Goal: Task Accomplishment & Management: Manage account settings

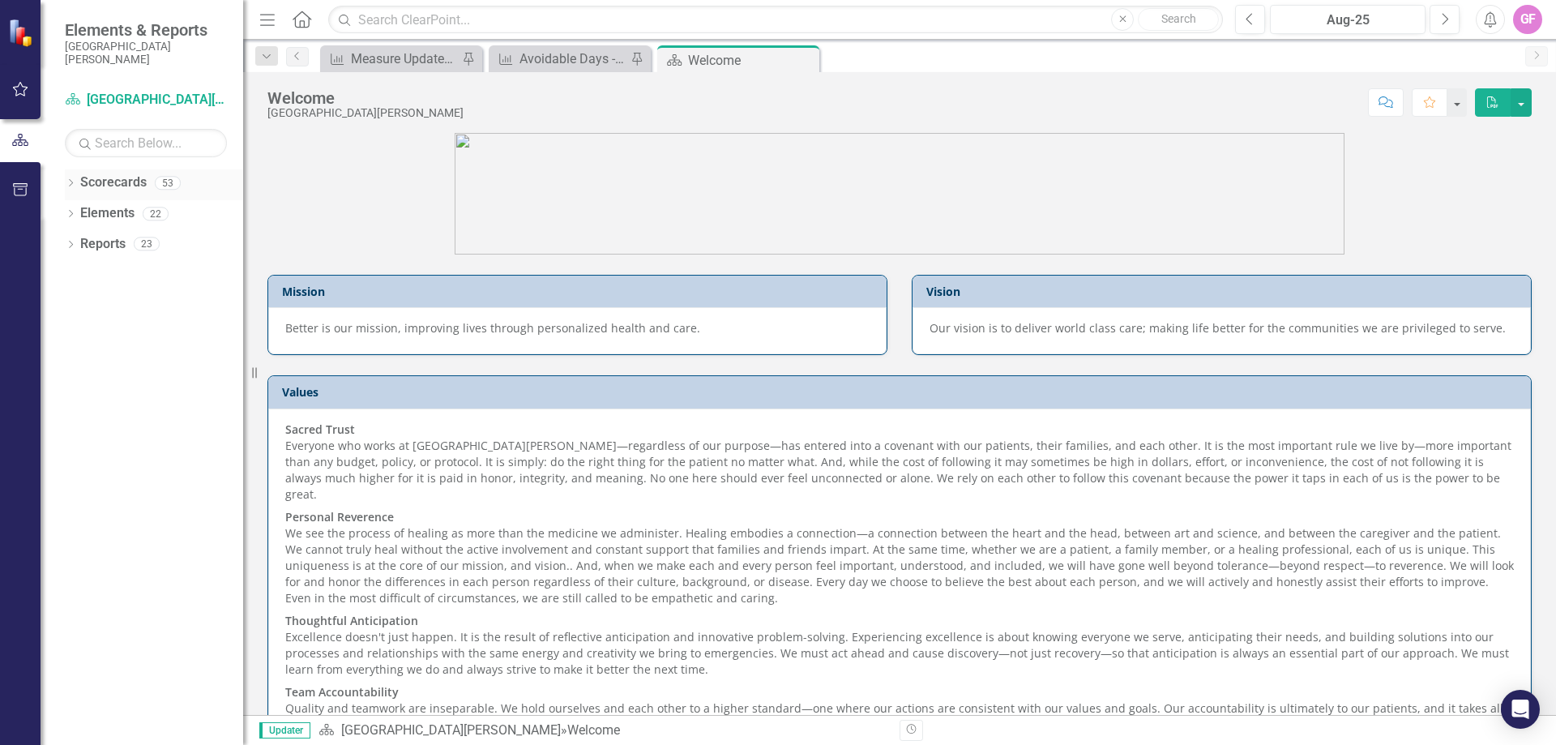
click at [75, 186] on icon "Dropdown" at bounding box center [70, 184] width 11 height 9
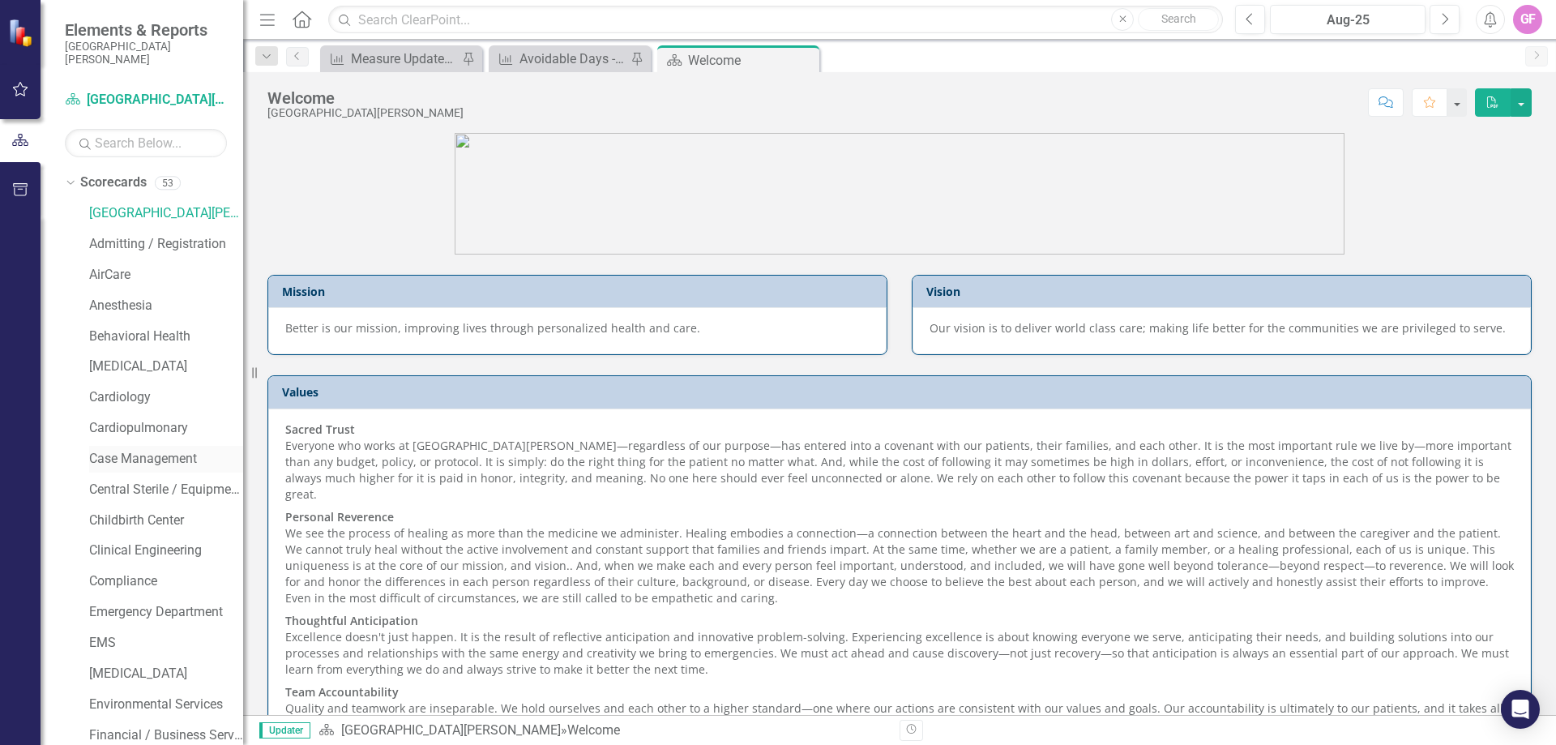
click at [139, 460] on link "Case Management" at bounding box center [166, 459] width 154 height 19
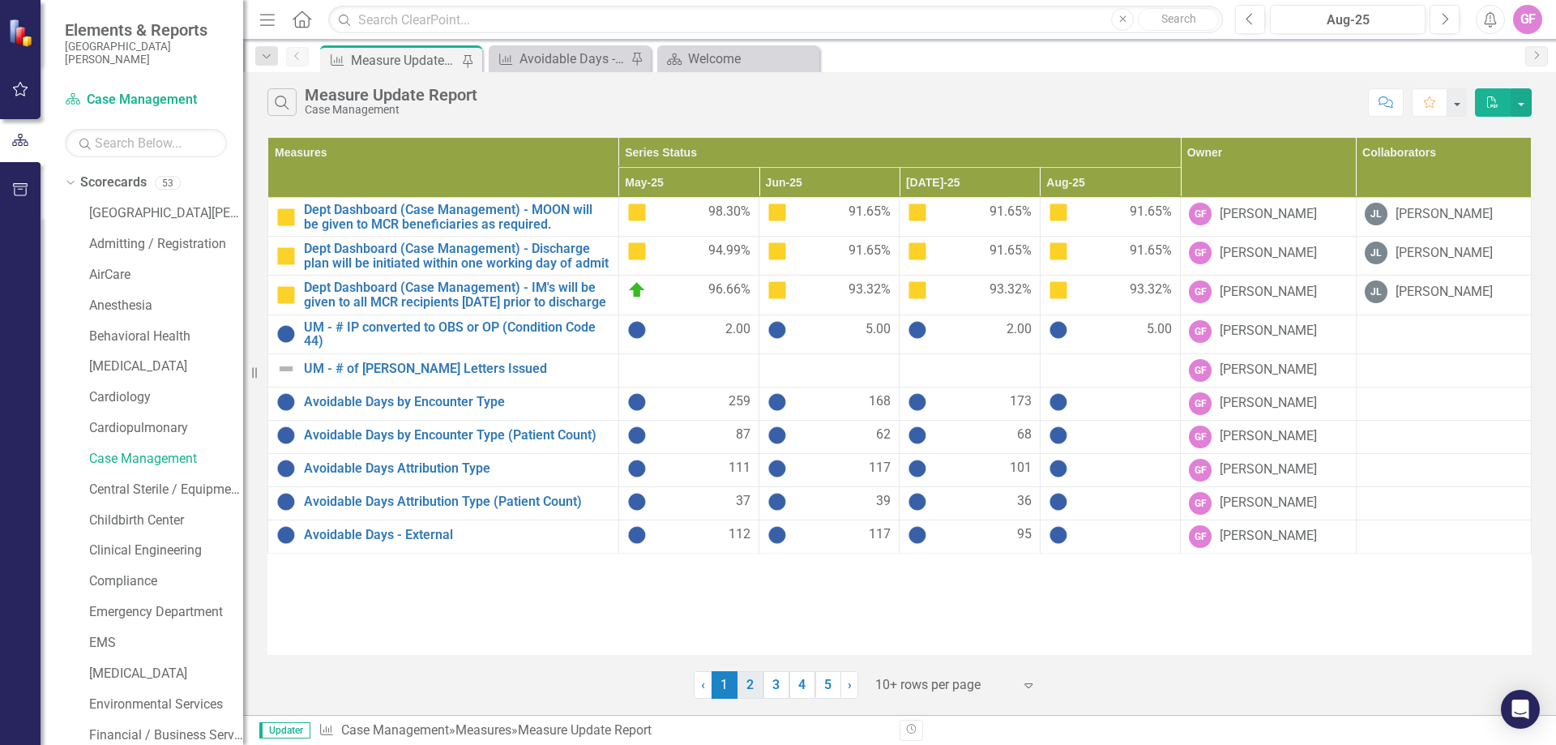
click at [751, 689] on link "2" at bounding box center [751, 685] width 26 height 28
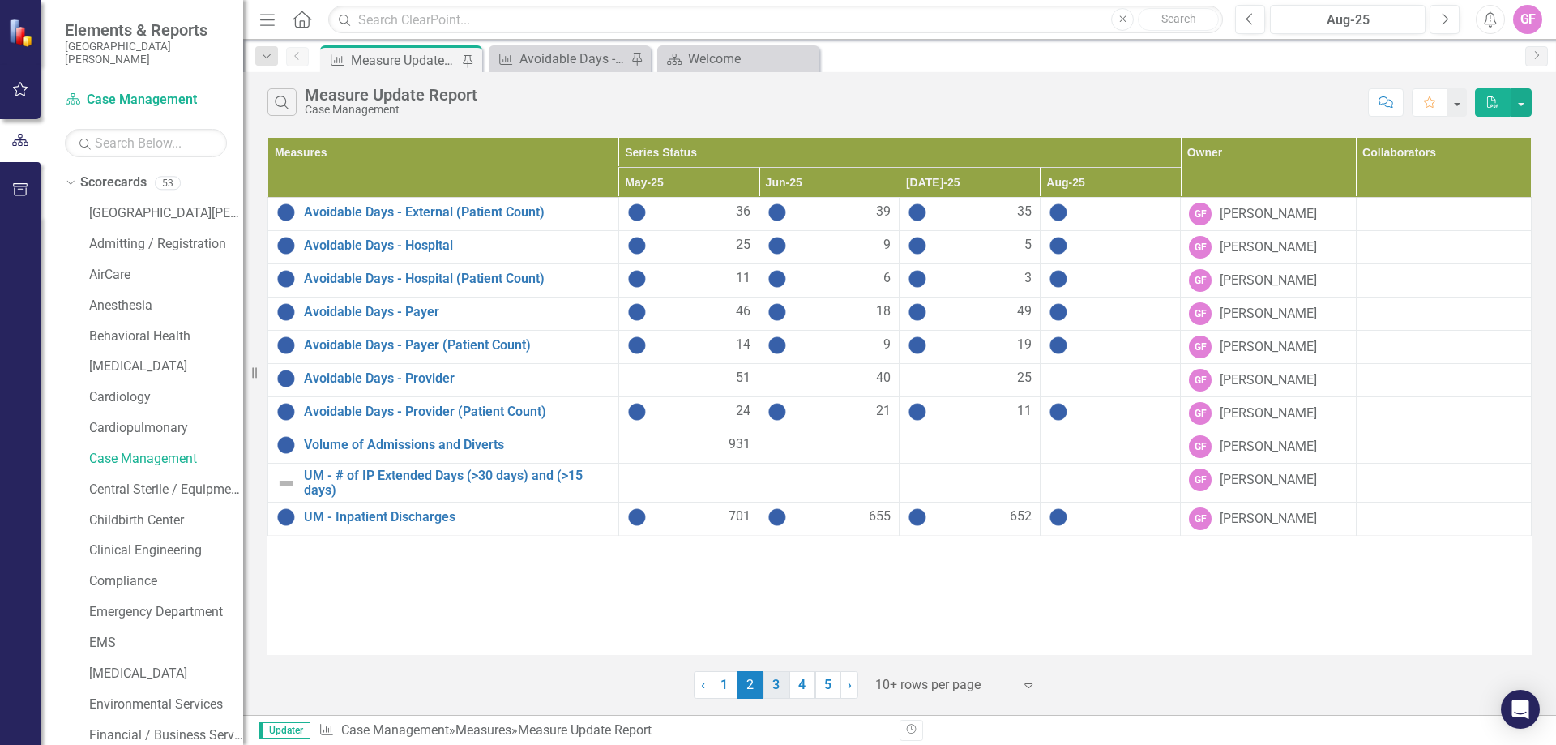
click at [781, 685] on link "3" at bounding box center [777, 685] width 26 height 28
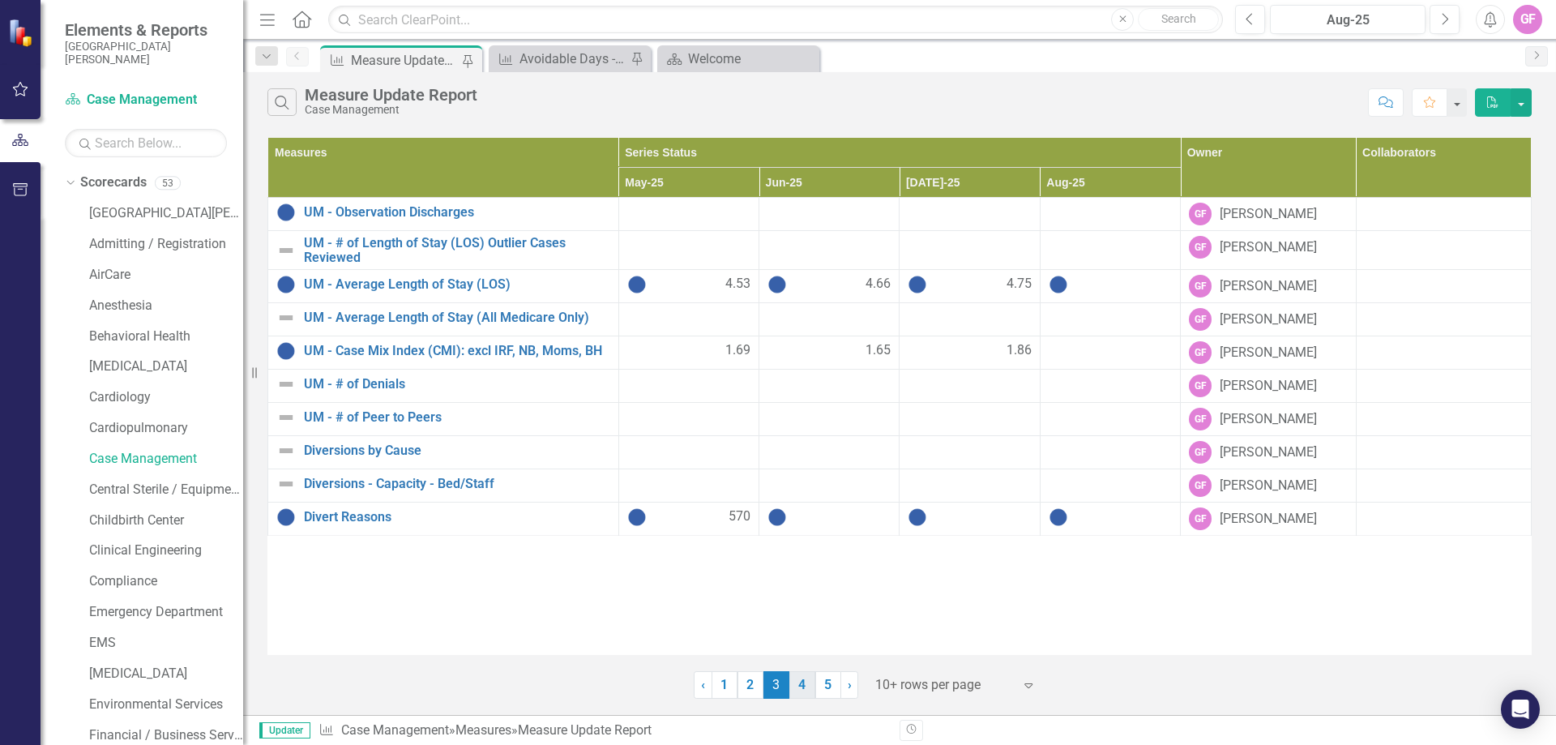
click at [803, 691] on link "4" at bounding box center [803, 685] width 26 height 28
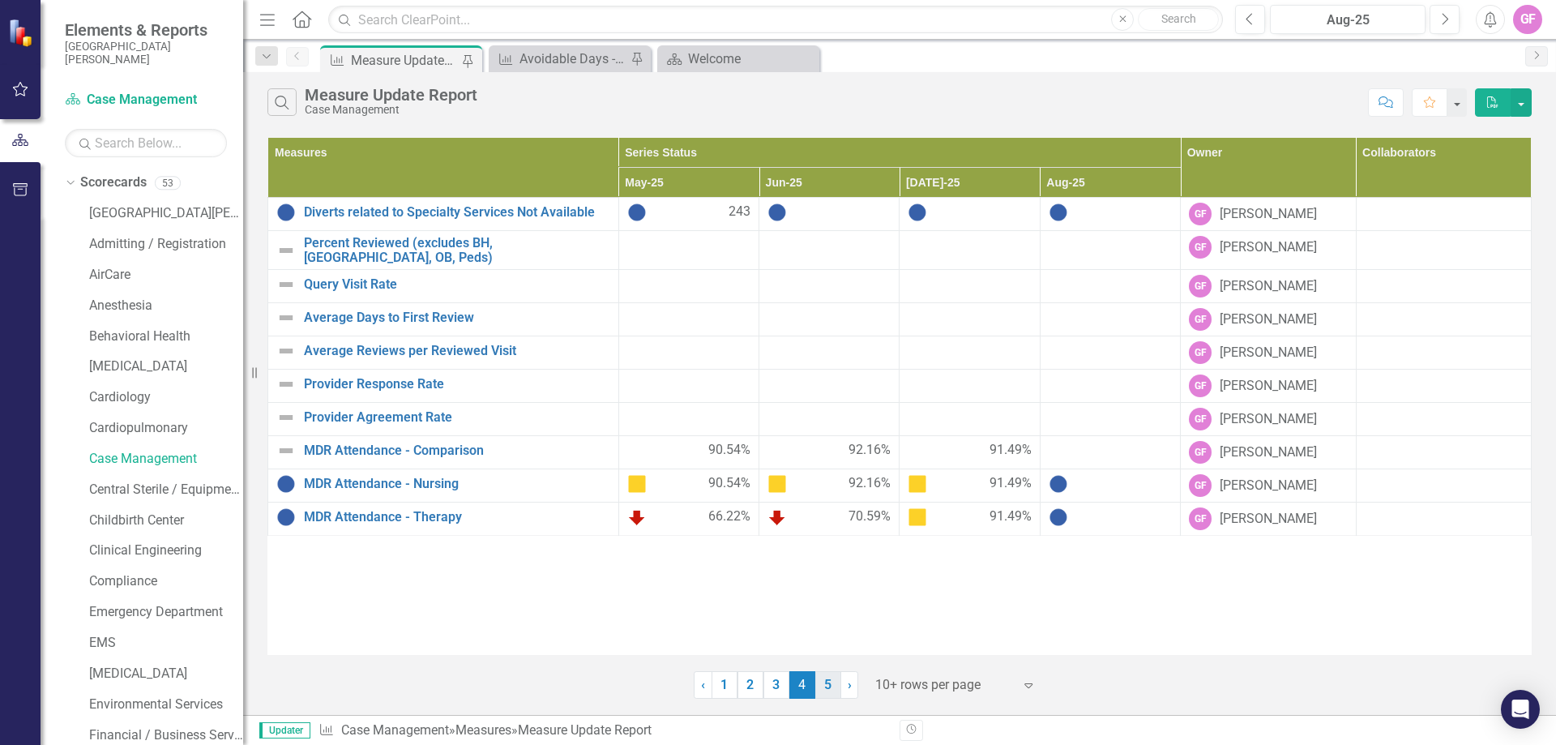
click at [827, 691] on link "5" at bounding box center [828, 685] width 26 height 28
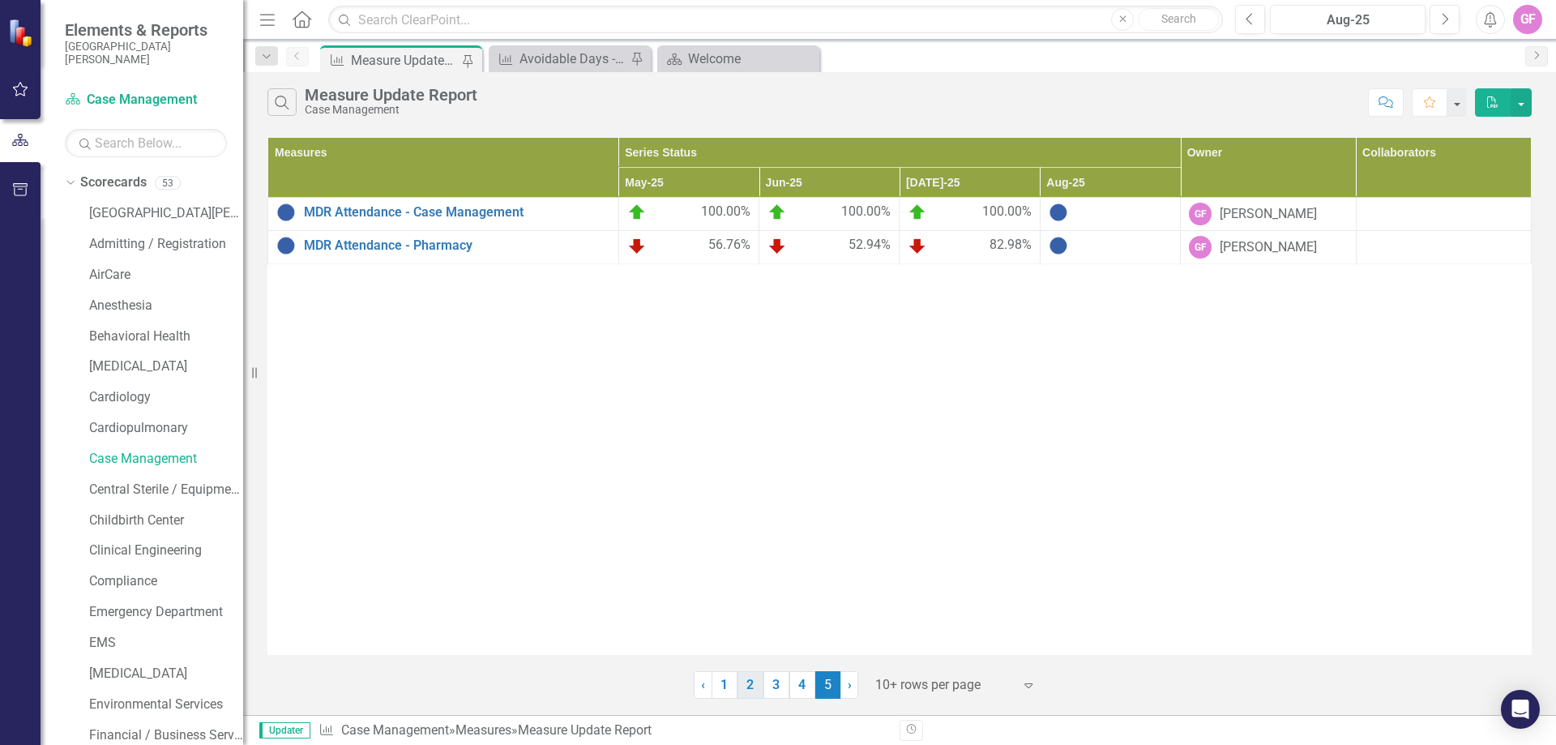
click at [748, 691] on link "2" at bounding box center [751, 685] width 26 height 28
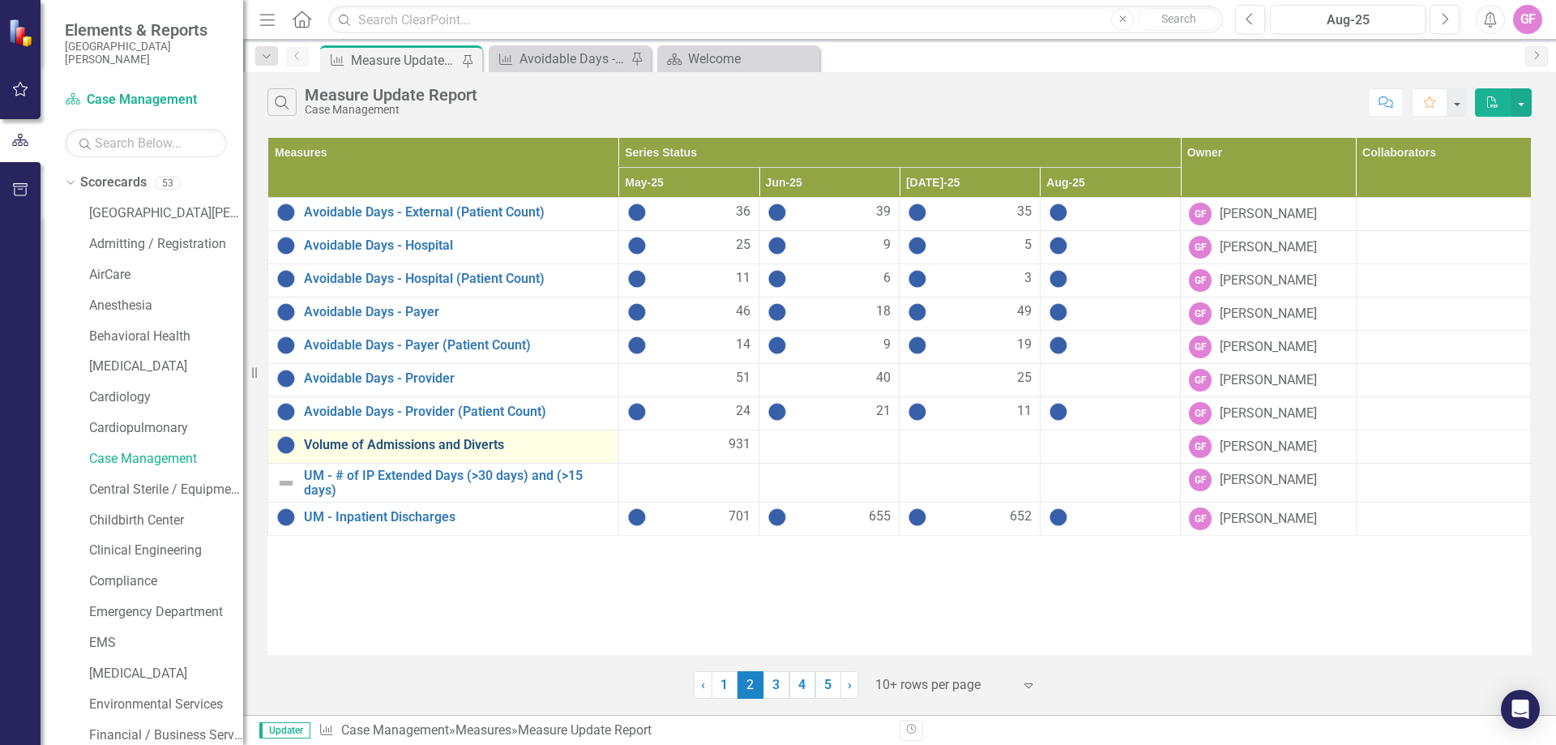
click at [332, 448] on link "Volume of Admissions and Diverts" at bounding box center [457, 445] width 306 height 15
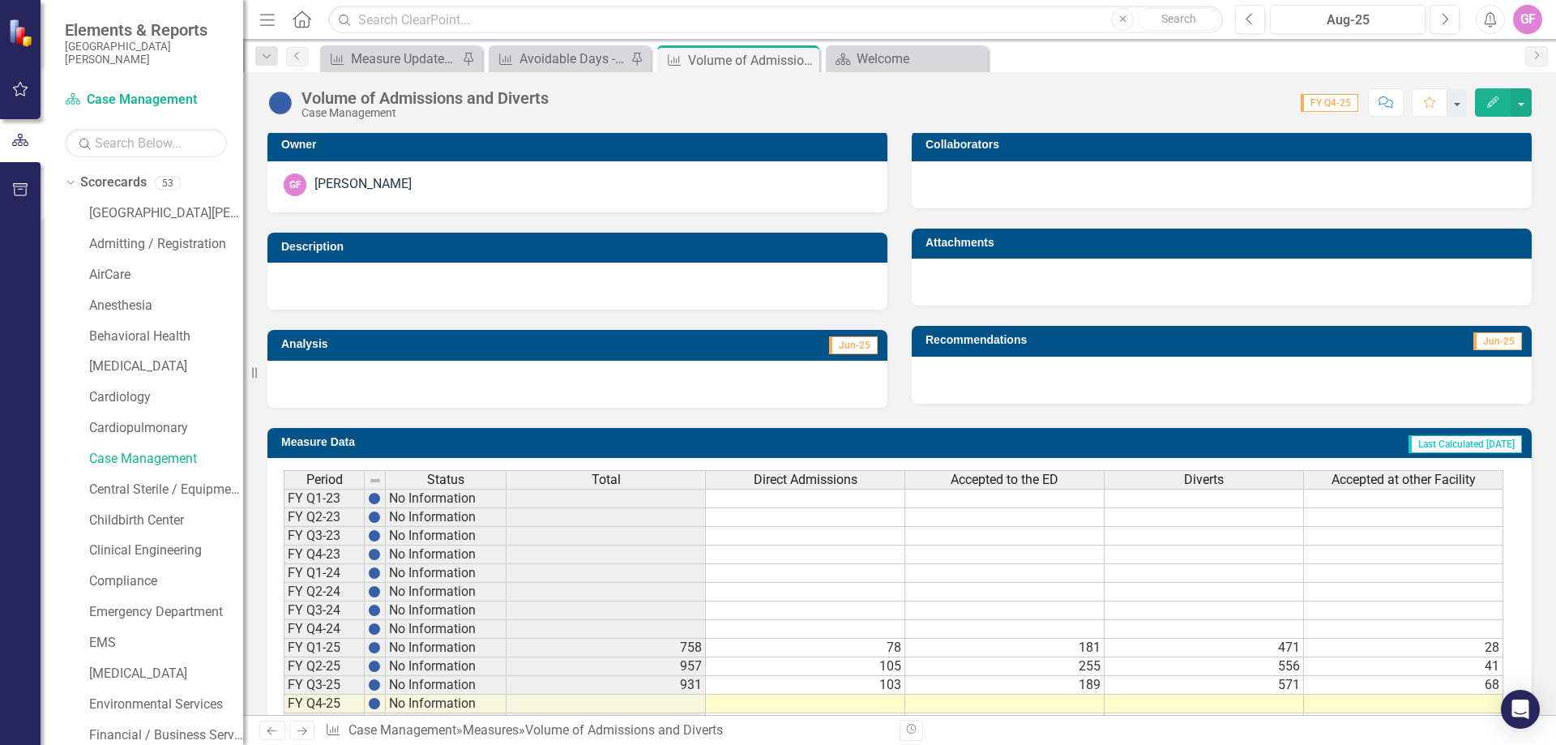
scroll to position [400, 0]
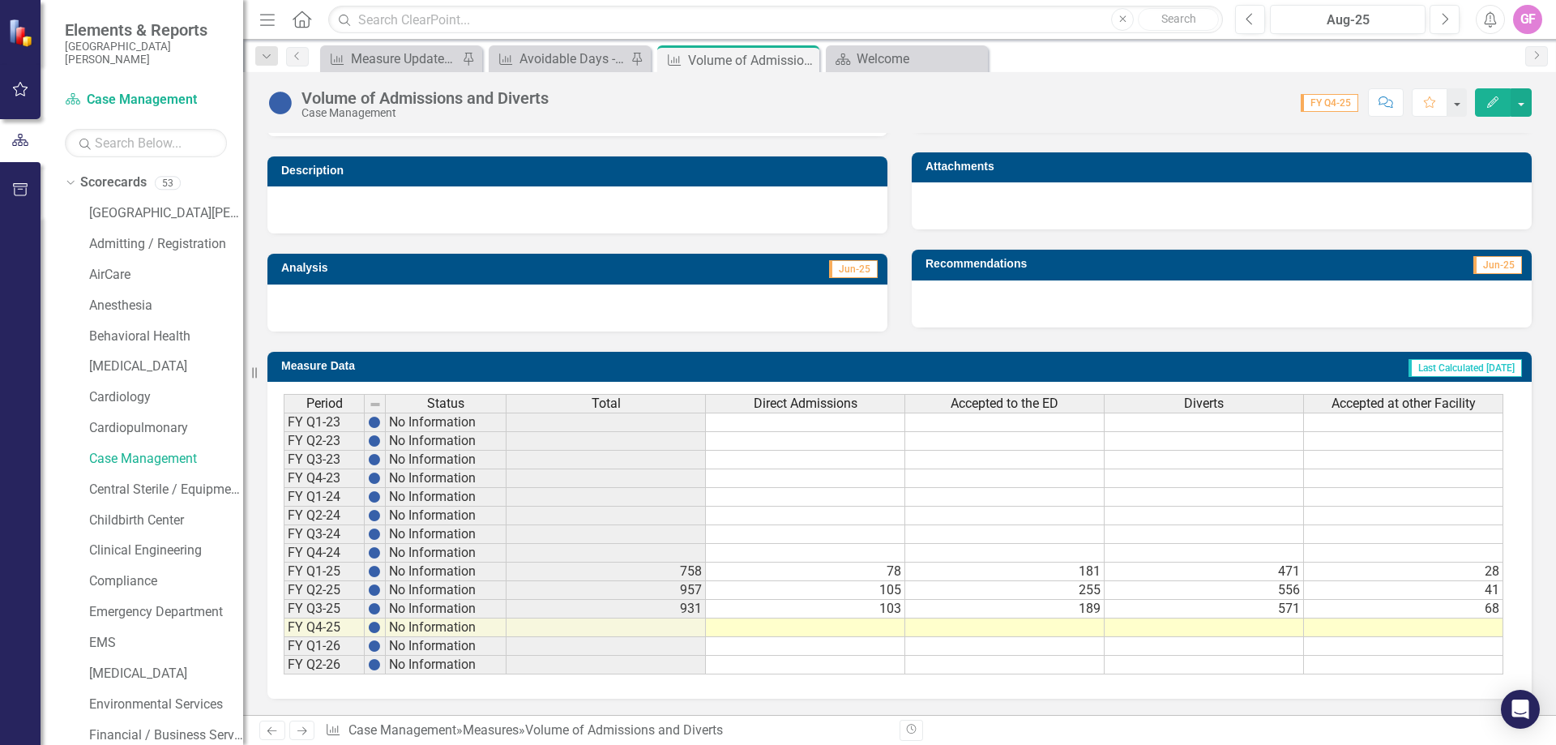
click at [870, 627] on td at bounding box center [805, 628] width 199 height 19
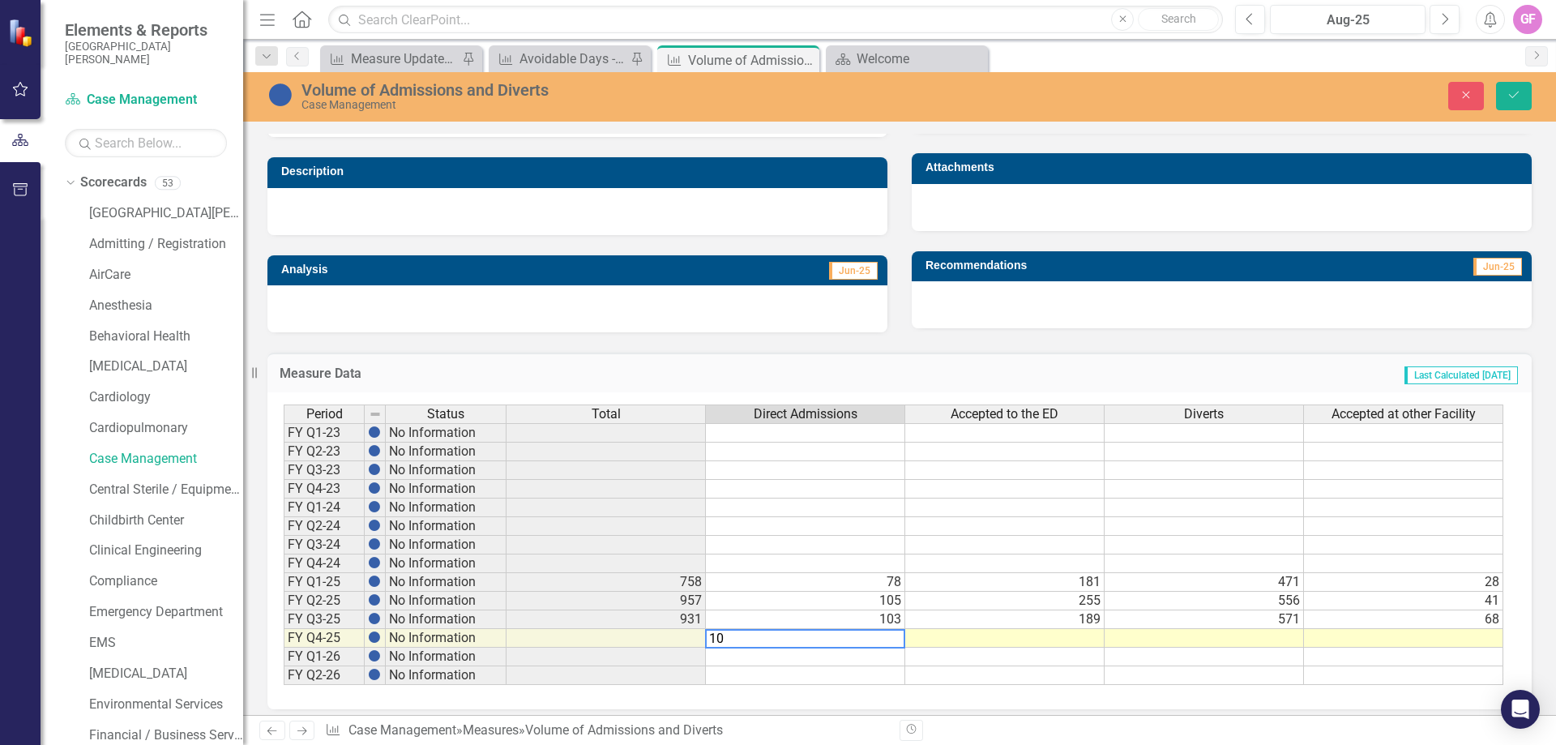
type textarea "102"
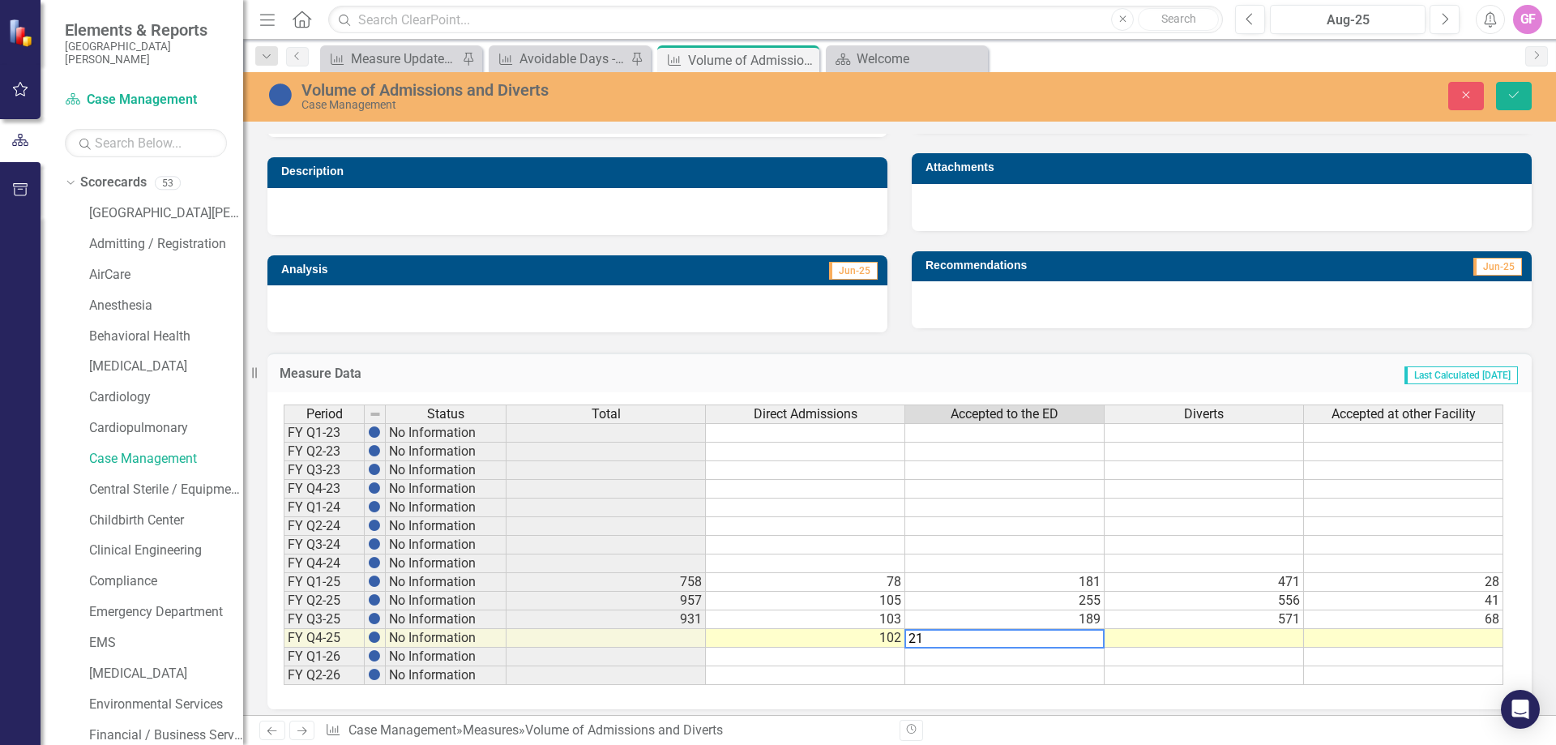
type textarea "213"
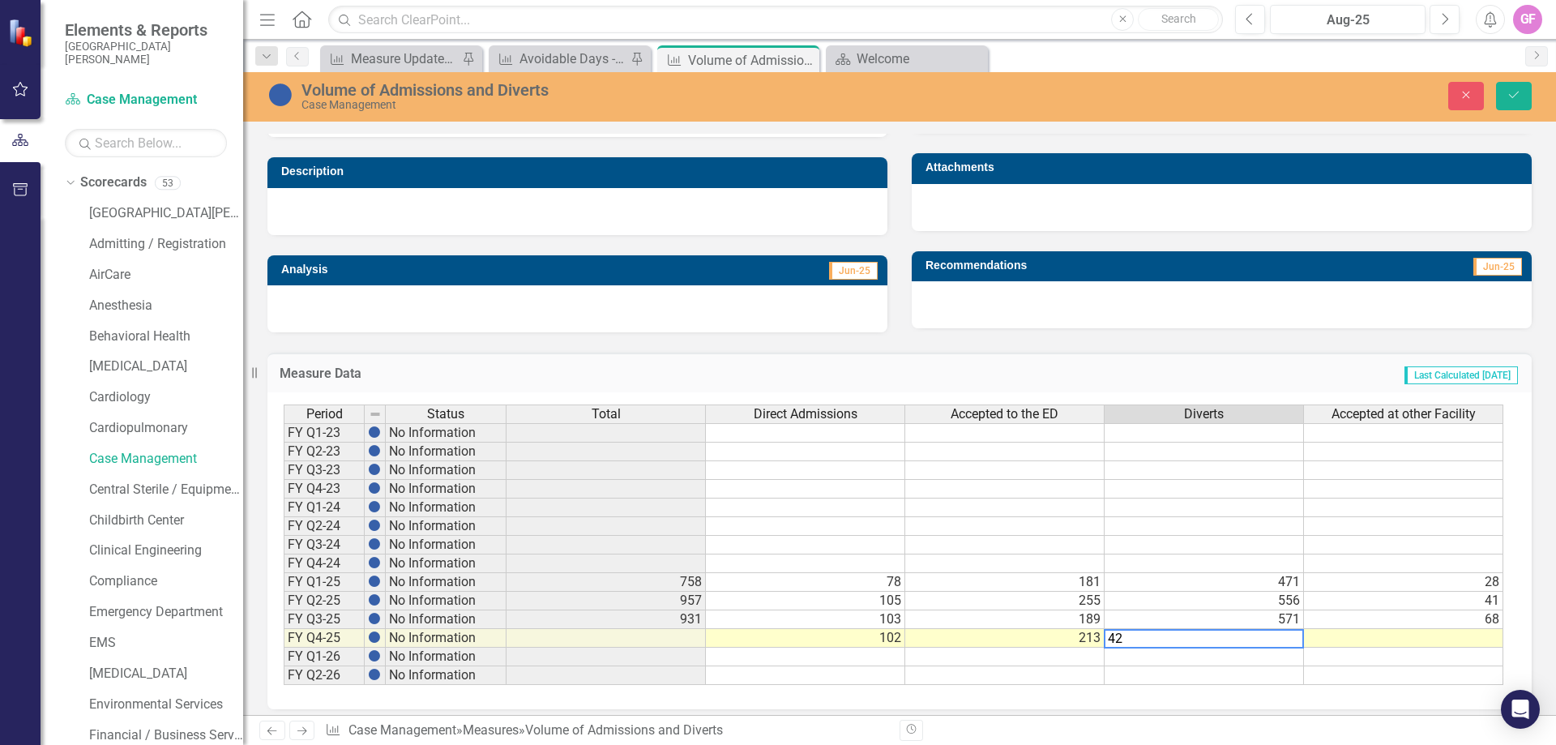
type textarea "427"
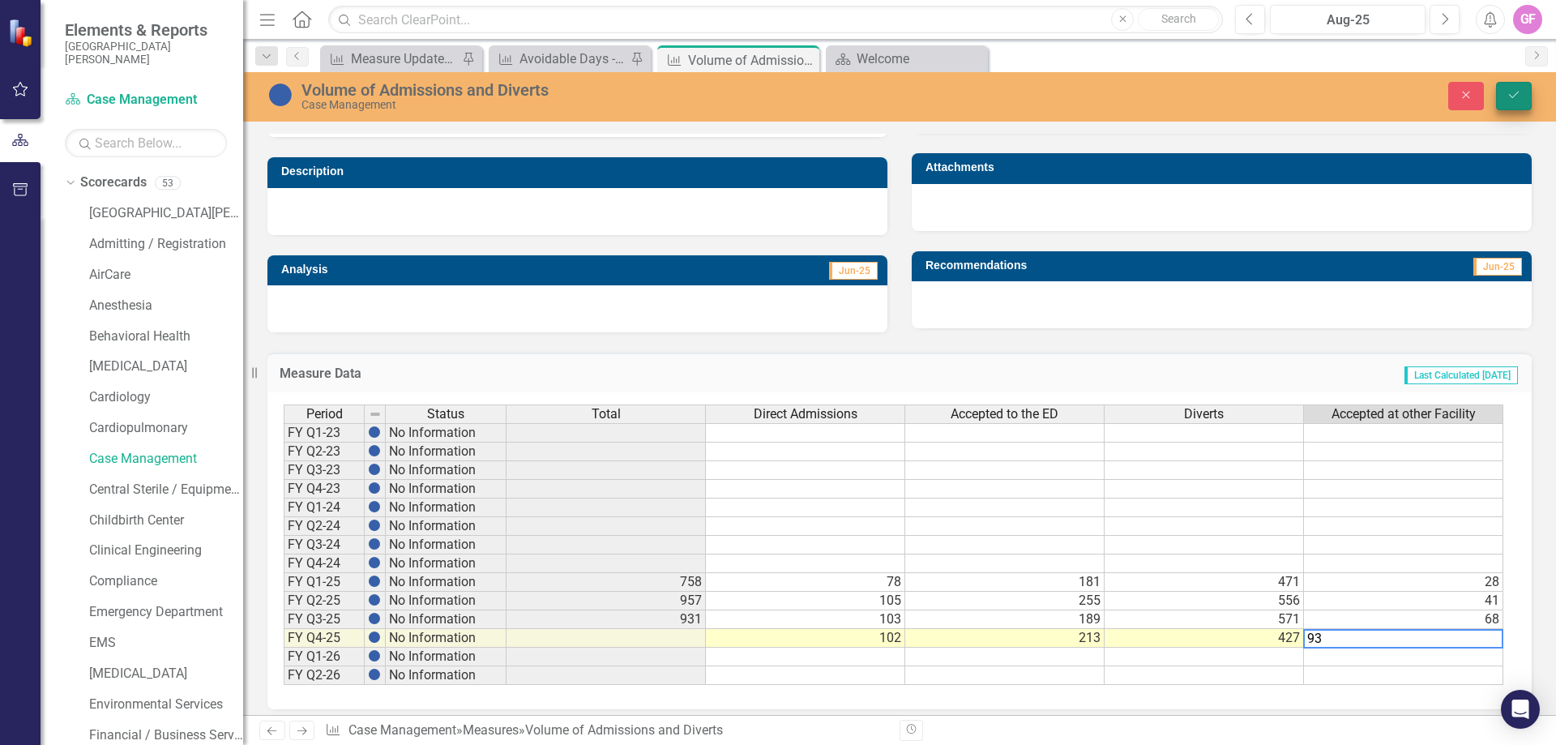
type textarea "93"
click at [1505, 90] on button "Save" at bounding box center [1514, 96] width 36 height 28
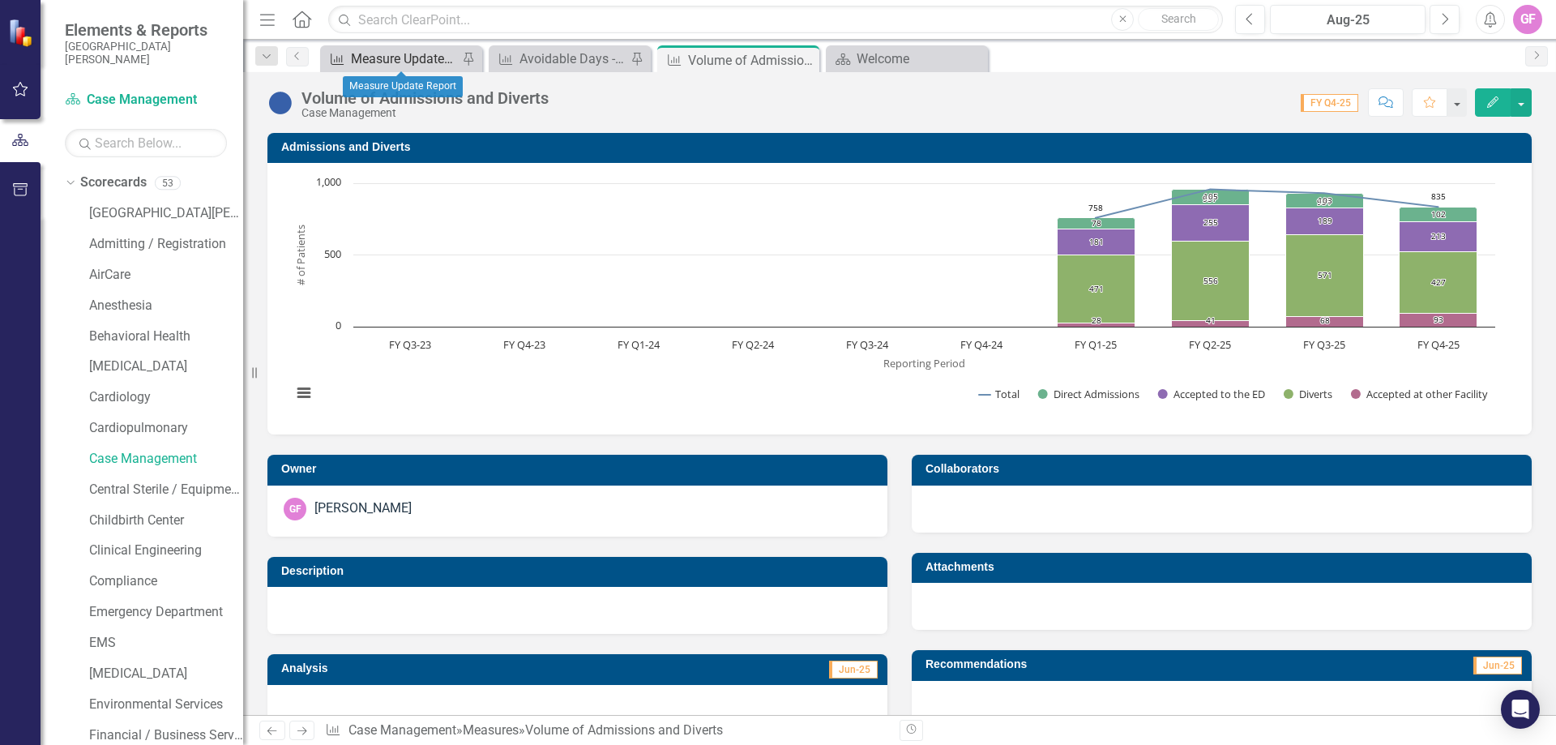
click at [439, 61] on div "Measure Update Report" at bounding box center [404, 59] width 107 height 20
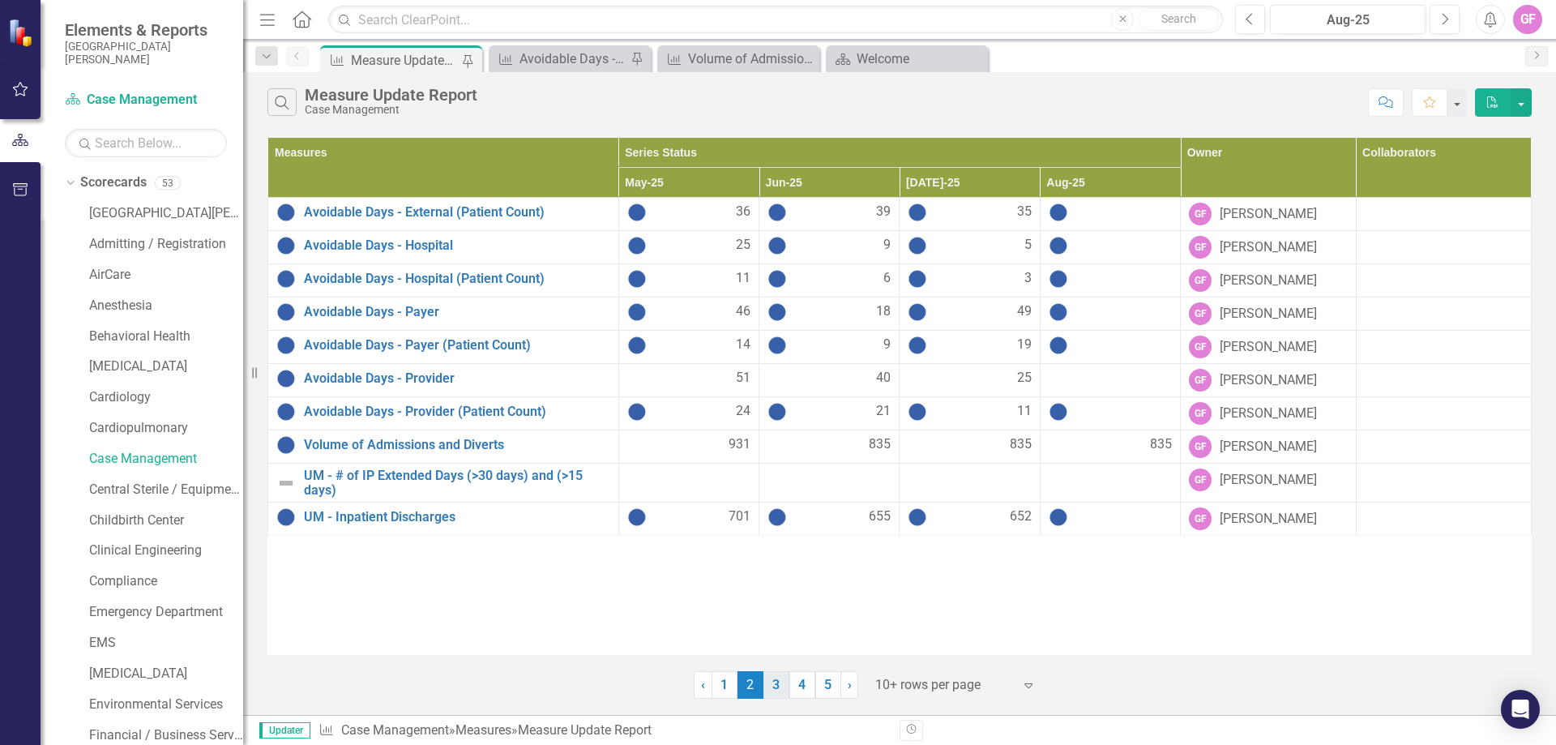
click at [772, 690] on link "3" at bounding box center [777, 685] width 26 height 28
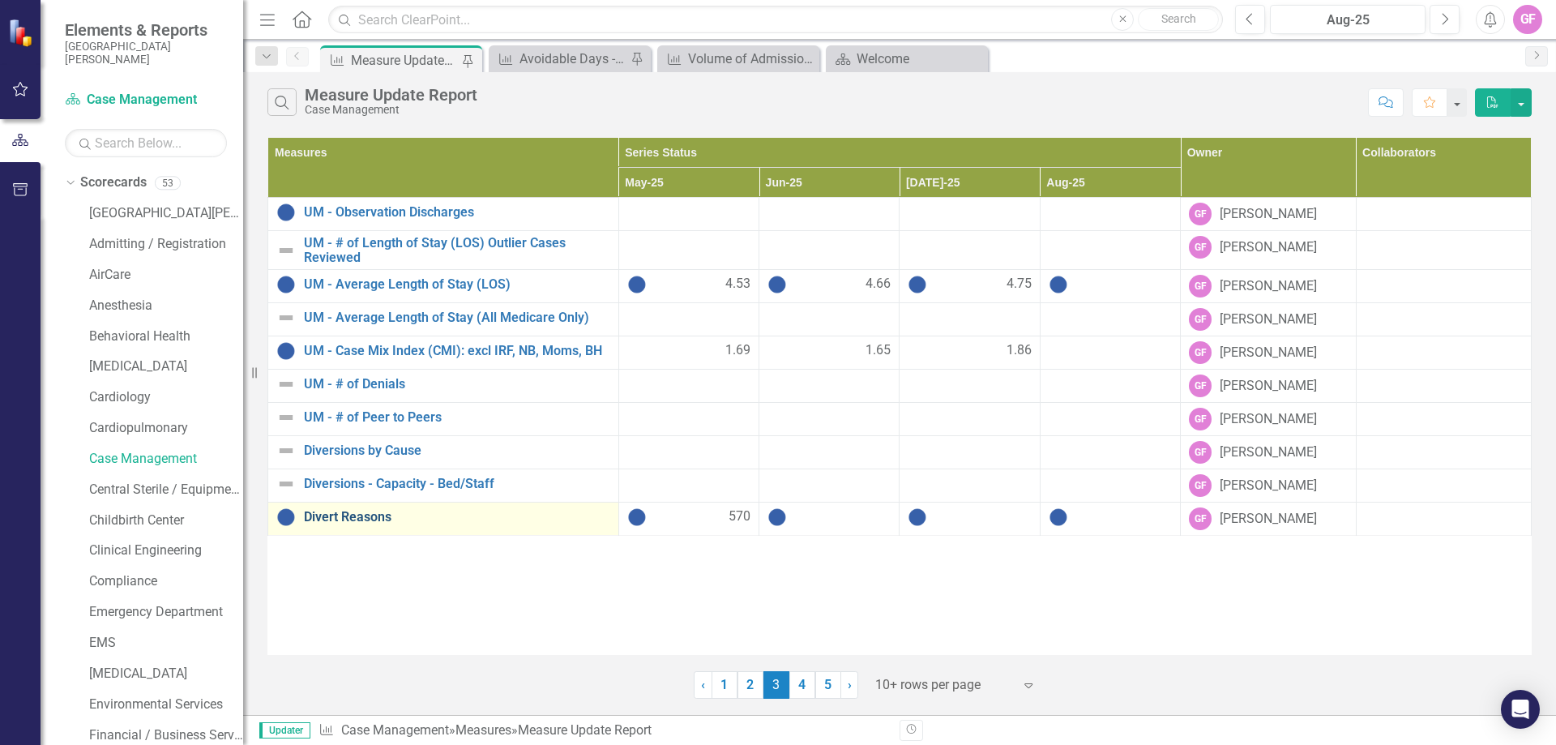
click at [357, 520] on link "Divert Reasons" at bounding box center [457, 517] width 306 height 15
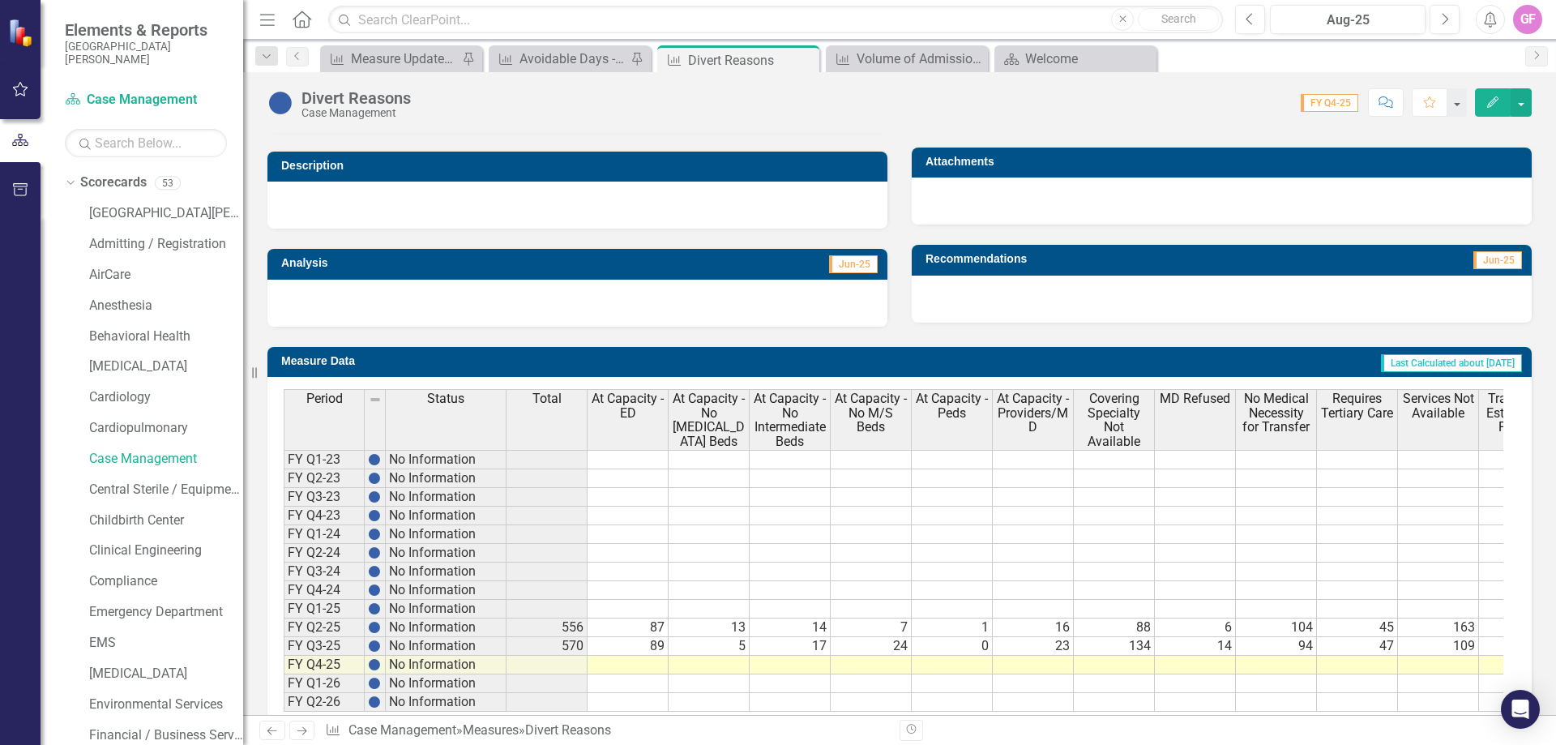
scroll to position [697, 0]
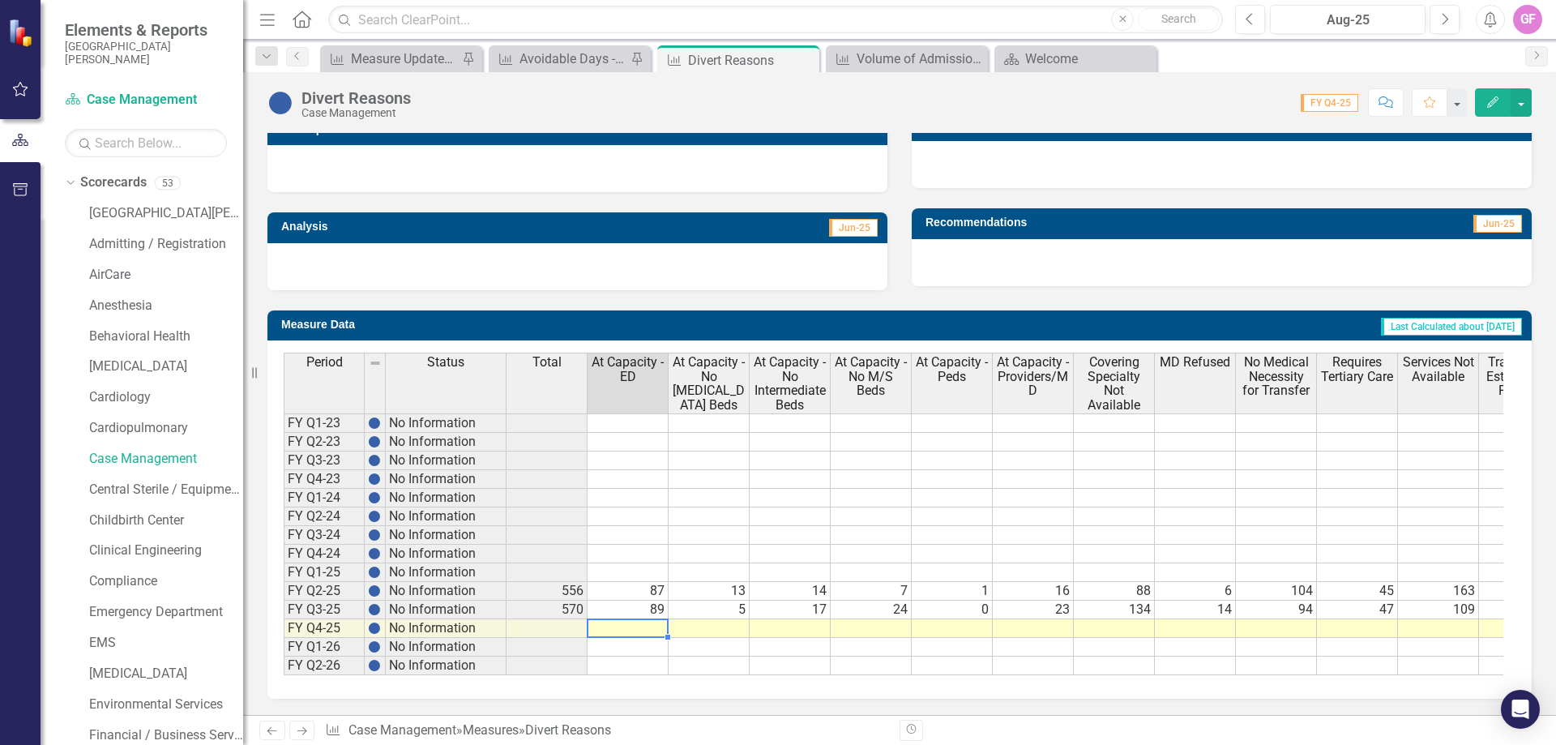
click at [634, 619] on td at bounding box center [628, 628] width 81 height 19
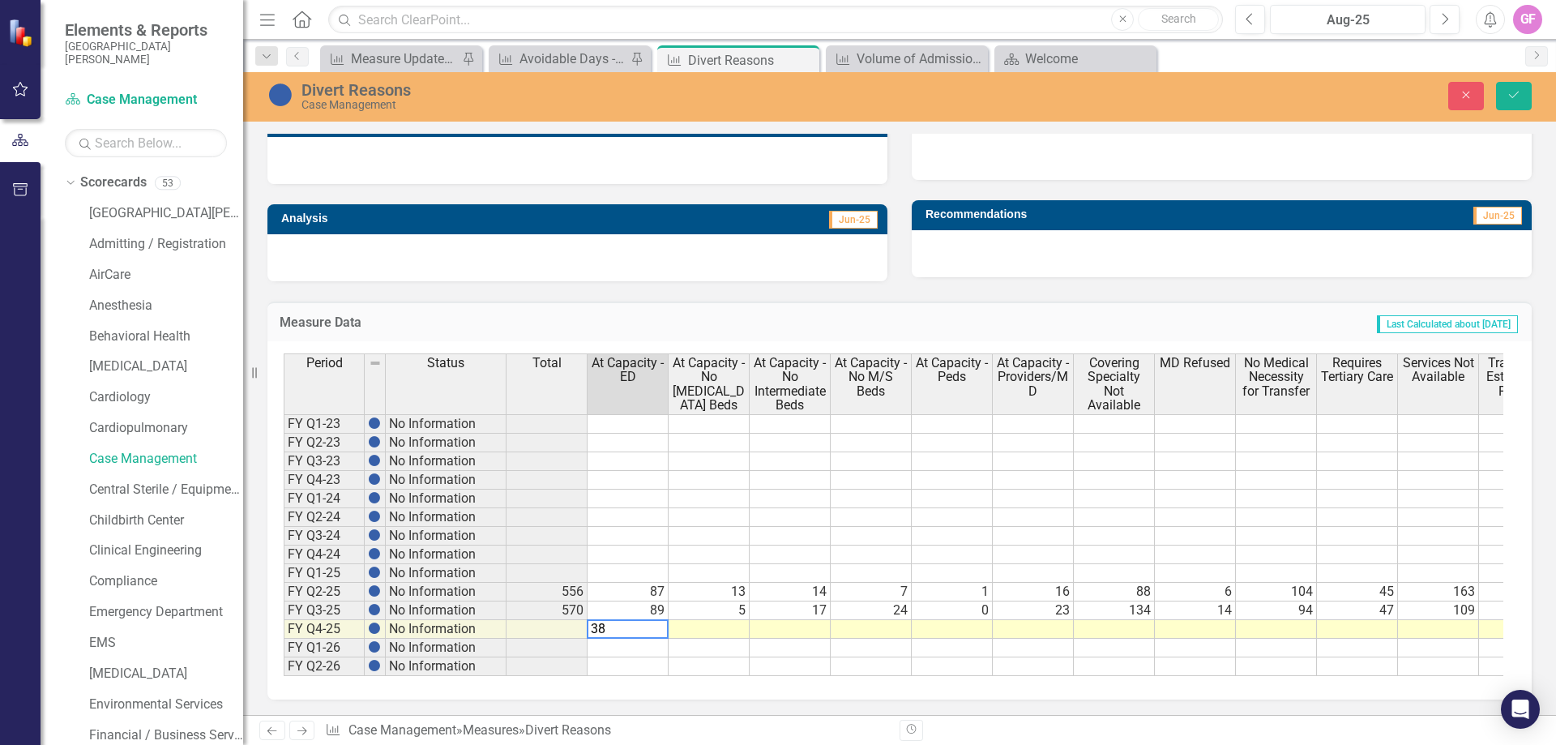
type textarea "38"
click at [712, 621] on td at bounding box center [709, 629] width 81 height 19
type textarea "2"
click at [804, 624] on td at bounding box center [790, 629] width 81 height 19
type textarea "3"
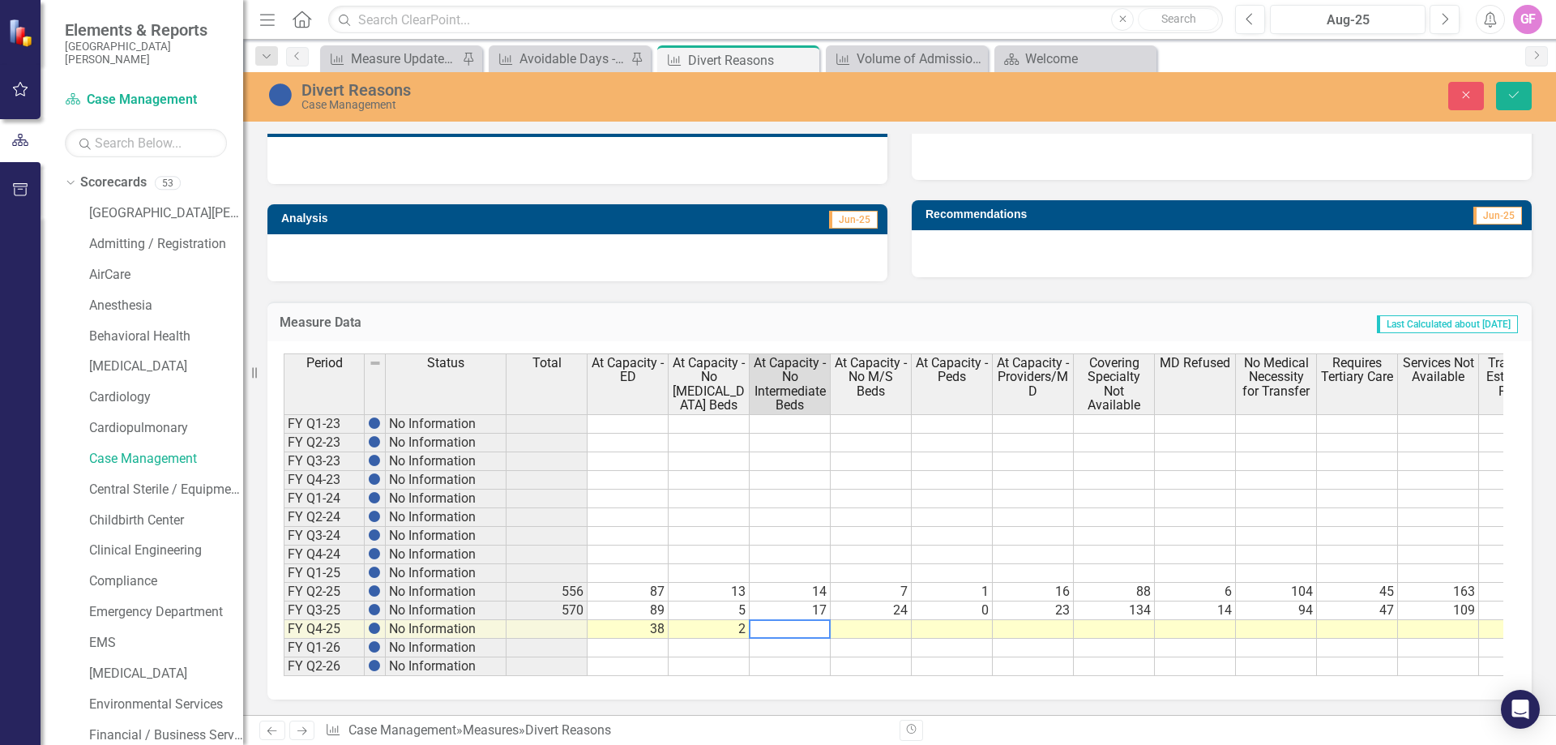
click at [893, 627] on td at bounding box center [871, 629] width 81 height 19
click at [893, 631] on td at bounding box center [871, 629] width 81 height 19
type textarea "4"
click at [974, 624] on td at bounding box center [952, 629] width 81 height 19
type textarea "0"
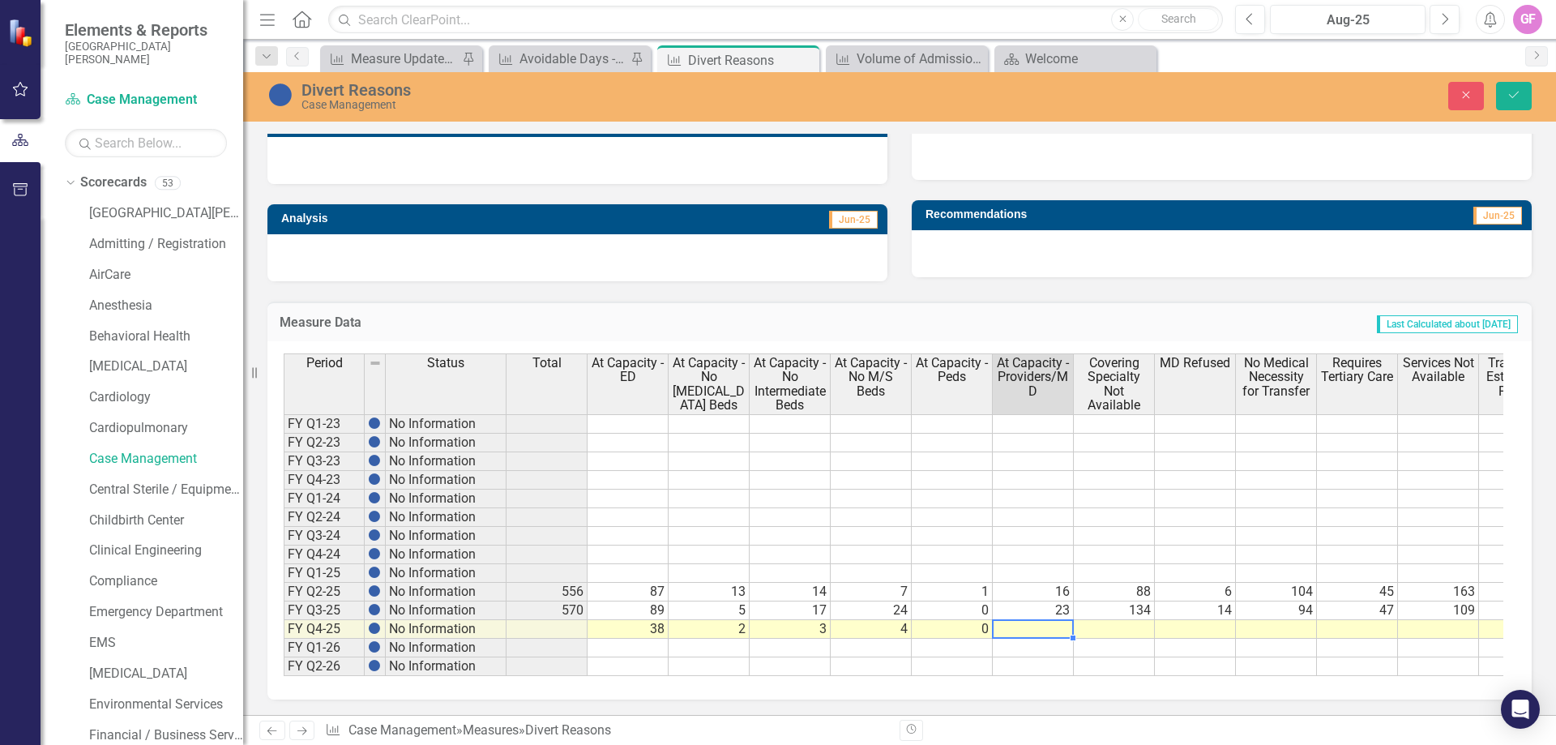
click at [1063, 628] on td at bounding box center [1033, 629] width 81 height 19
click at [1023, 625] on textarea "37" at bounding box center [1033, 628] width 82 height 19
type textarea "38"
click at [1103, 624] on td at bounding box center [1114, 629] width 81 height 19
click at [1135, 624] on td at bounding box center [1114, 629] width 81 height 19
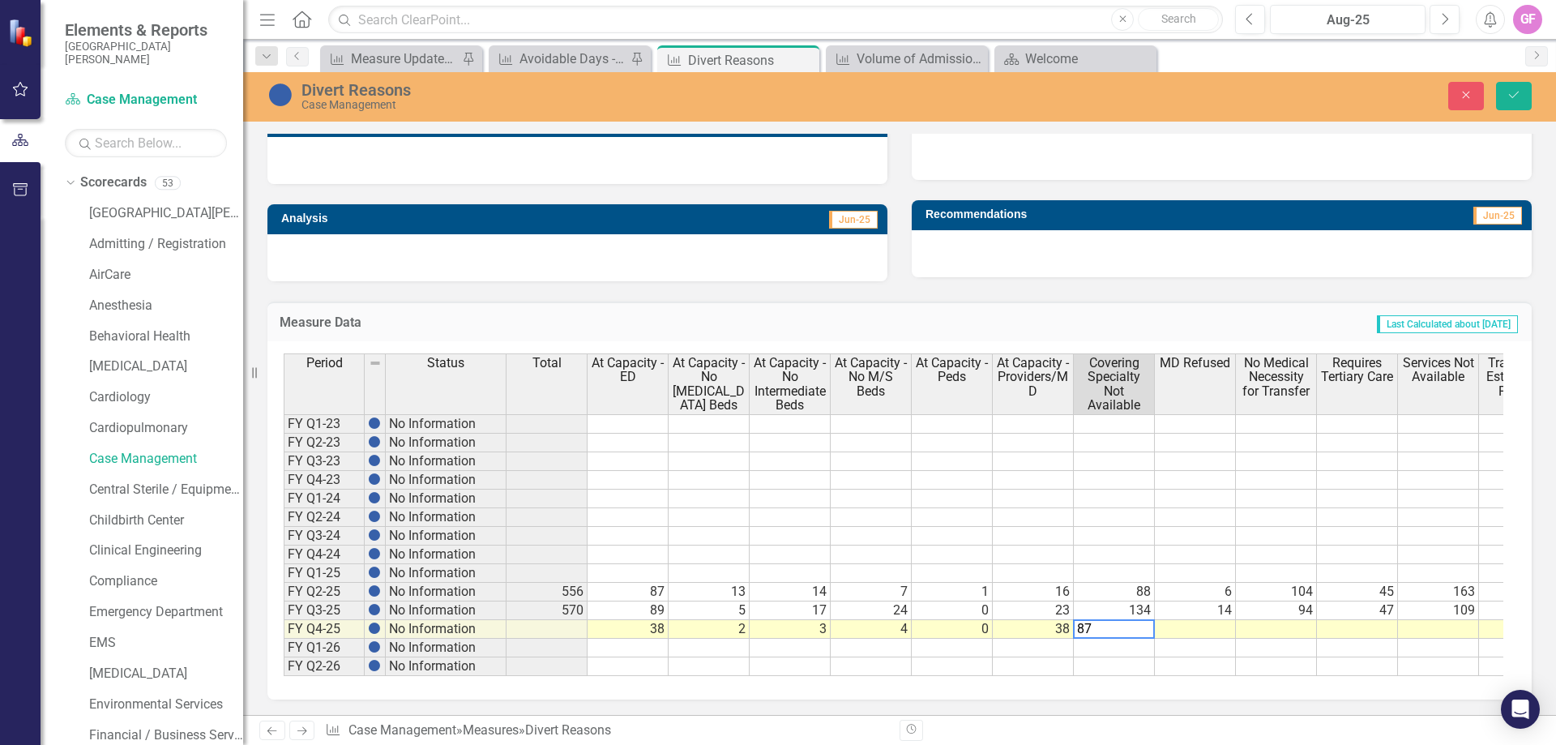
type textarea "87"
click at [284, 618] on div "Period Status Total At Capacity - ED At Capacity - No ICU Beds At Capacity - No…" at bounding box center [284, 514] width 0 height 323
type textarea "7"
click at [1296, 631] on td at bounding box center [1276, 629] width 81 height 19
click at [1263, 623] on textarea "100" at bounding box center [1276, 628] width 82 height 19
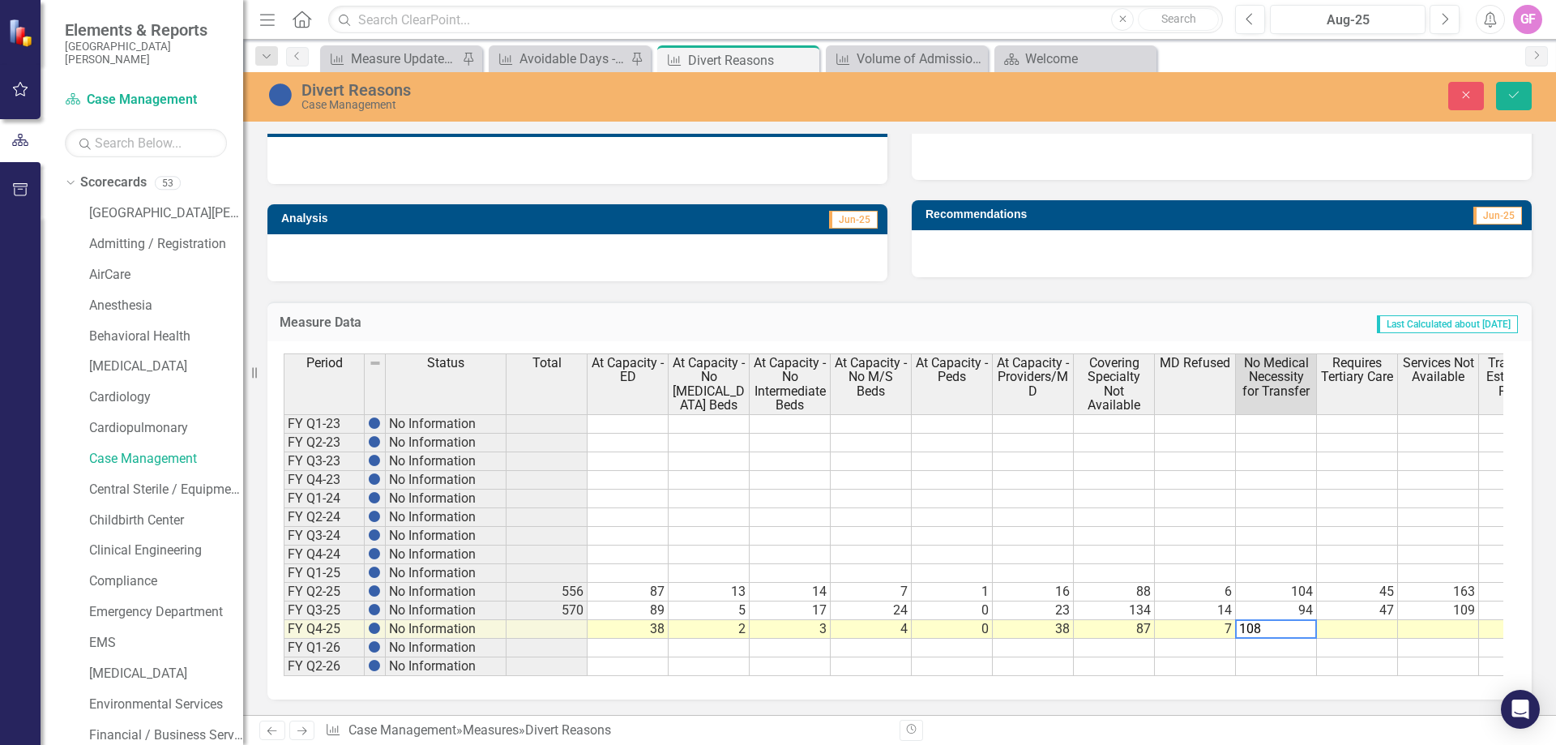
type textarea "108"
click at [1380, 627] on td at bounding box center [1357, 629] width 81 height 19
click at [1358, 626] on td at bounding box center [1357, 629] width 81 height 19
type textarea "54"
click at [1448, 623] on td at bounding box center [1438, 629] width 81 height 19
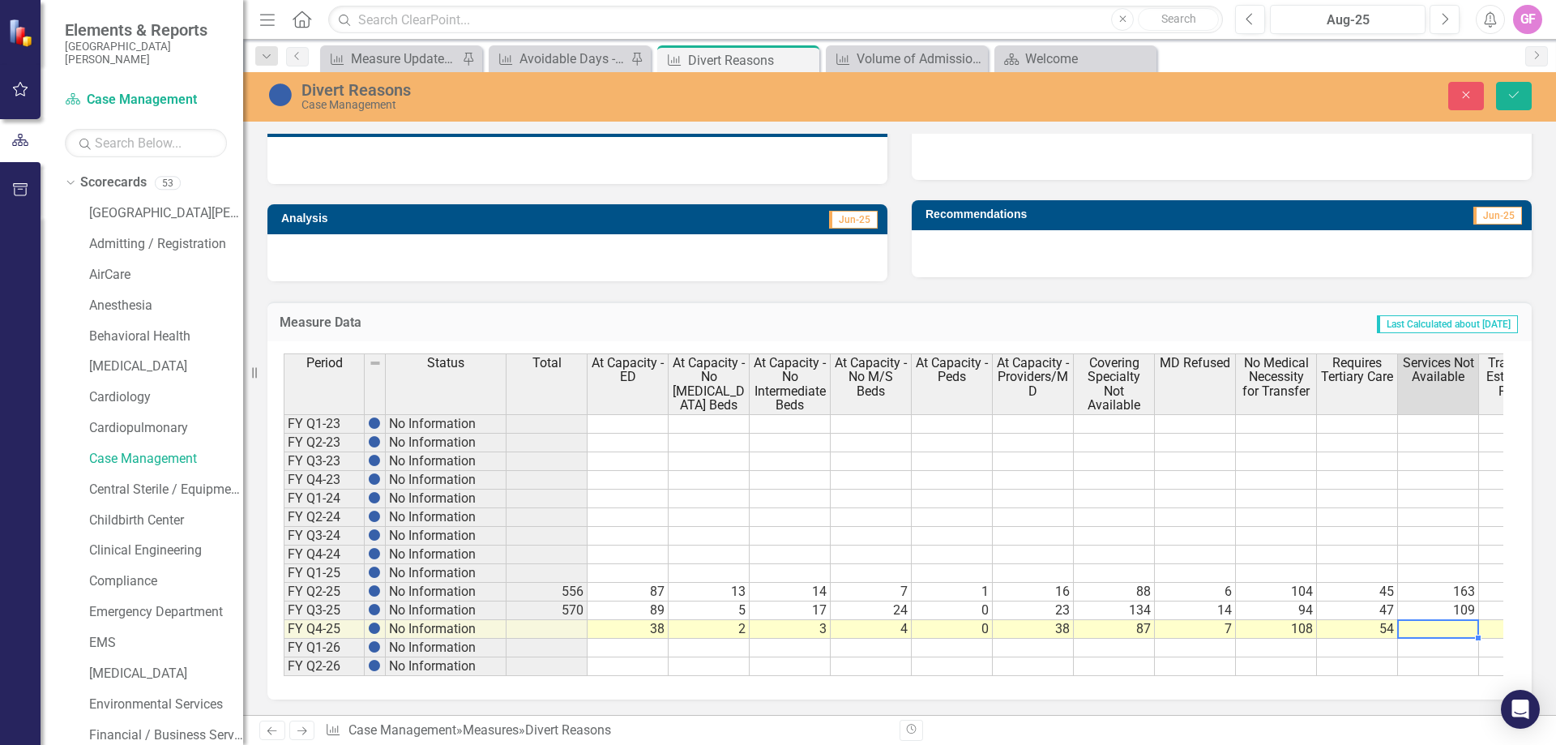
click at [1436, 627] on td at bounding box center [1438, 629] width 81 height 19
click at [1417, 623] on textarea "54" at bounding box center [1439, 628] width 82 height 19
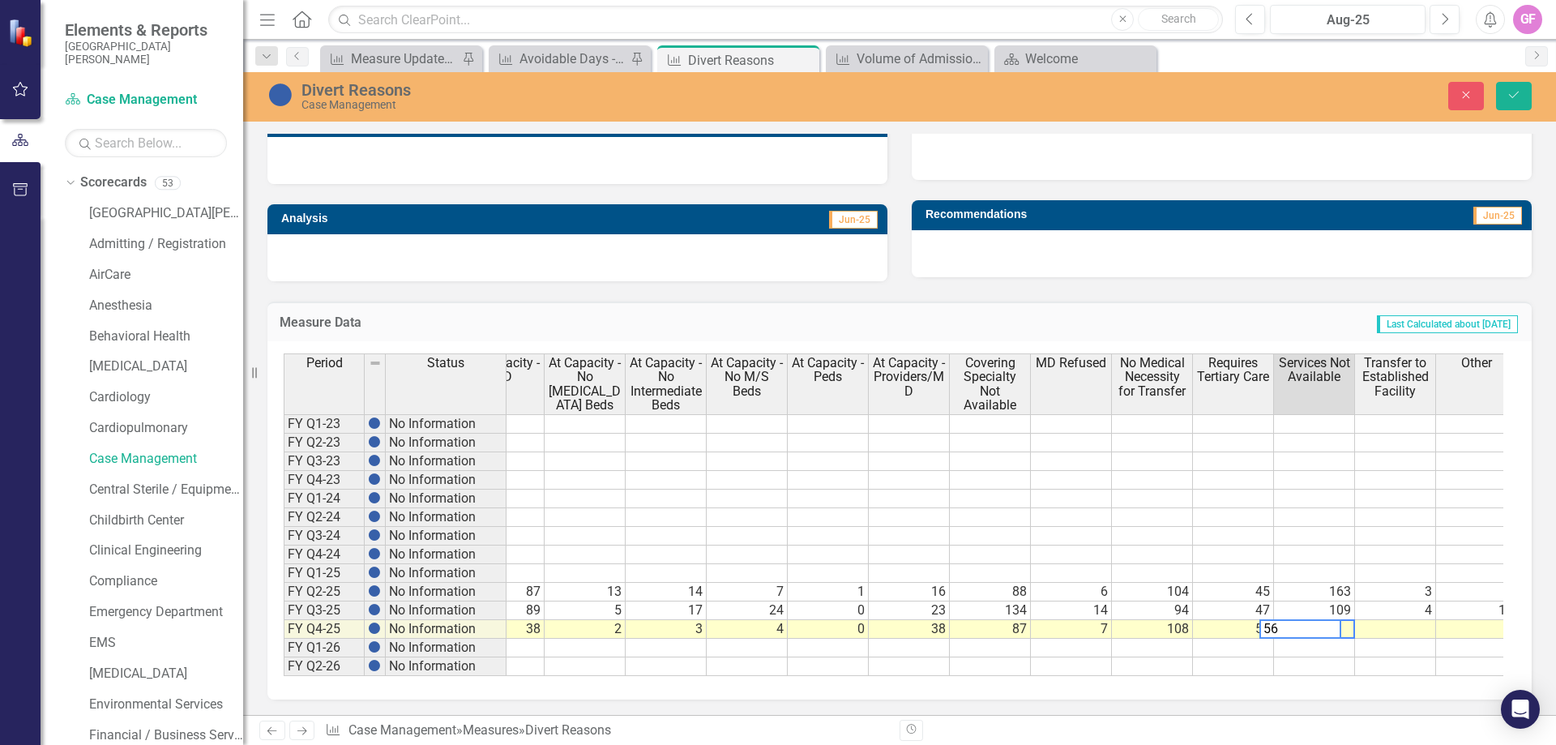
scroll to position [0, 138]
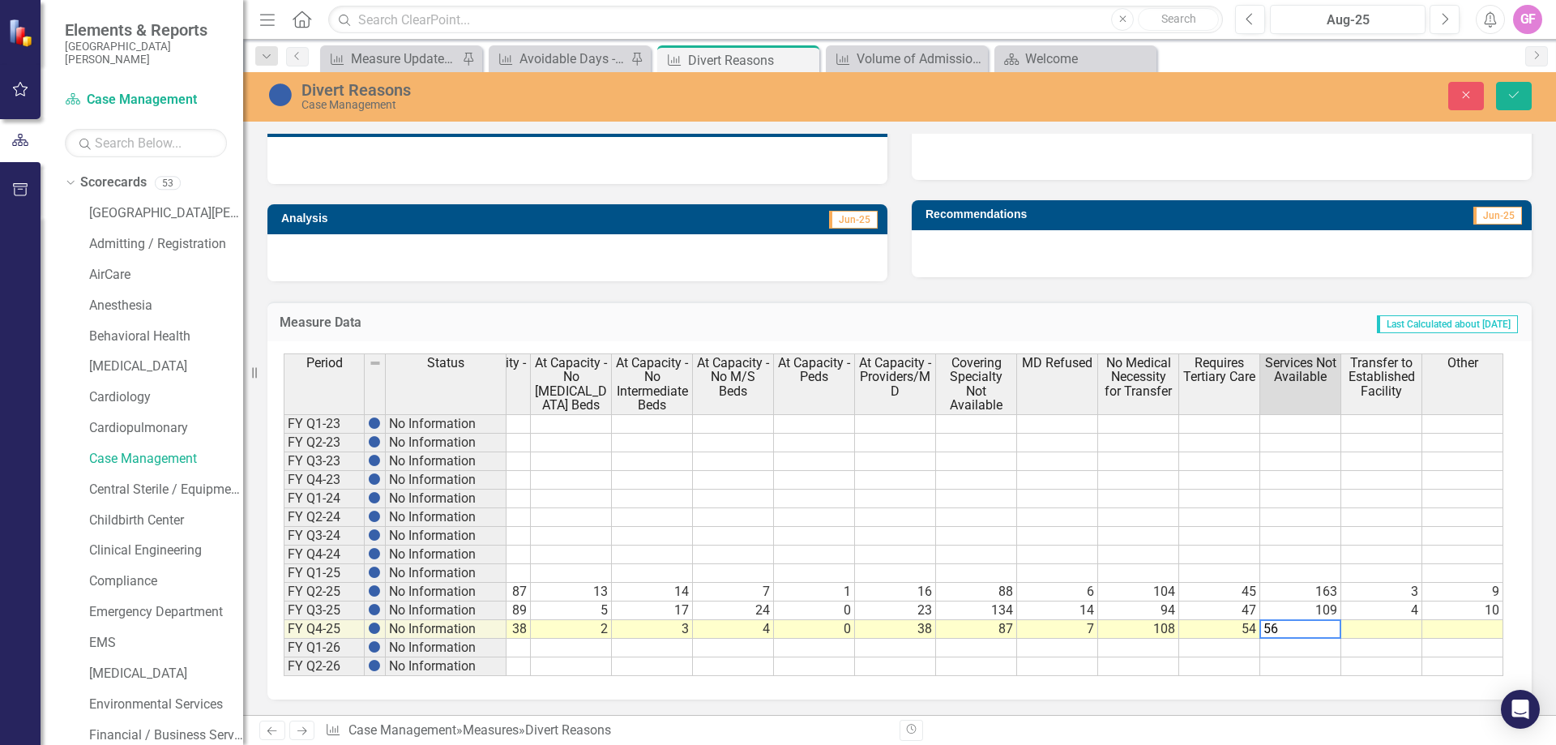
type textarea "56"
click at [1376, 627] on td at bounding box center [1382, 629] width 81 height 19
drag, startPoint x: 1402, startPoint y: 622, endPoint x: 1416, endPoint y: 627, distance: 14.9
click at [1402, 622] on td at bounding box center [1382, 629] width 81 height 19
click at [1391, 629] on td at bounding box center [1382, 629] width 81 height 19
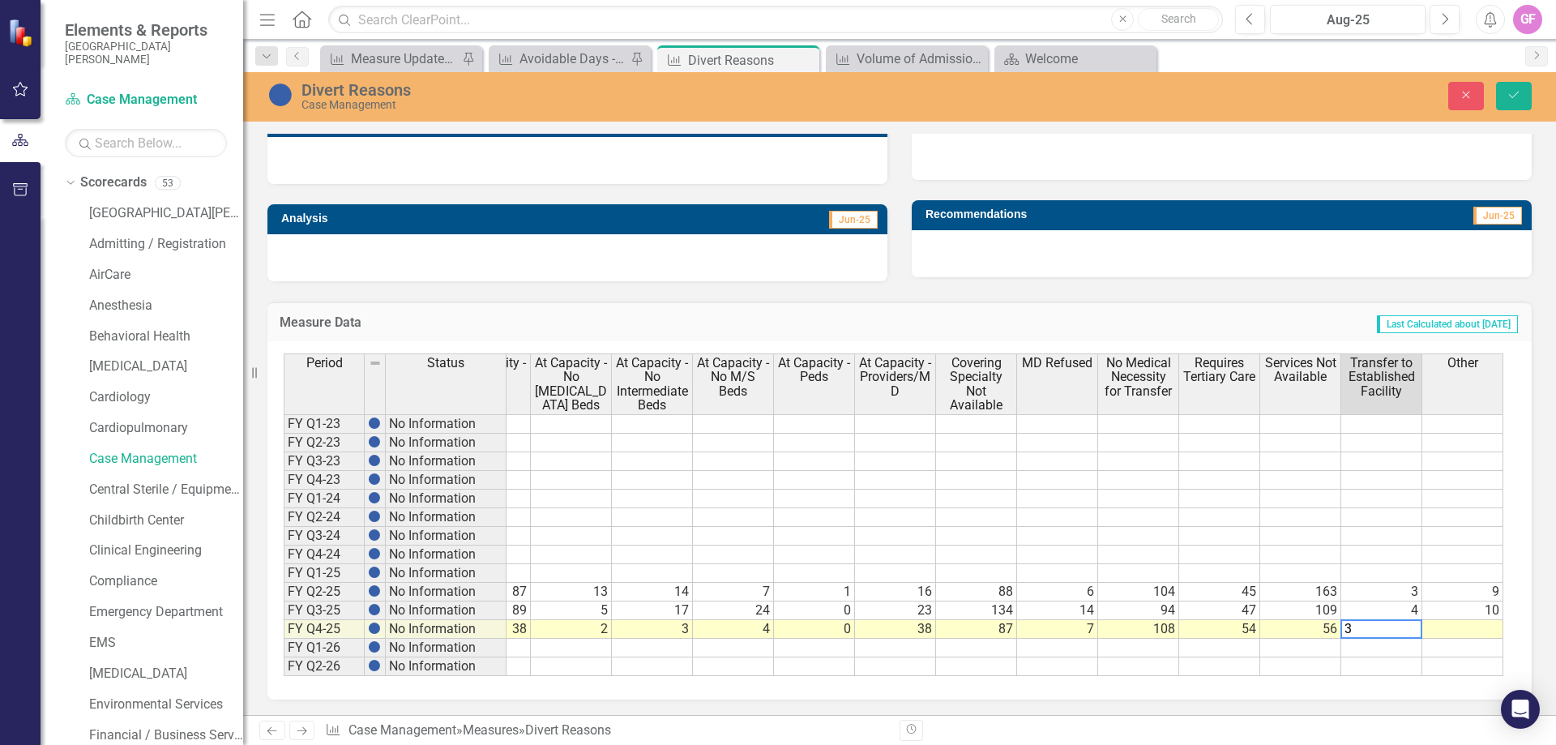
type textarea "3"
click at [1453, 625] on td at bounding box center [1463, 629] width 81 height 19
click at [1475, 630] on td at bounding box center [1463, 629] width 81 height 19
click at [1141, 625] on td "108" at bounding box center [1138, 629] width 81 height 19
click at [1307, 631] on td "56" at bounding box center [1301, 629] width 81 height 19
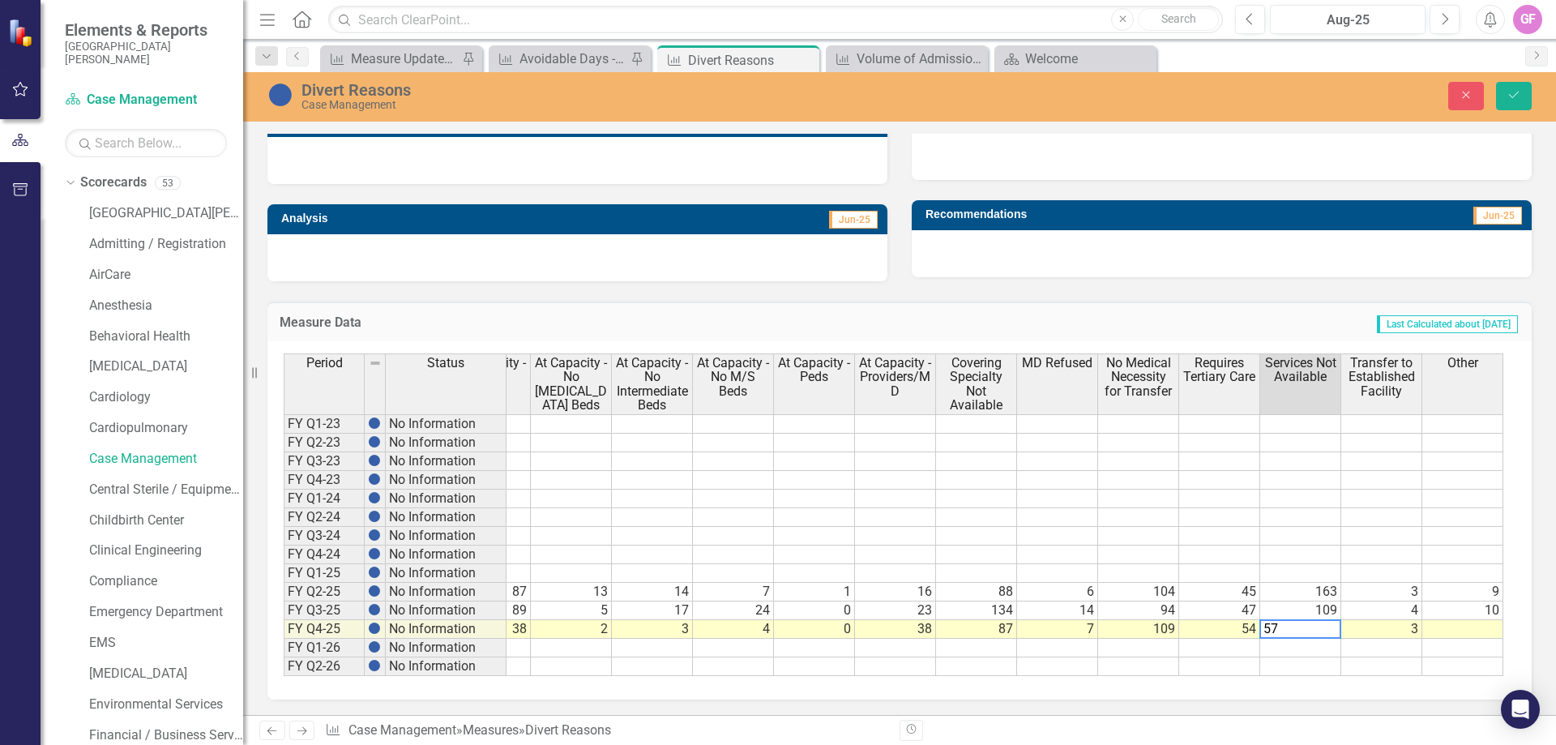
type textarea "57"
click at [1479, 626] on td at bounding box center [1463, 629] width 81 height 19
type textarea "13"
click at [146, 654] on div "Period Status Total At Capacity - ED At Capacity - No ICU Beds At Capacity - No…" at bounding box center [146, 514] width 0 height 323
drag, startPoint x: 1521, startPoint y: 92, endPoint x: 1551, endPoint y: 167, distance: 81.1
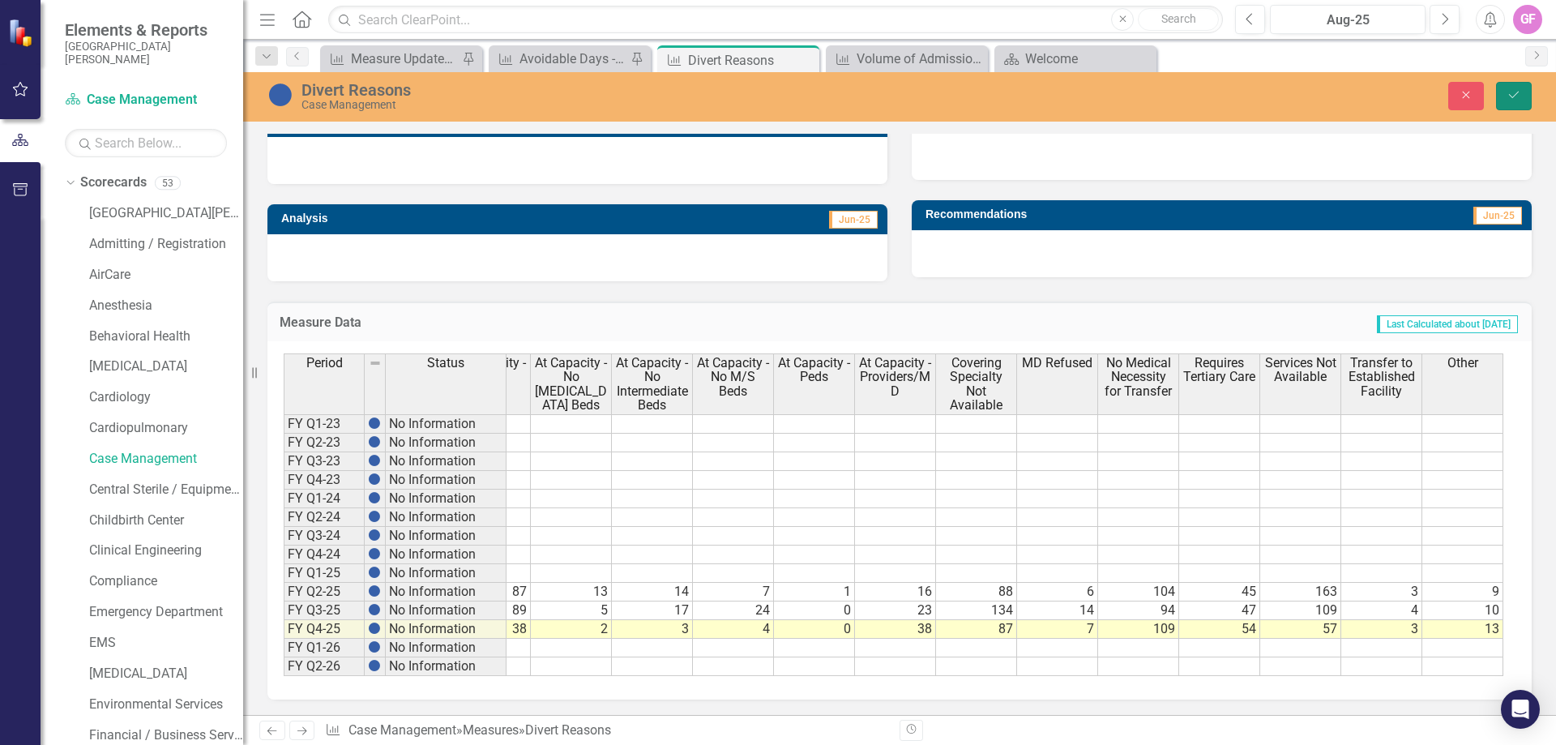
click at [1521, 94] on icon "Save" at bounding box center [1514, 94] width 15 height 11
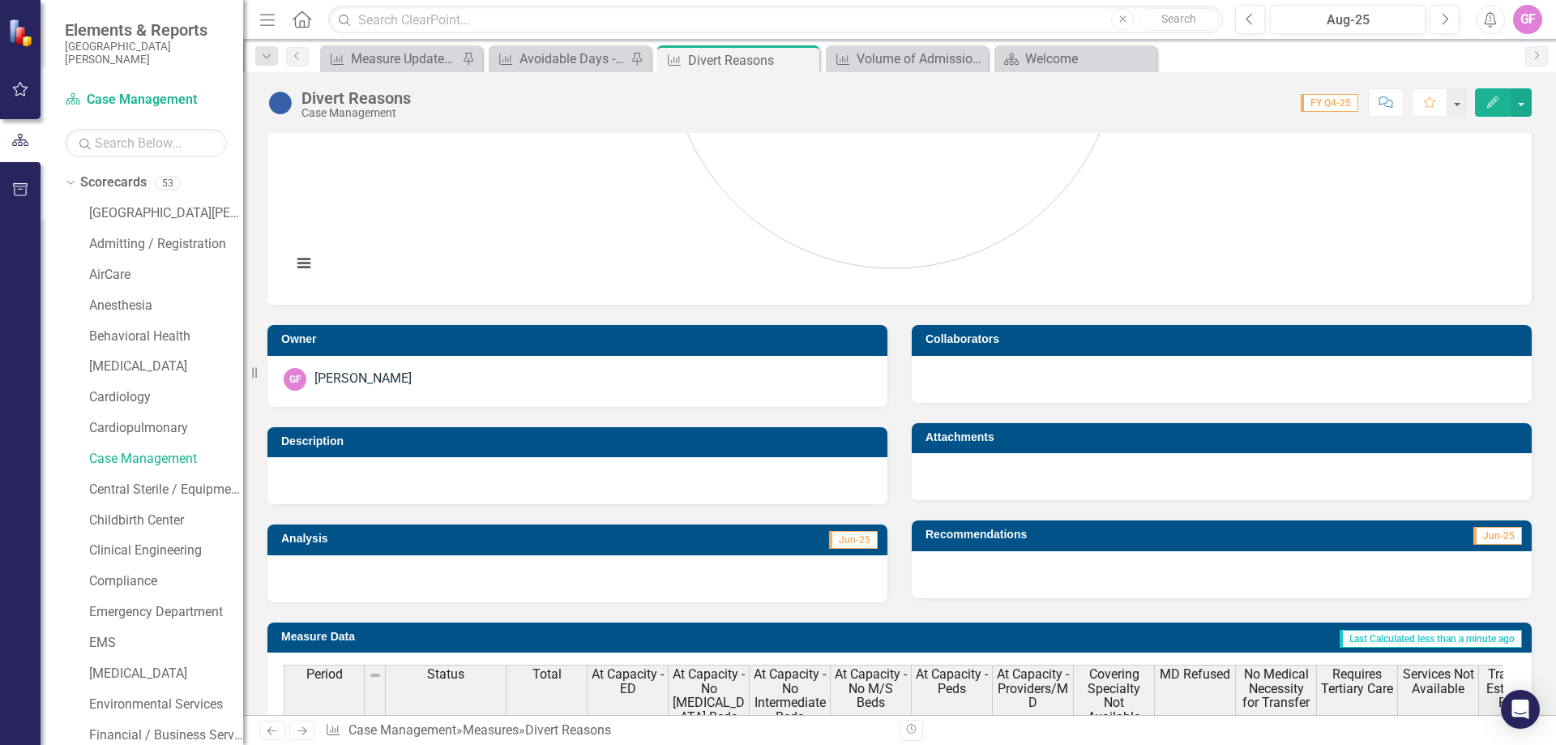
scroll to position [49, 0]
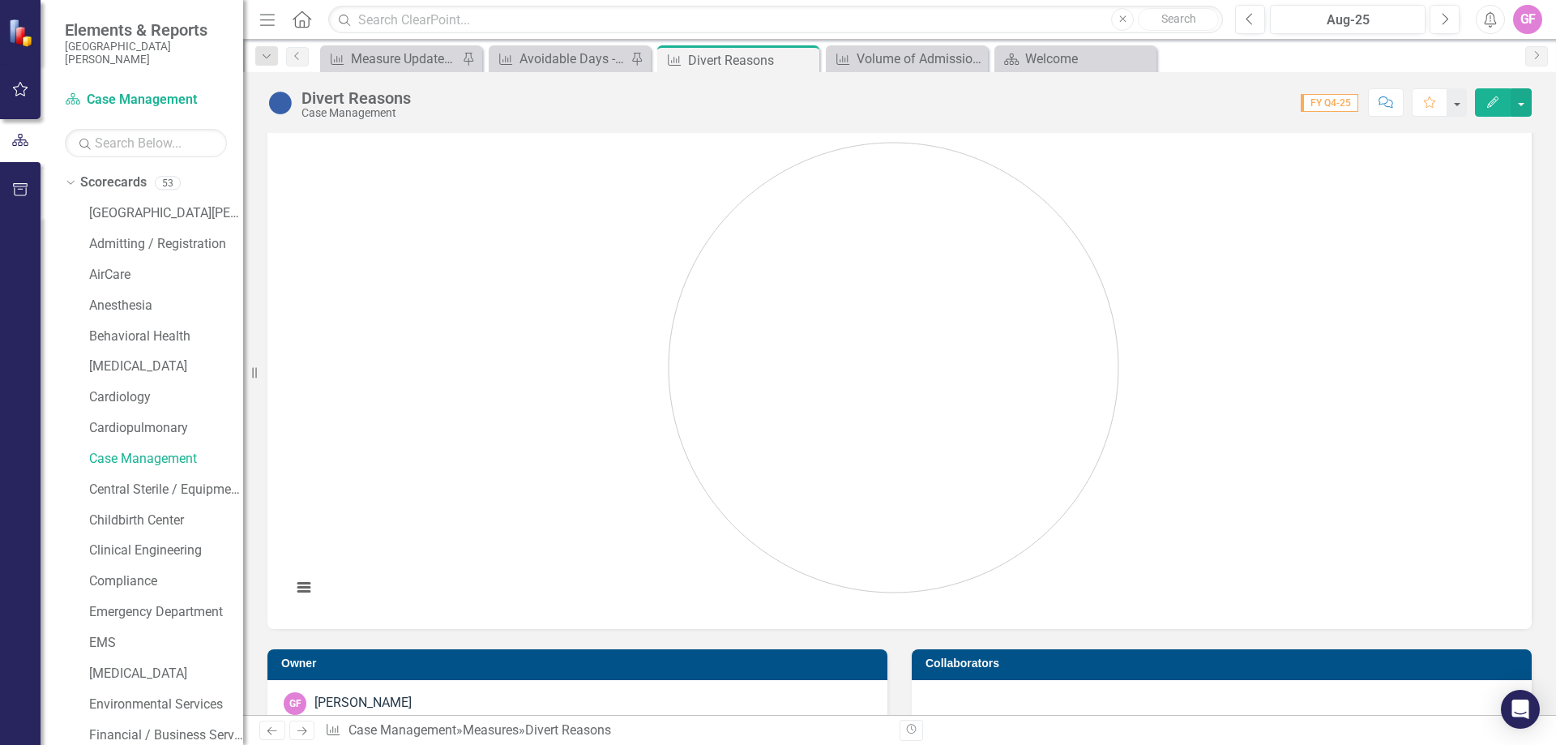
click at [1196, 383] on rect "Interactive chart" at bounding box center [894, 369] width 1220 height 486
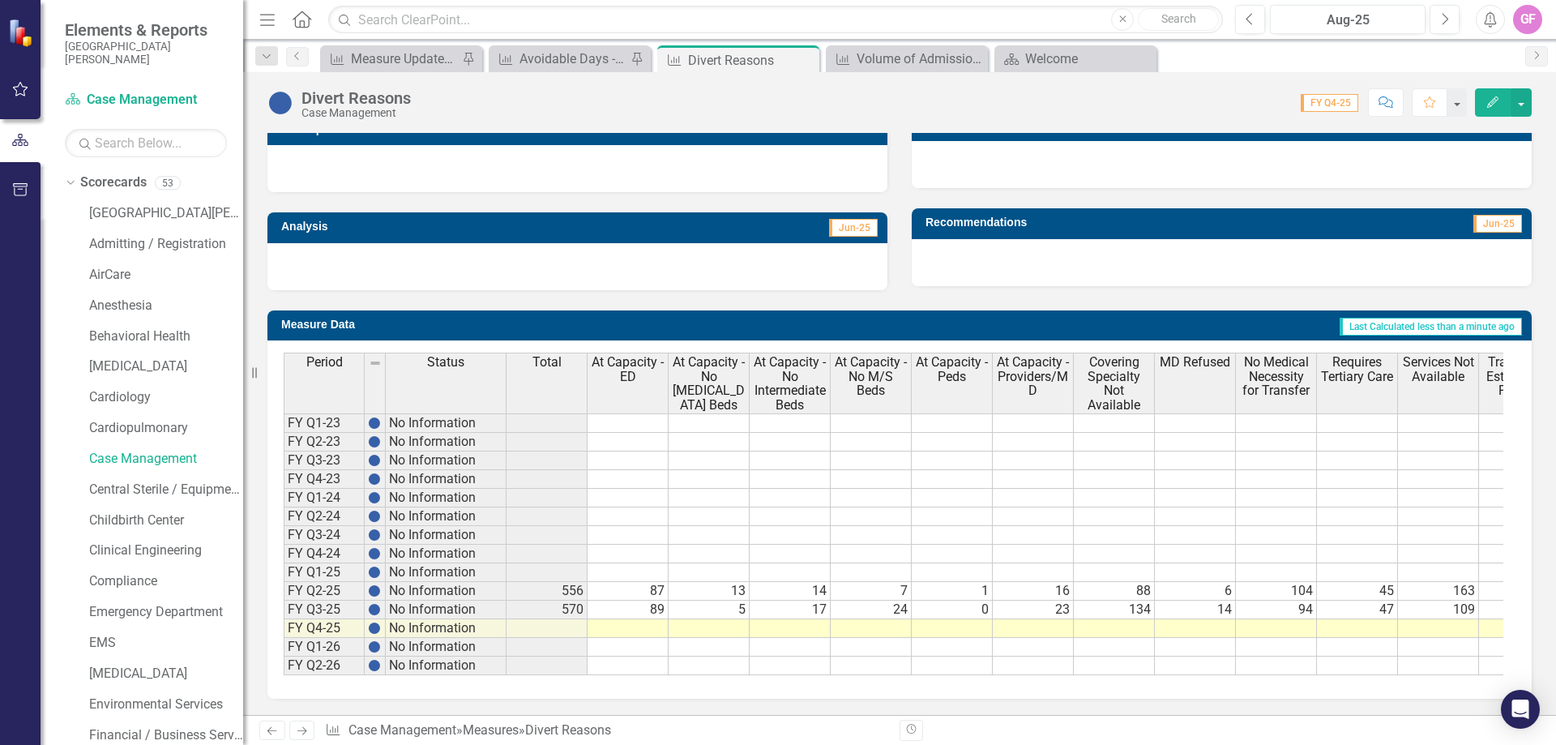
scroll to position [0, 138]
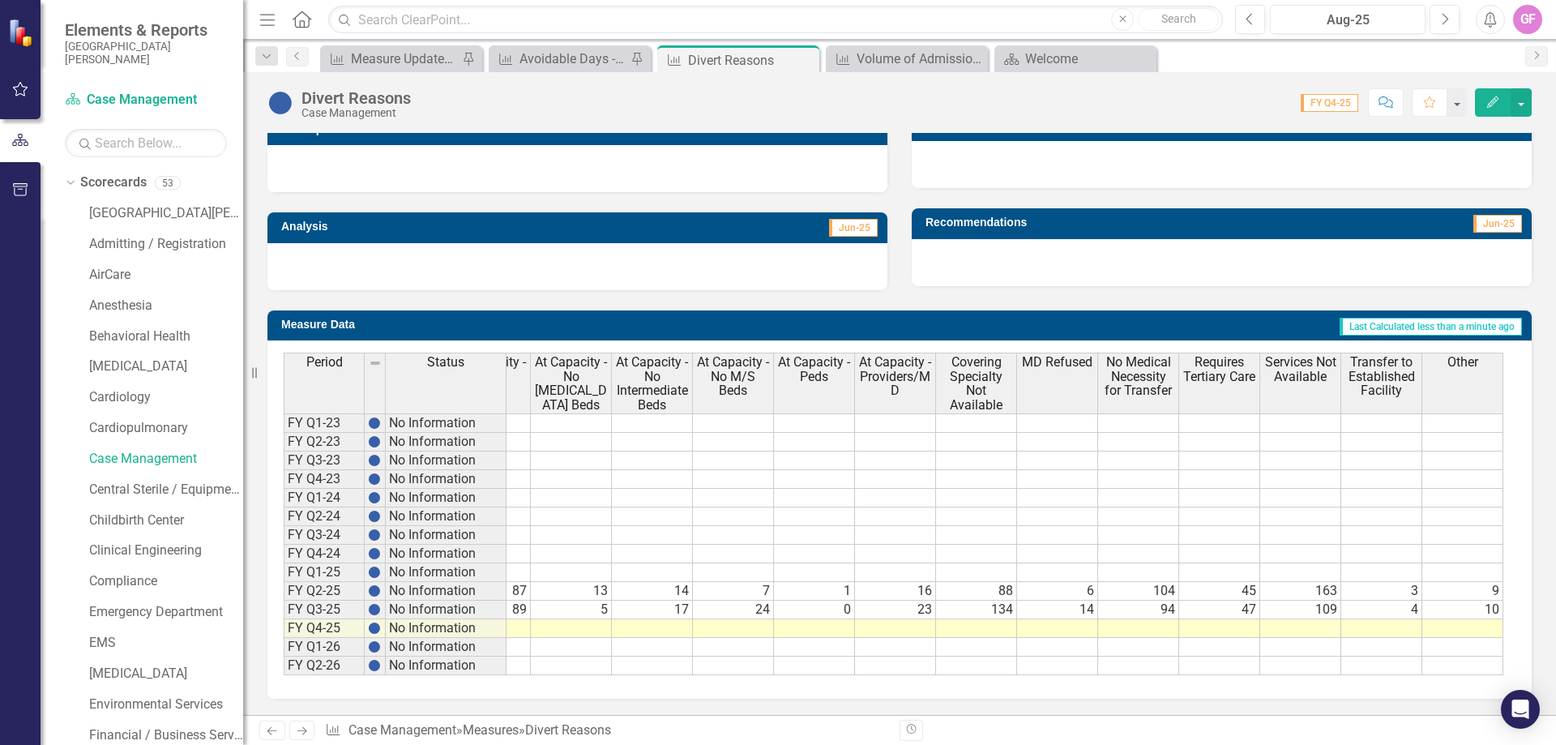
click at [1464, 619] on td at bounding box center [1463, 628] width 81 height 19
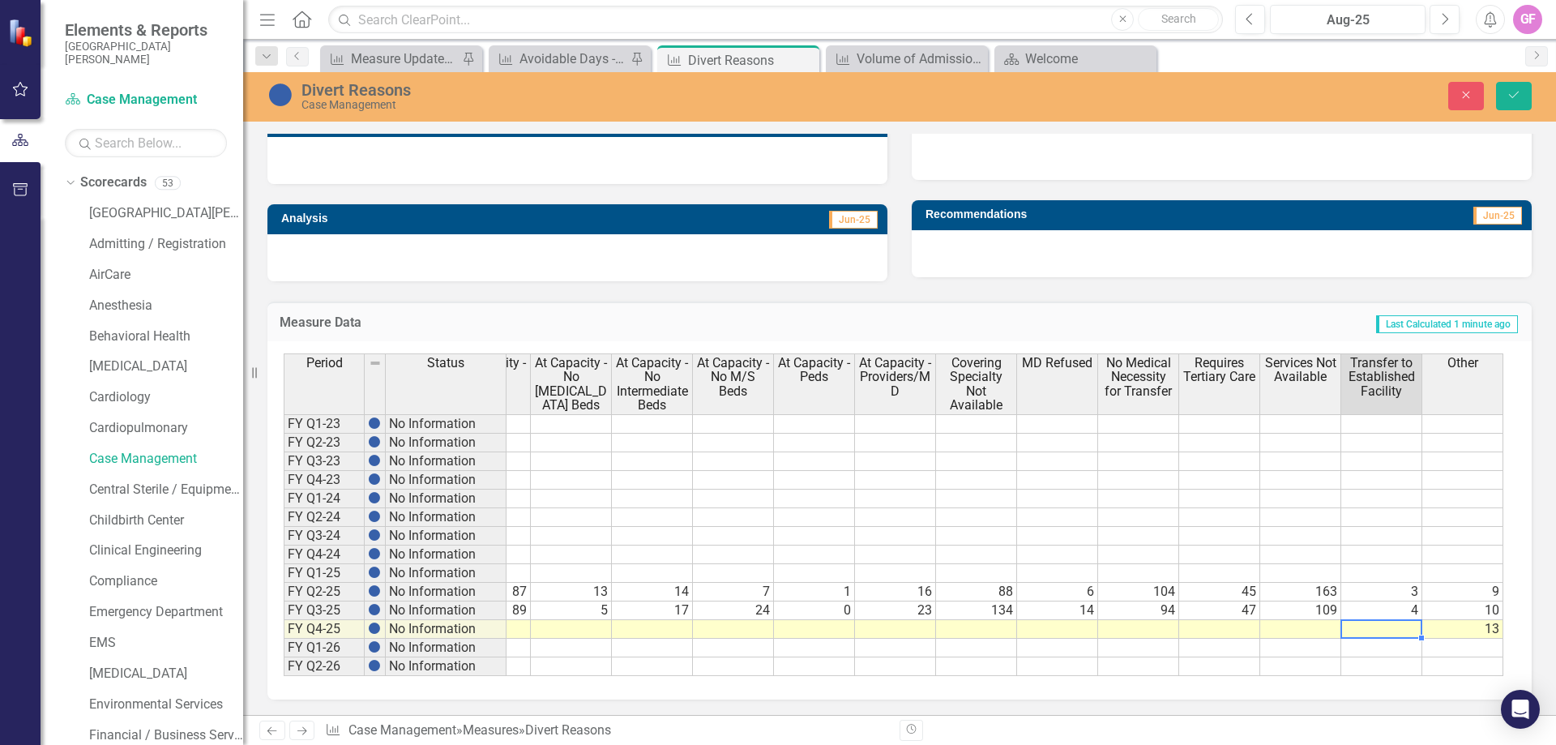
click at [1396, 627] on td at bounding box center [1382, 629] width 81 height 19
click at [1406, 628] on td at bounding box center [1382, 629] width 81 height 19
drag, startPoint x: 1402, startPoint y: 628, endPoint x: 1393, endPoint y: 628, distance: 8.9
click at [1395, 628] on td at bounding box center [1382, 629] width 81 height 19
type textarea "3"
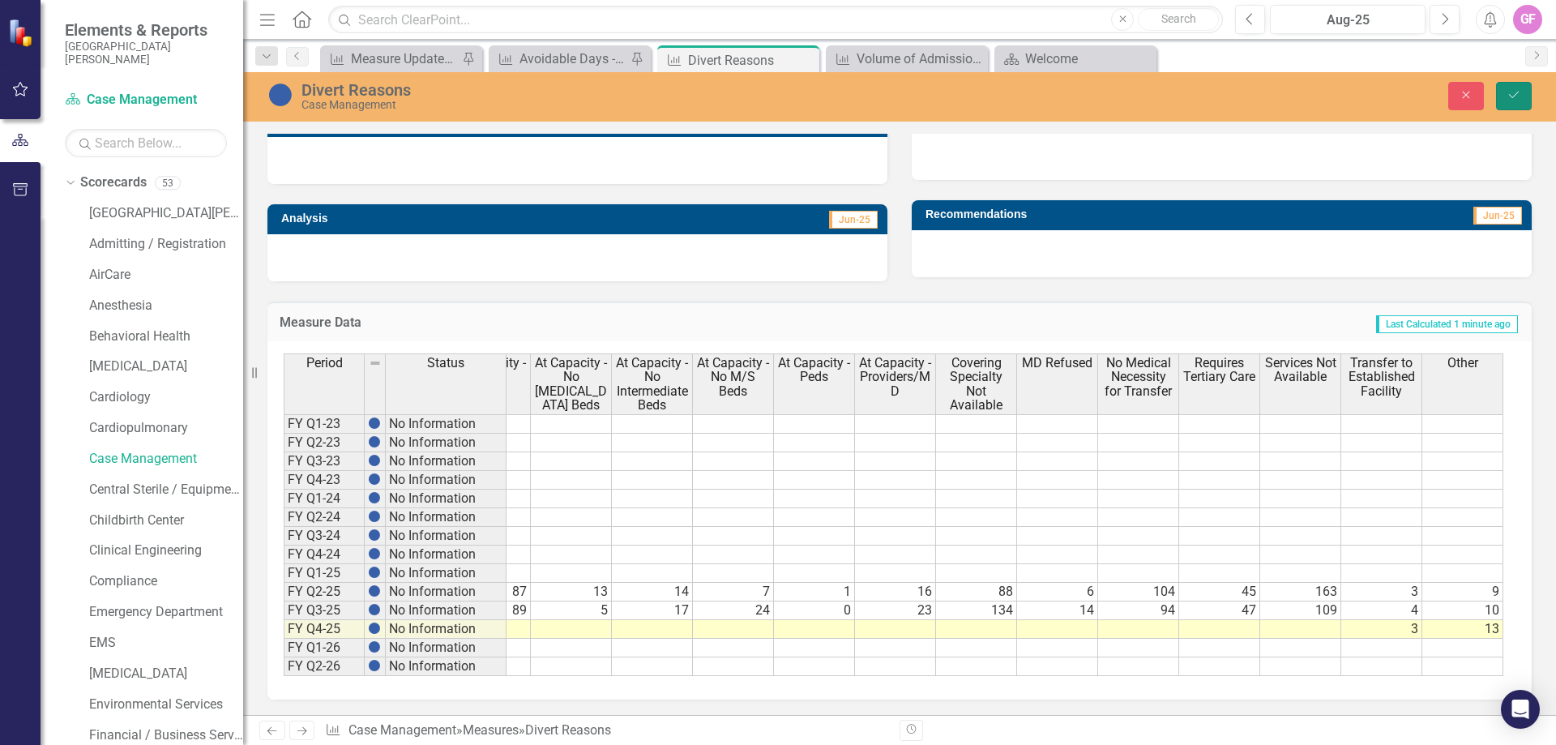
click at [1514, 102] on button "Save" at bounding box center [1514, 96] width 36 height 28
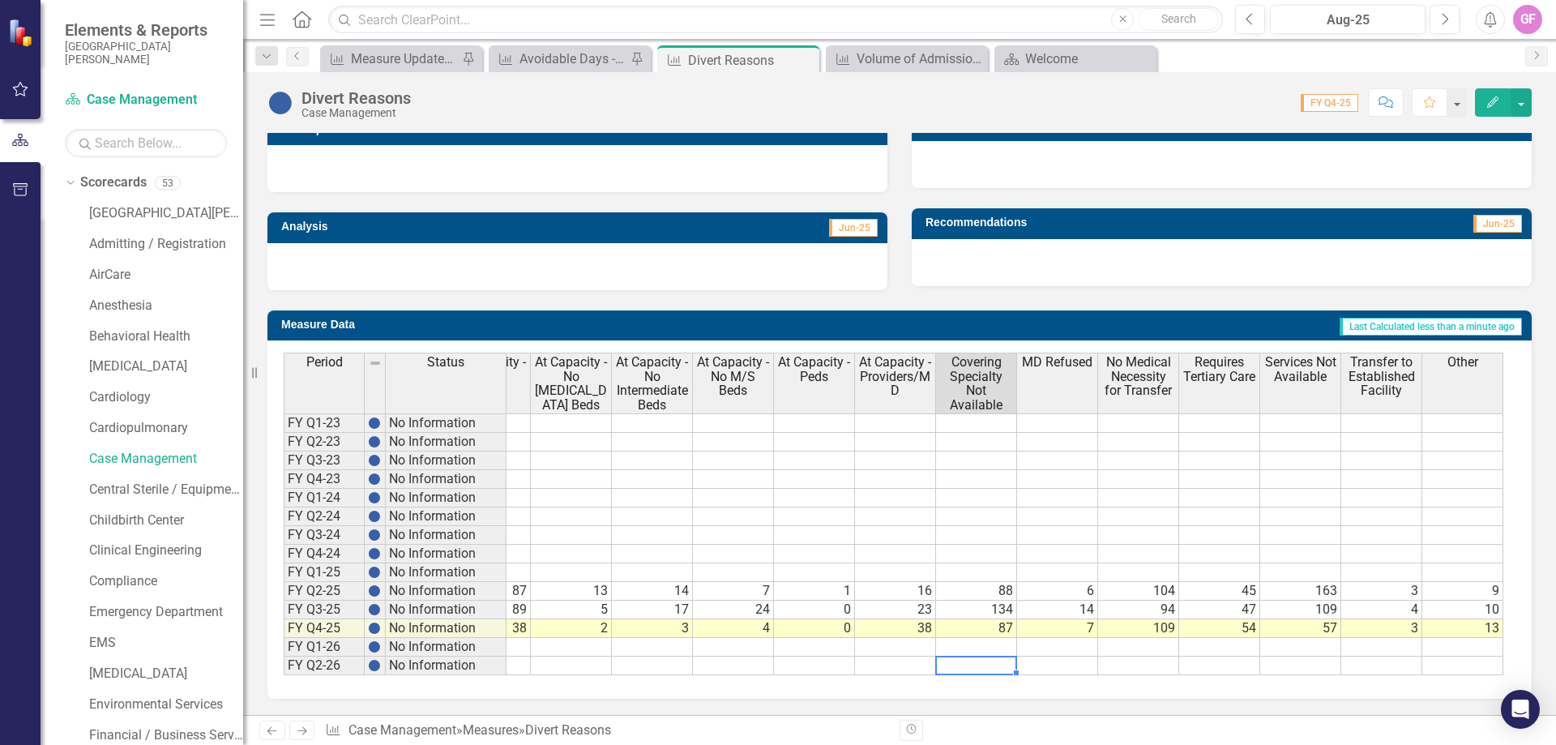
drag, startPoint x: 999, startPoint y: 662, endPoint x: 968, endPoint y: 673, distance: 32.6
click at [968, 673] on div "Period Status Total At Capacity - ED At Capacity - No ICU Beds At Capacity - No…" at bounding box center [894, 514] width 1220 height 323
click at [1469, 619] on td "13" at bounding box center [1463, 628] width 81 height 19
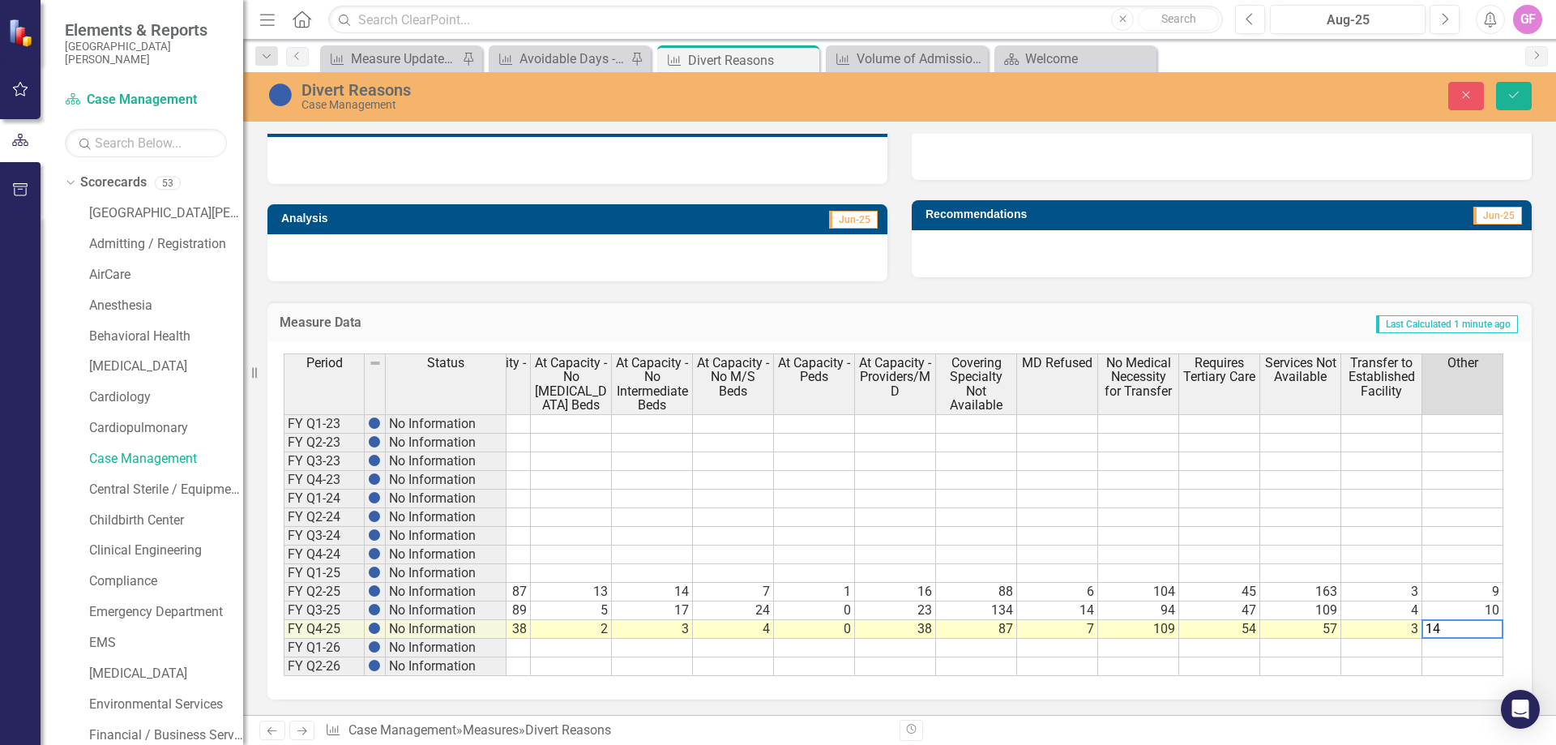
click at [1322, 228] on div "Recommendations Jun-25" at bounding box center [1222, 238] width 620 height 77
click at [1311, 248] on div at bounding box center [1222, 253] width 620 height 47
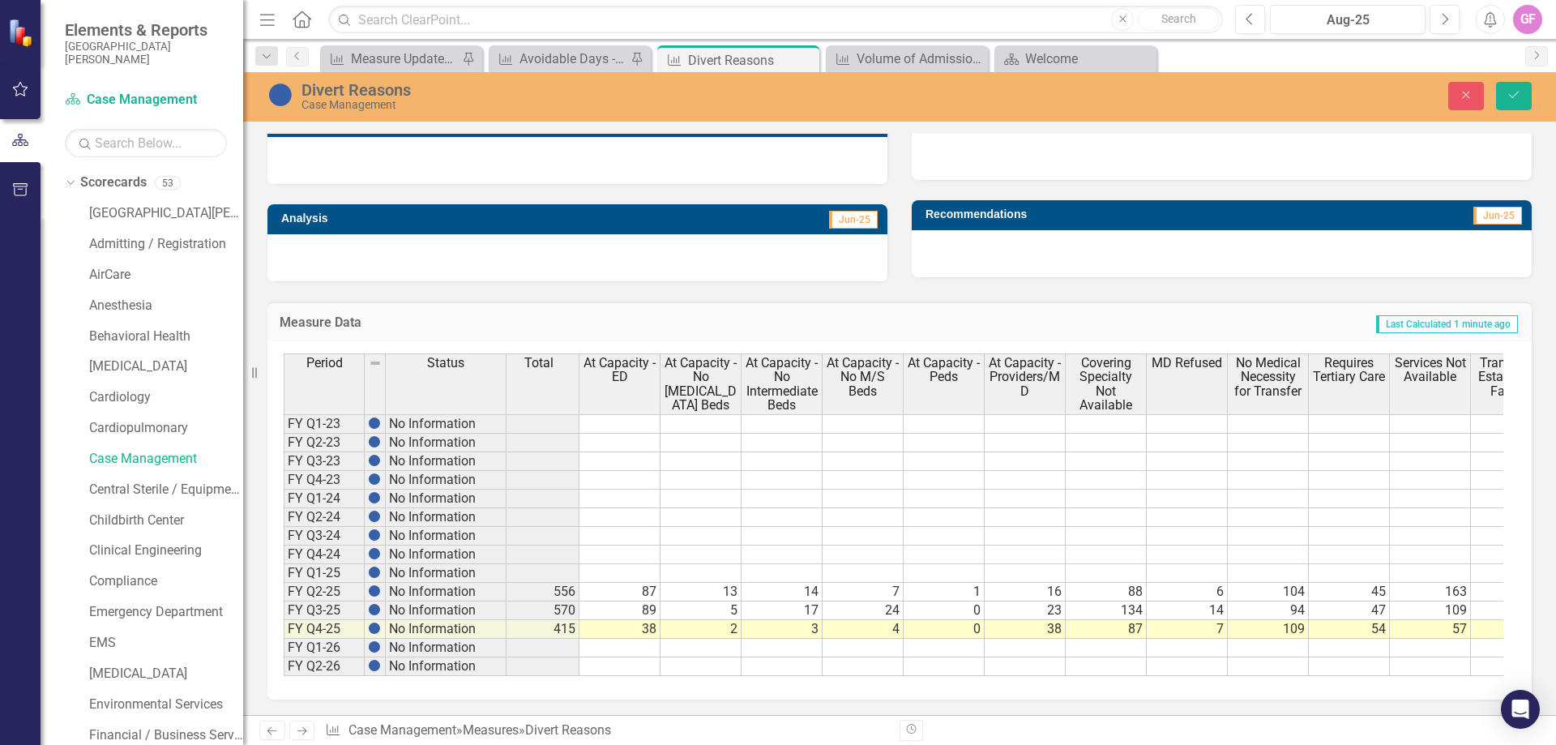
scroll to position [0, 0]
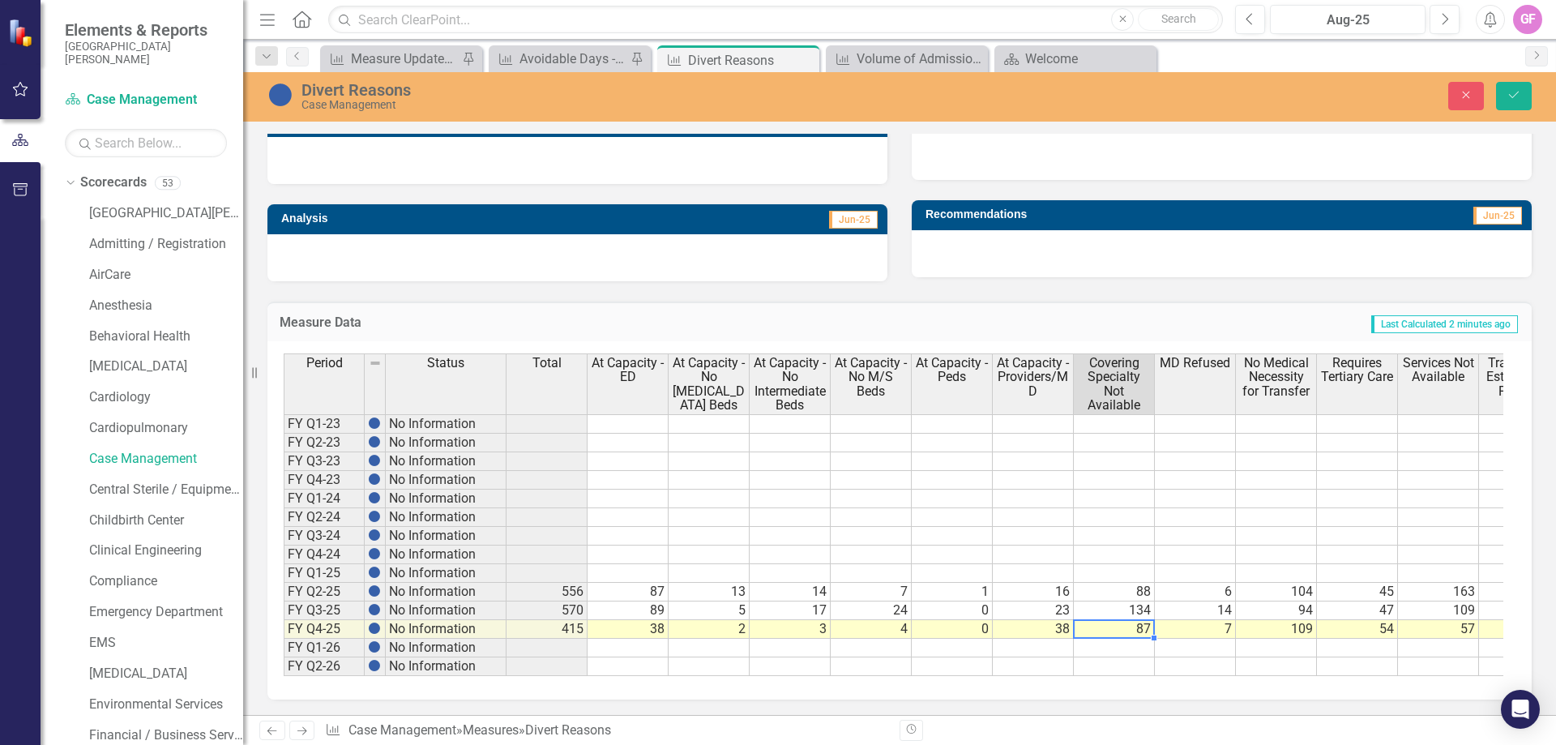
click at [1146, 630] on td "87" at bounding box center [1114, 629] width 81 height 19
type textarea "99"
click at [1337, 126] on div "Divert Reasons Case Management Close Save Divert Reasons Chart Pie chart with 1…" at bounding box center [899, 393] width 1313 height 643
click at [1513, 95] on icon "Save" at bounding box center [1514, 94] width 15 height 11
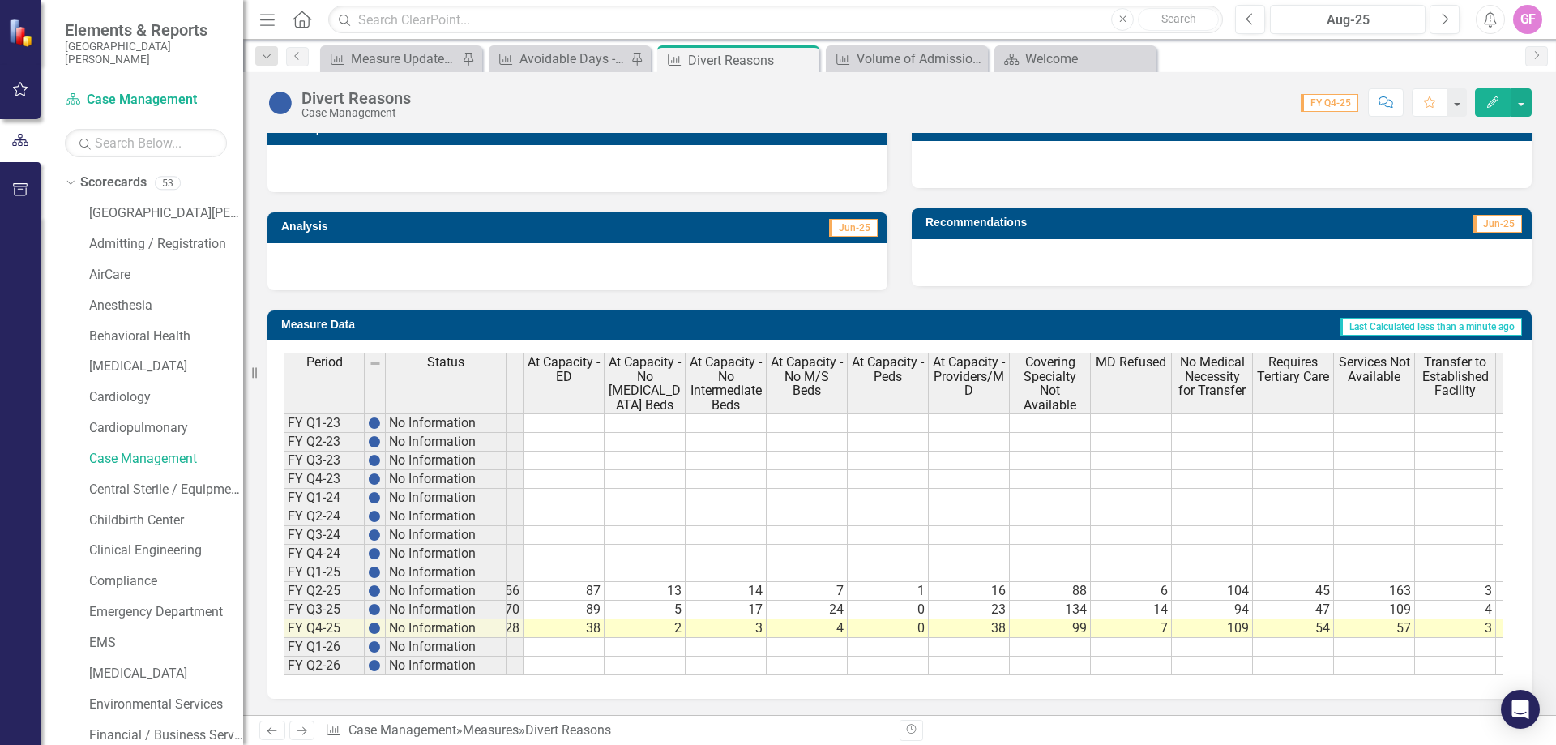
scroll to position [0, 138]
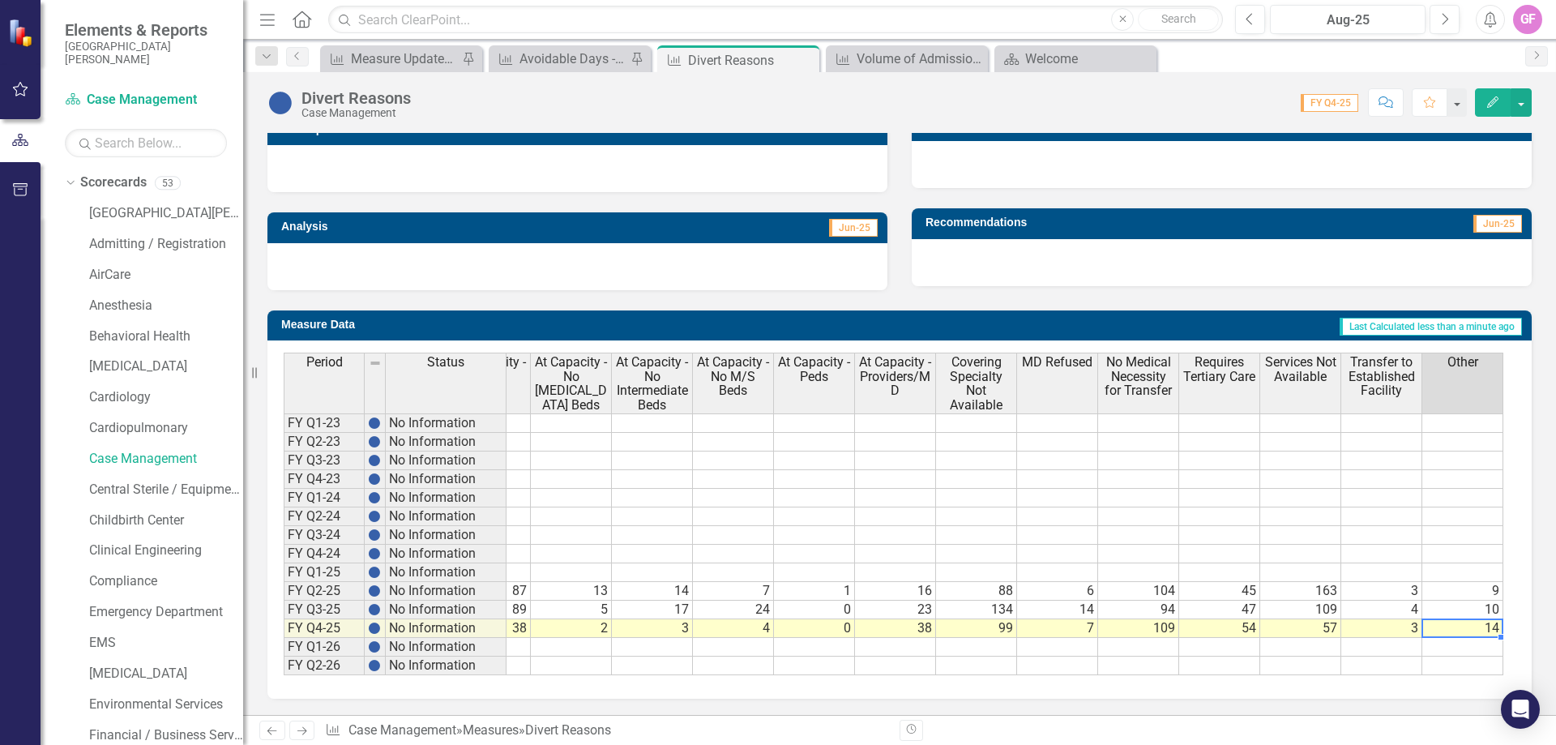
click at [146, 622] on div "Period Status Total At Capacity - ED At Capacity - No ICU Beds At Capacity - No…" at bounding box center [146, 514] width 0 height 323
click at [1470, 619] on td "14" at bounding box center [1463, 628] width 81 height 19
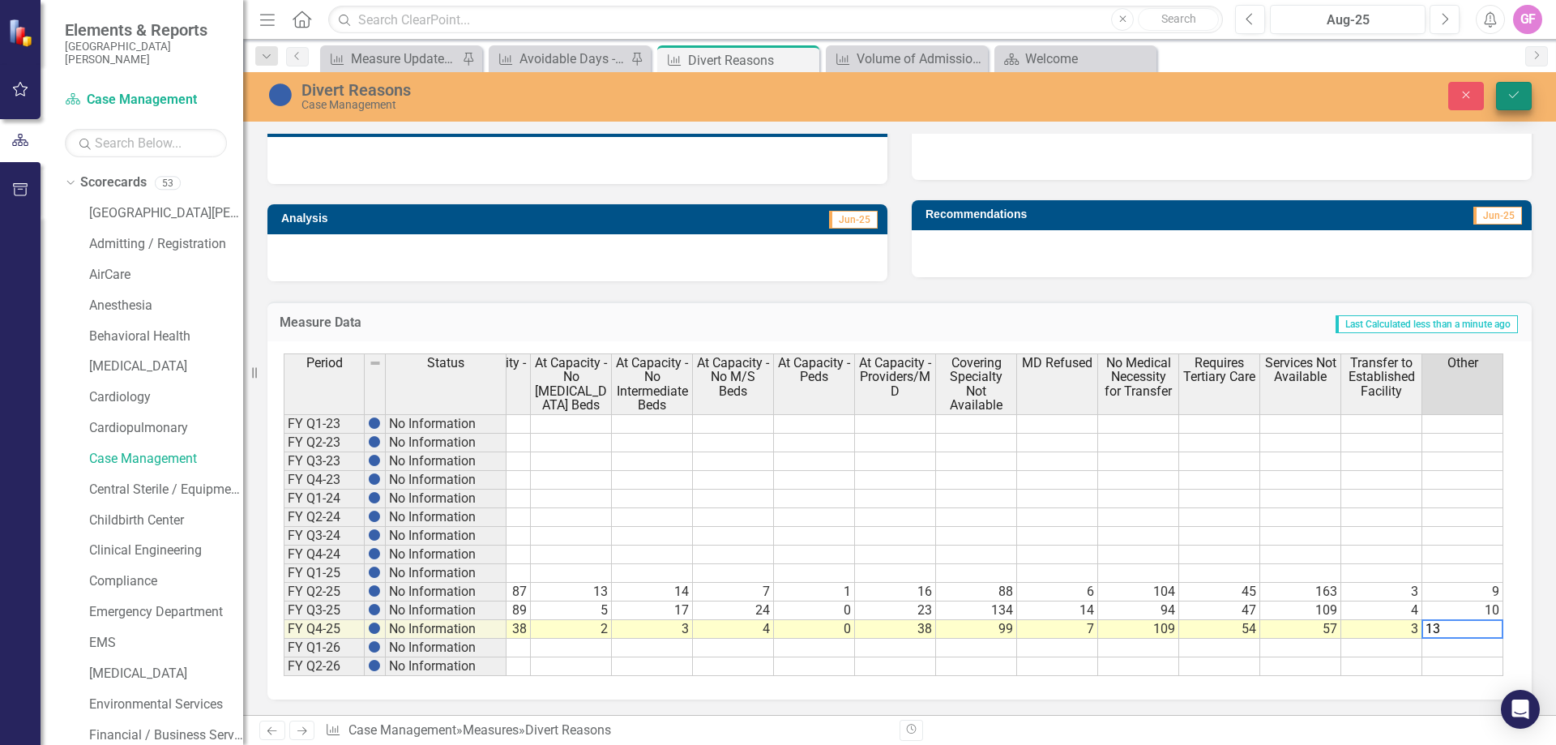
type textarea "13"
click at [1511, 86] on button "Save" at bounding box center [1514, 96] width 36 height 28
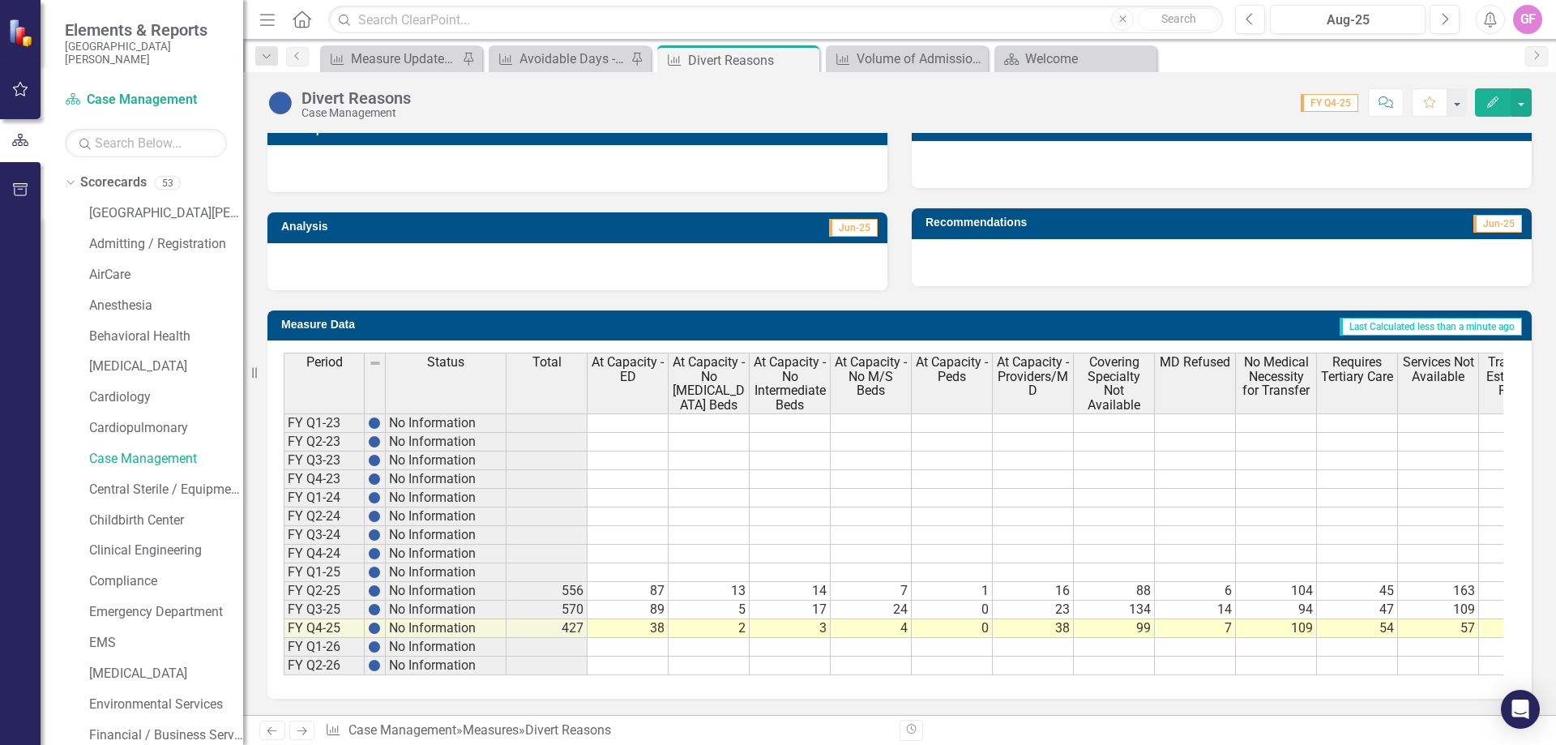
scroll to position [535, 0]
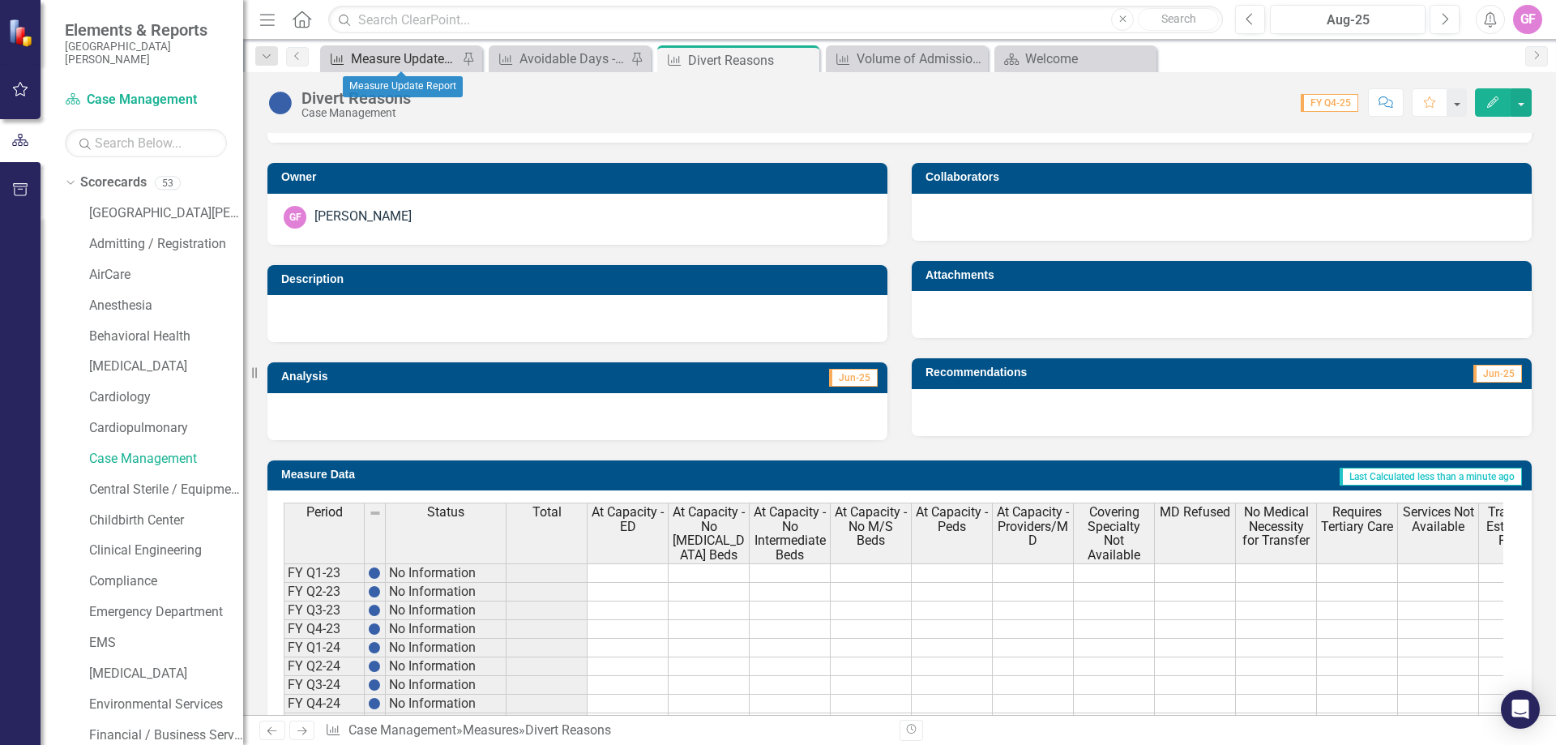
click at [400, 63] on div "Measure Update Report" at bounding box center [404, 59] width 107 height 20
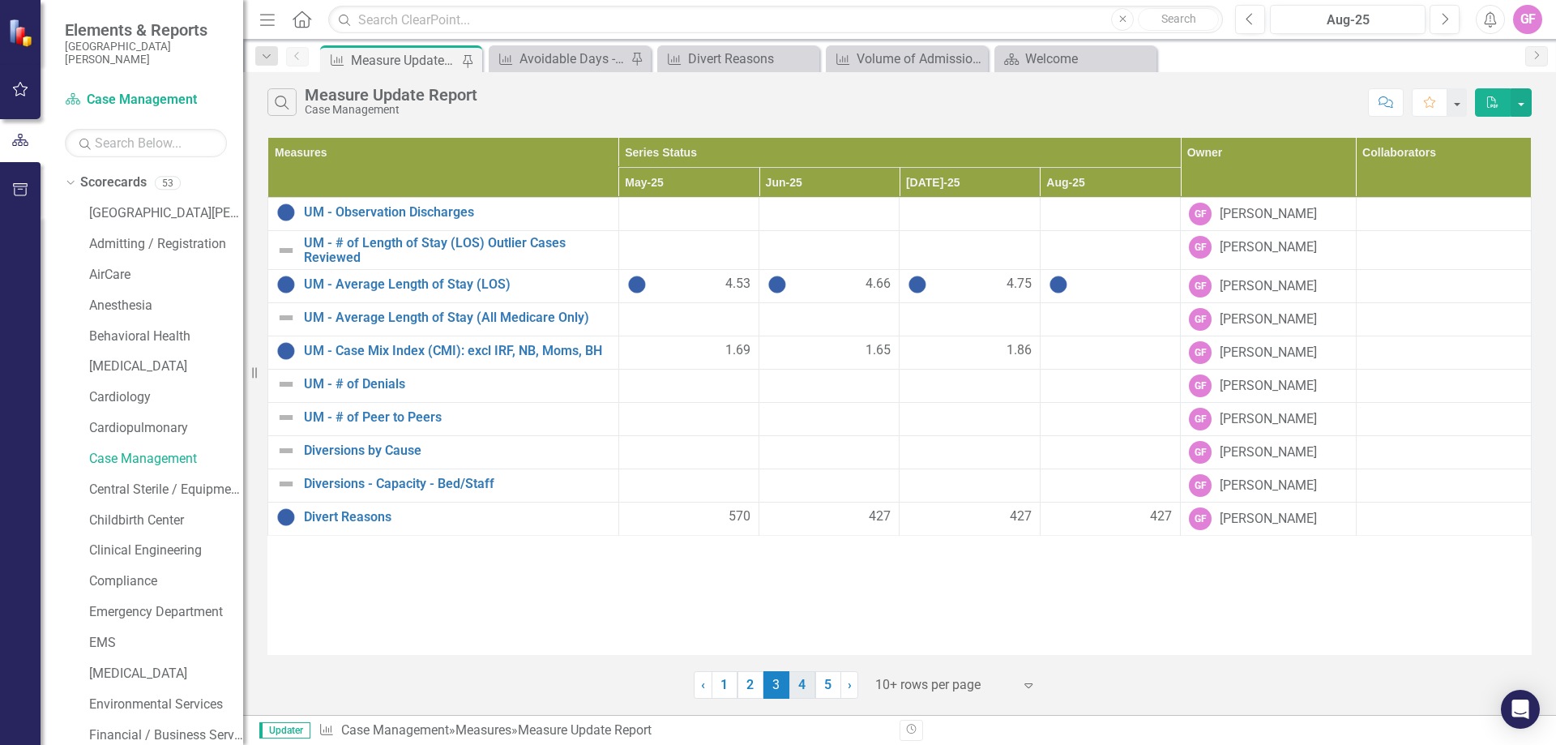
click at [798, 689] on link "4" at bounding box center [803, 685] width 26 height 28
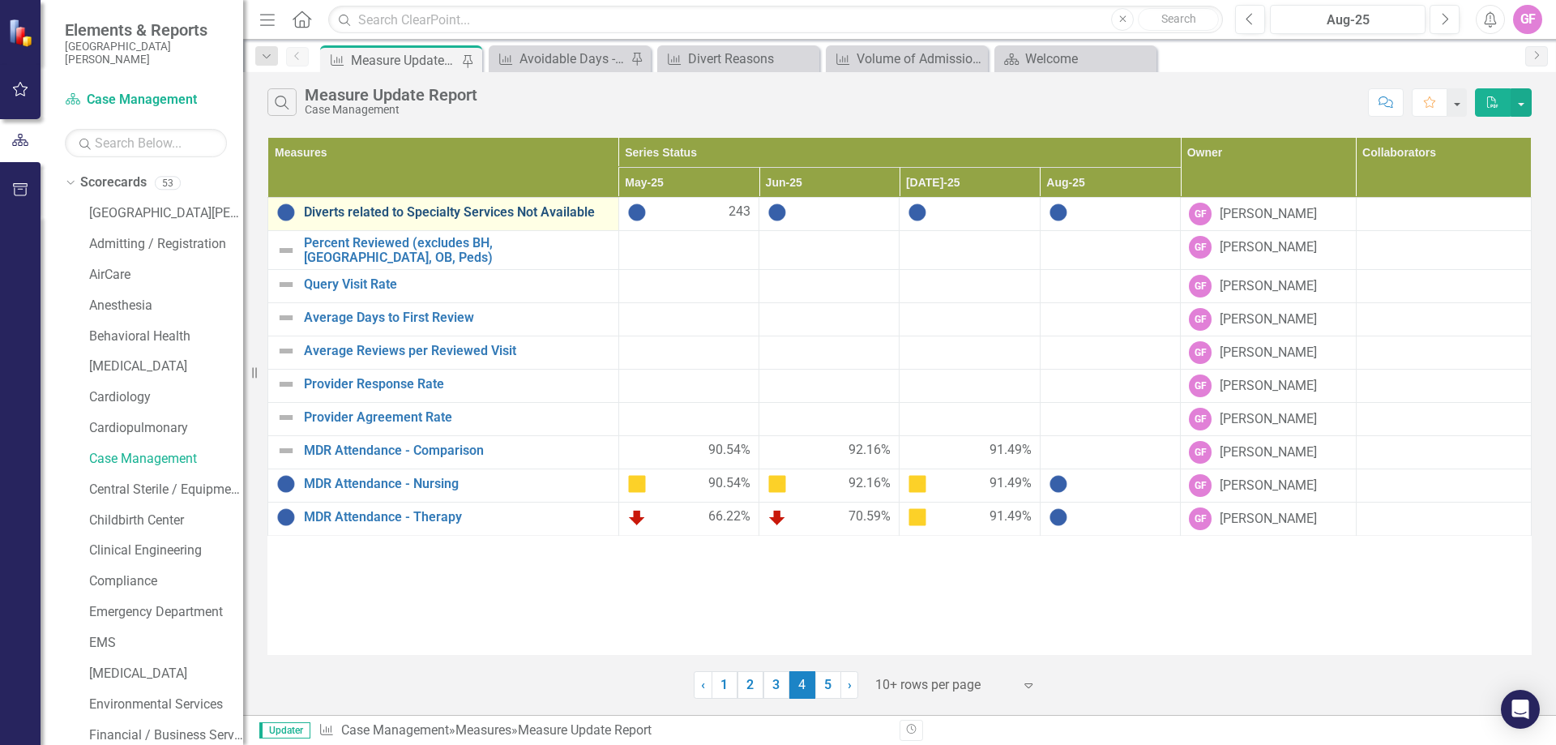
click at [430, 210] on link "Diverts related to Specialty Services Not Available" at bounding box center [457, 212] width 306 height 15
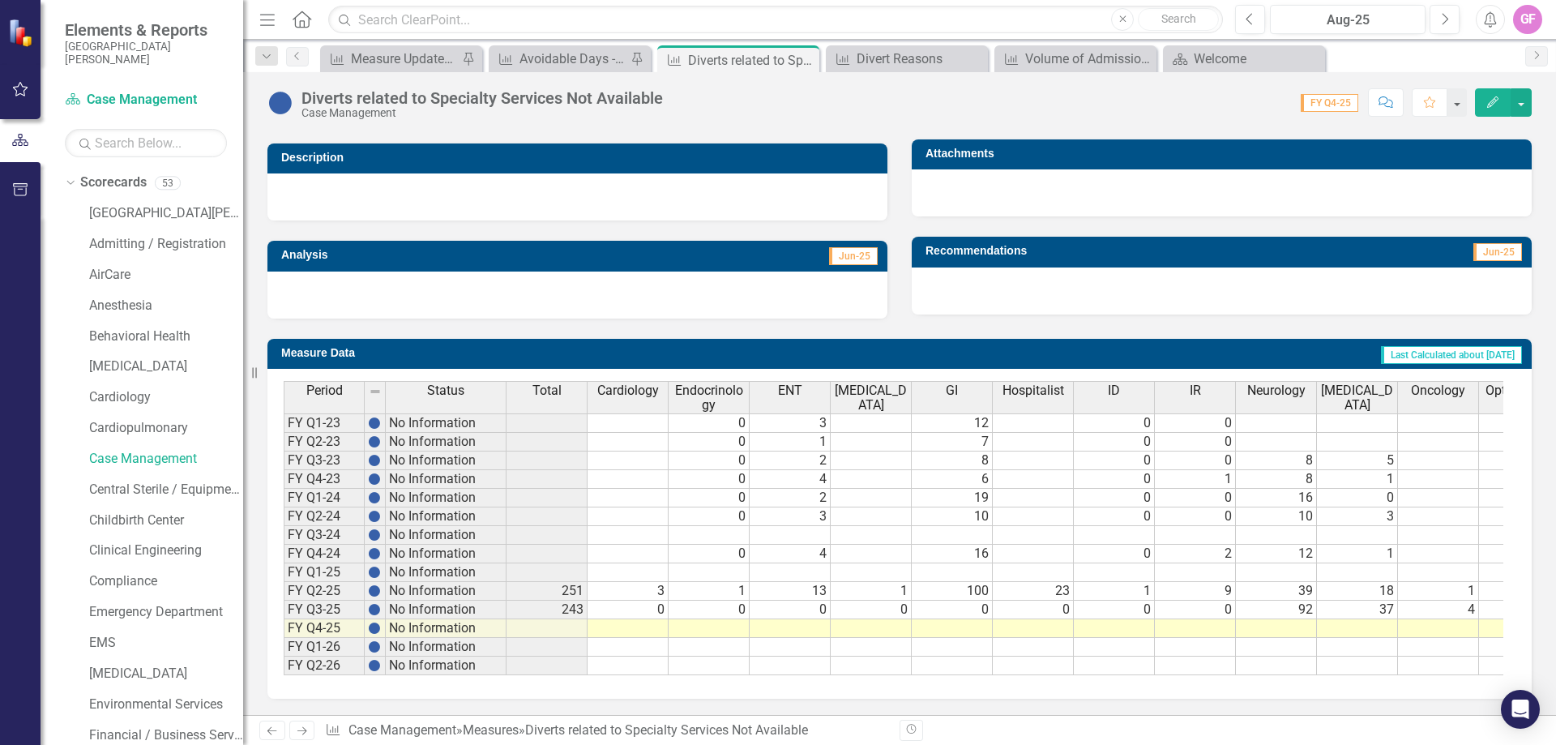
scroll to position [101, 0]
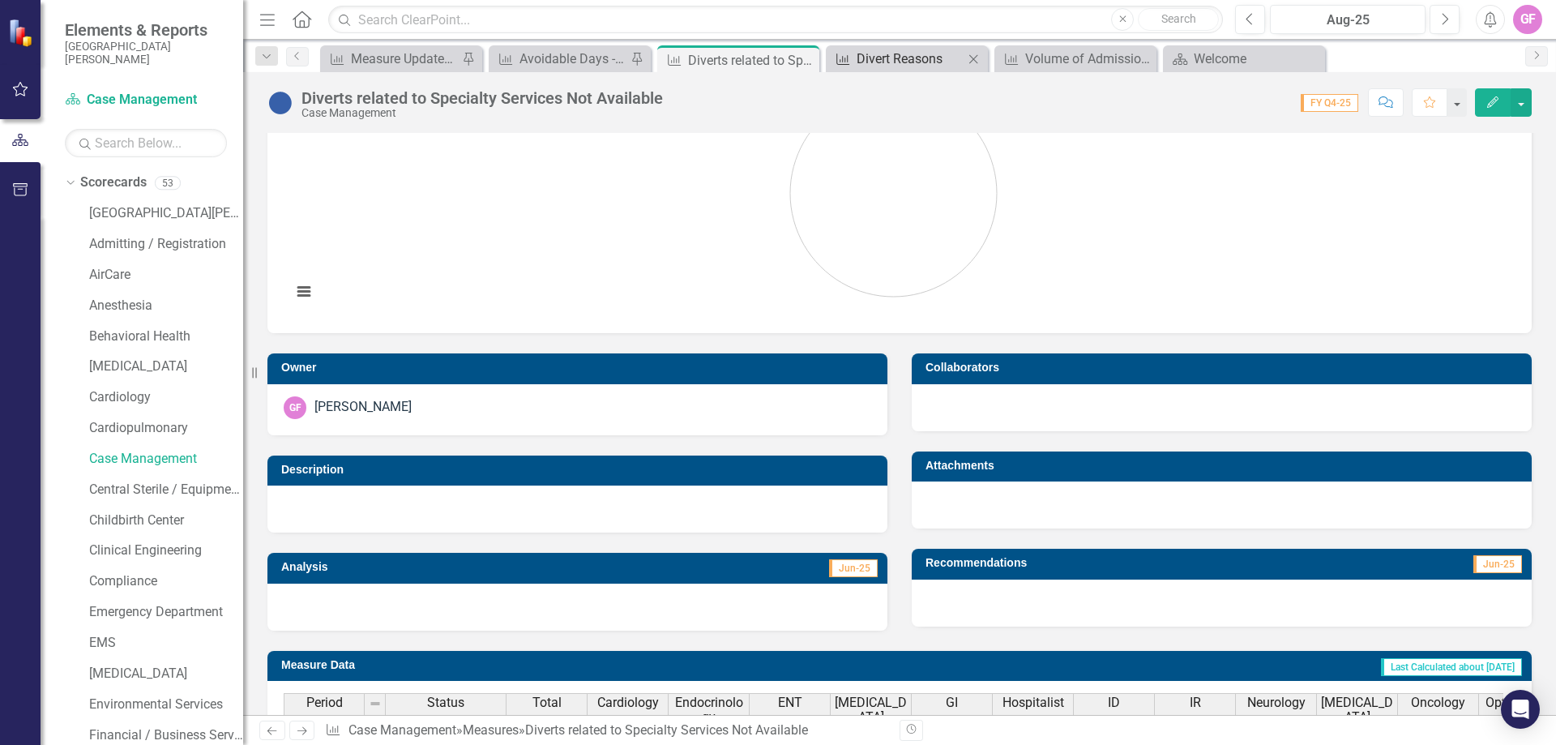
click at [877, 61] on div "Divert Reasons" at bounding box center [910, 59] width 107 height 20
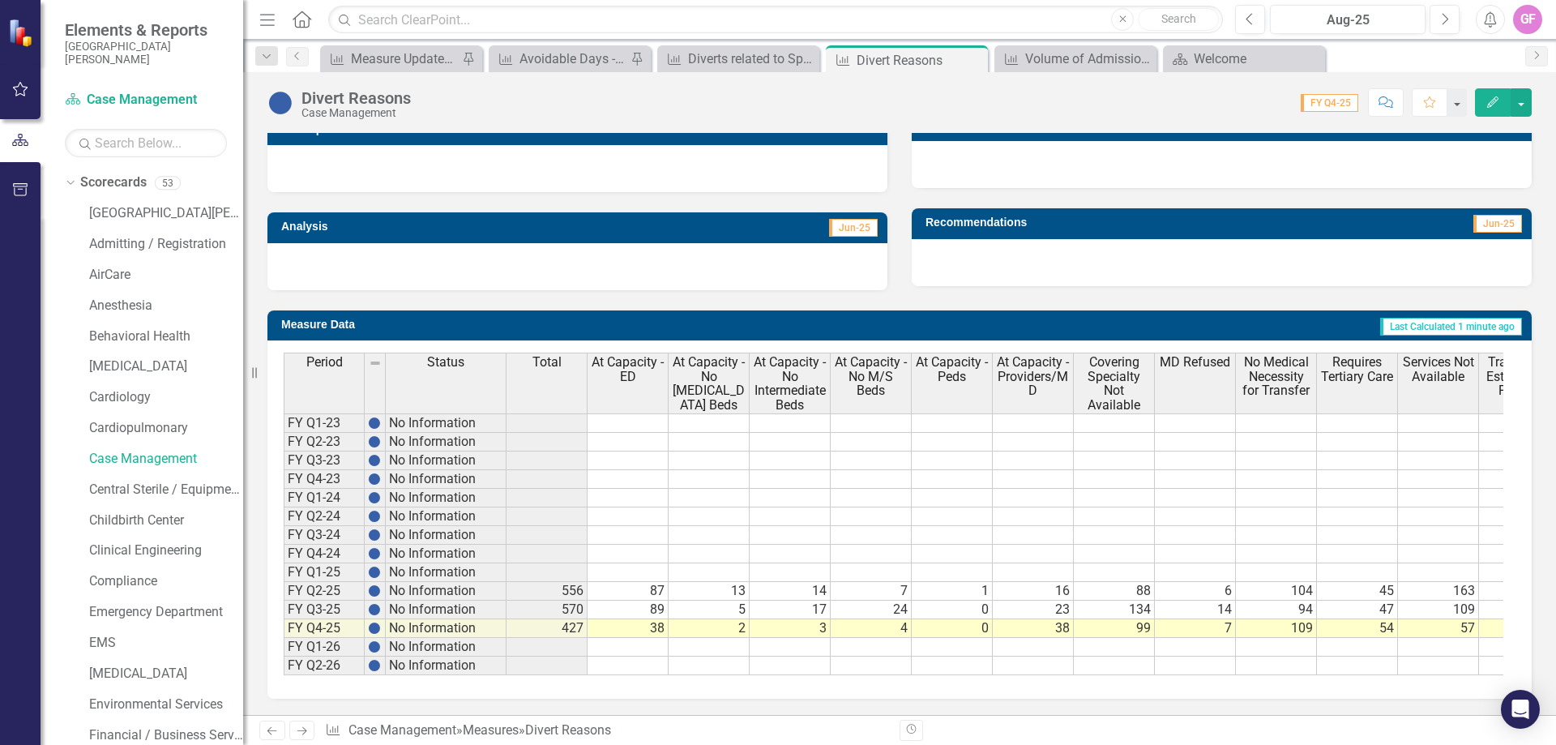
scroll to position [454, 0]
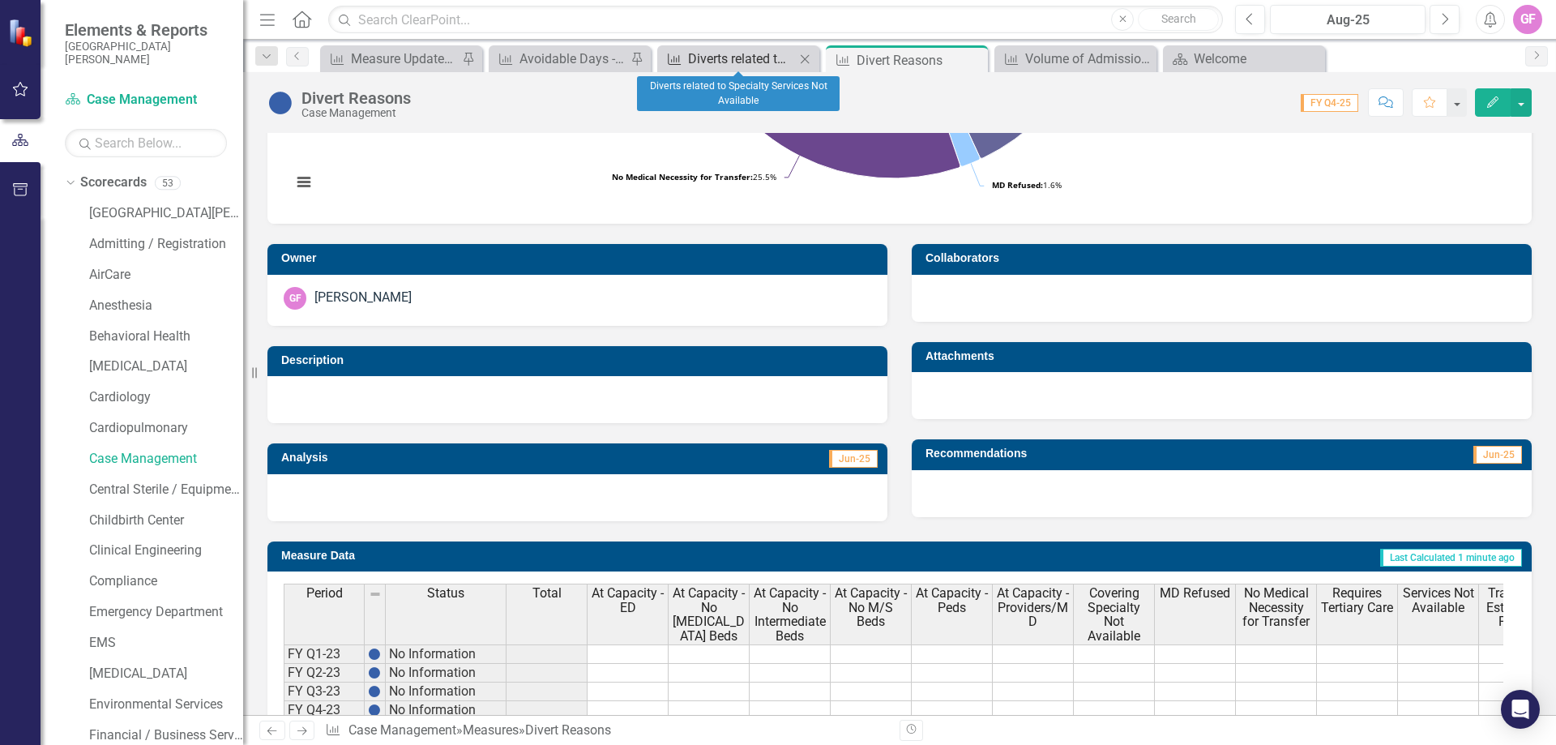
click at [759, 49] on div "Diverts related to Specialty Services Not Available" at bounding box center [741, 59] width 107 height 20
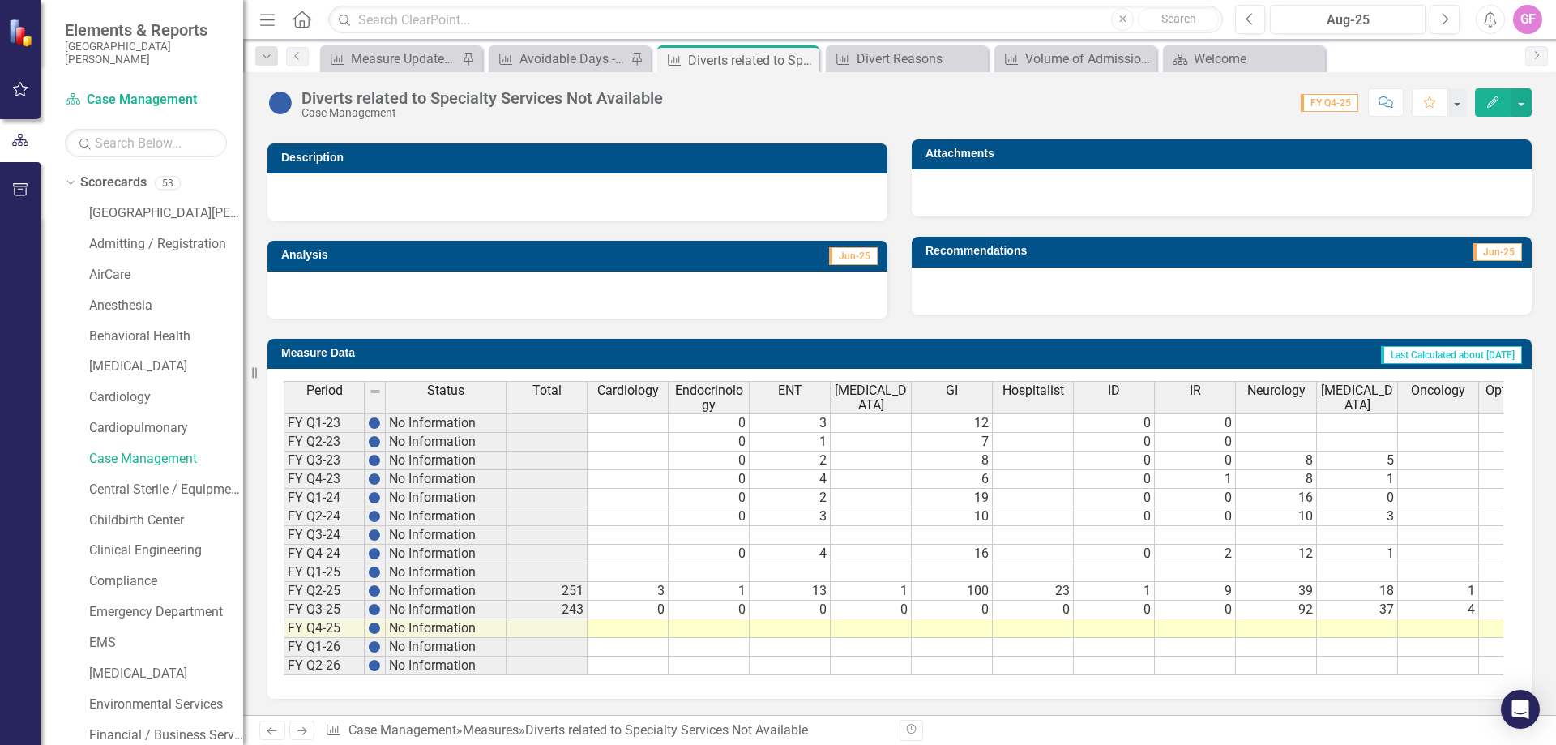
scroll to position [101, 0]
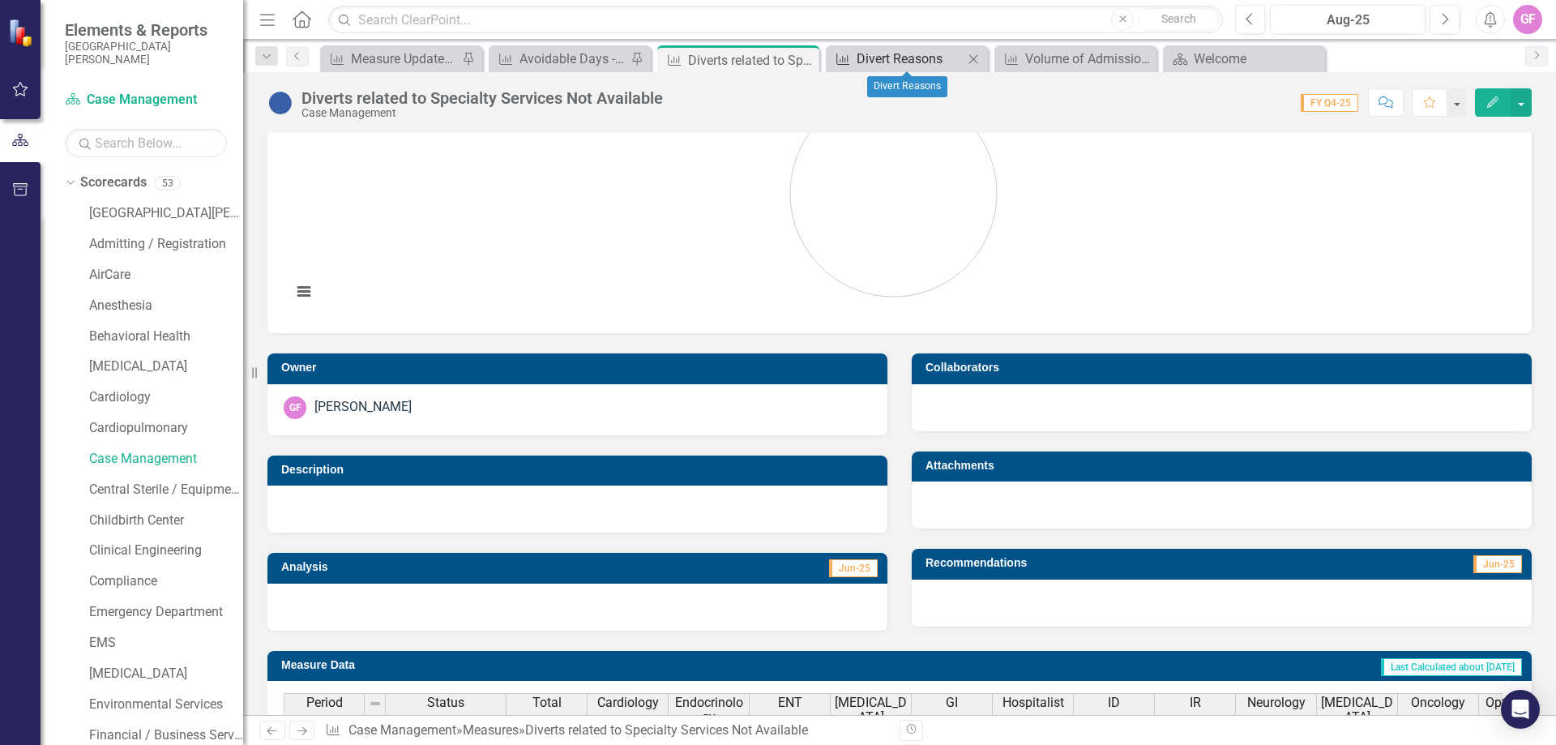
click at [902, 55] on div "Divert Reasons" at bounding box center [910, 59] width 107 height 20
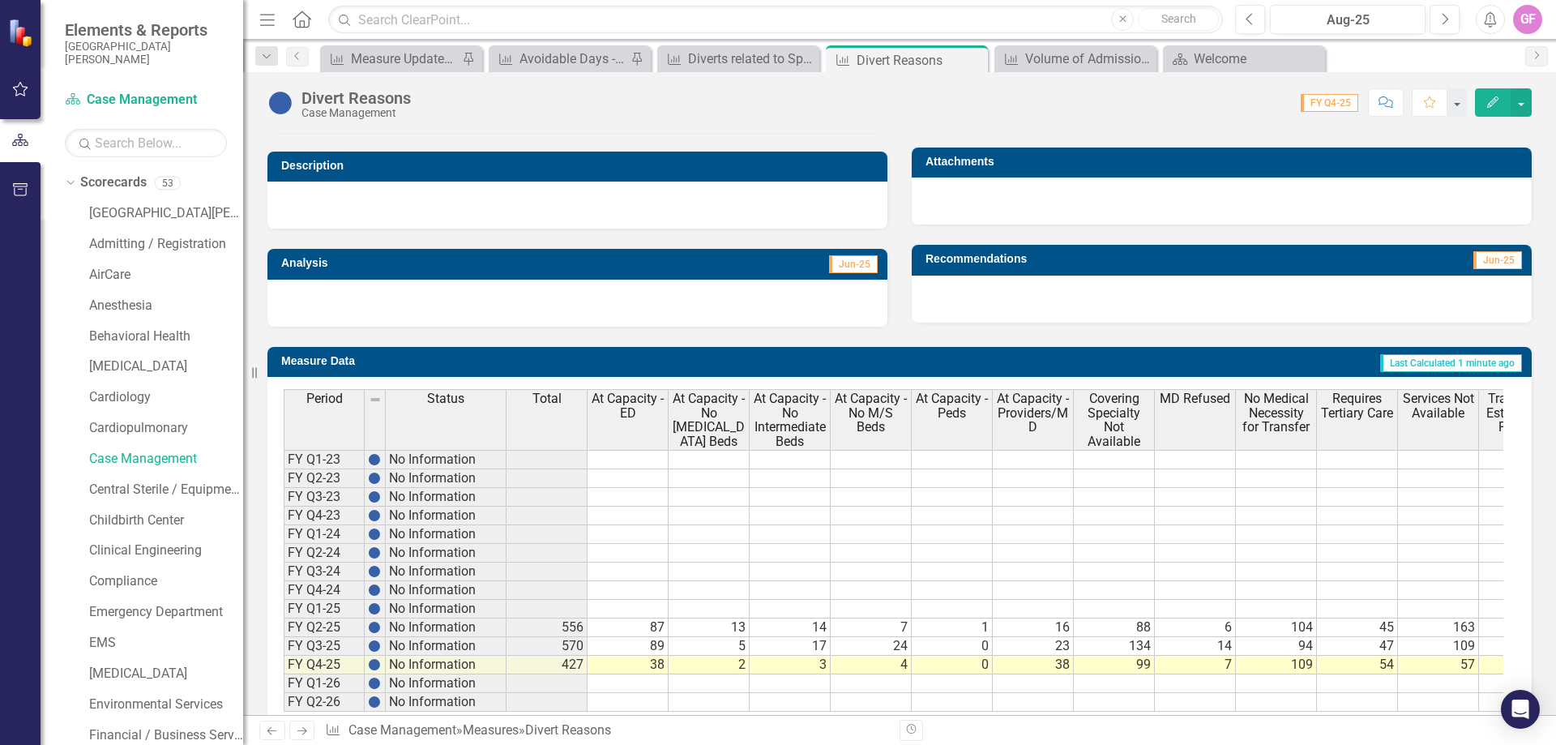
scroll to position [697, 0]
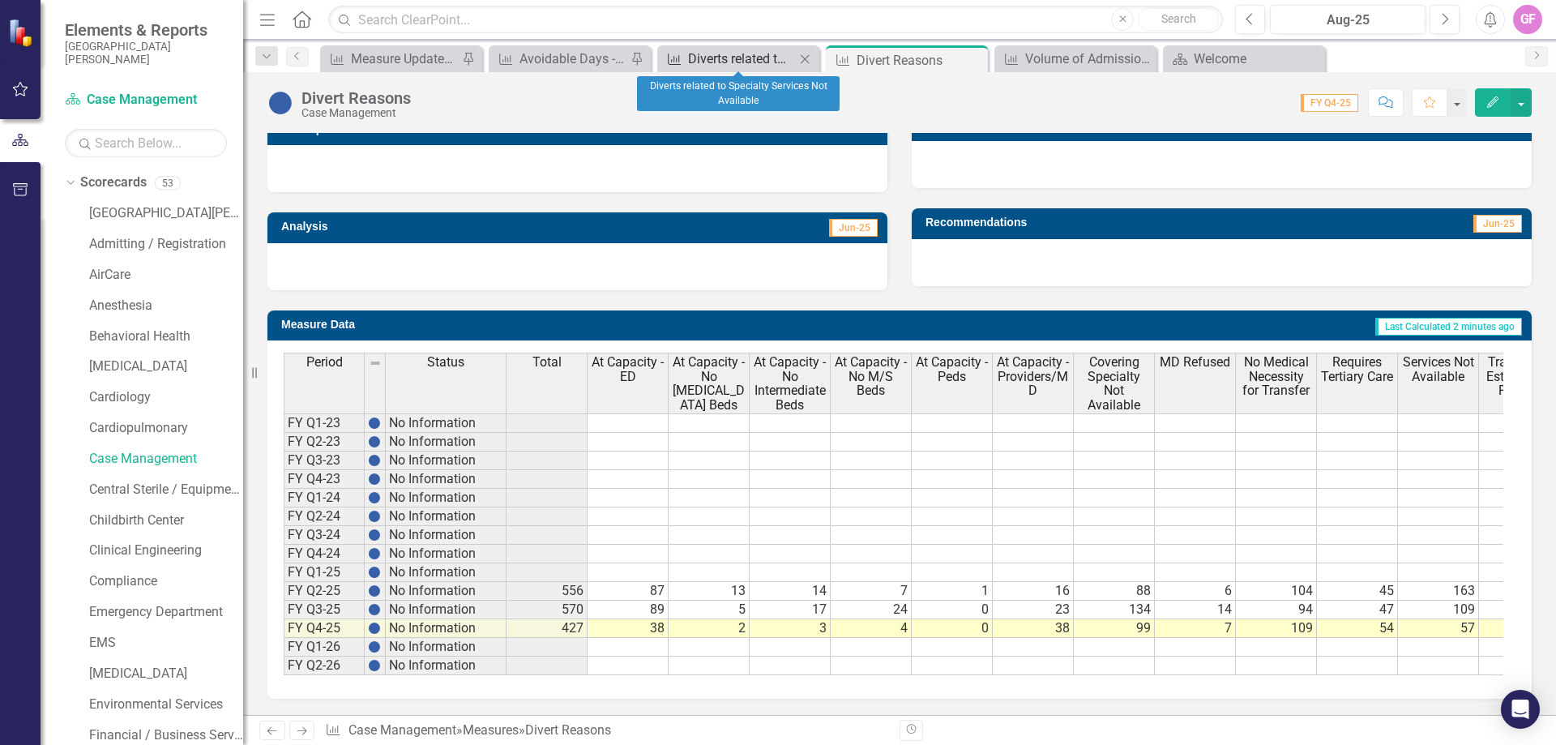
click at [700, 54] on div "Diverts related to Specialty Services Not Available" at bounding box center [741, 59] width 107 height 20
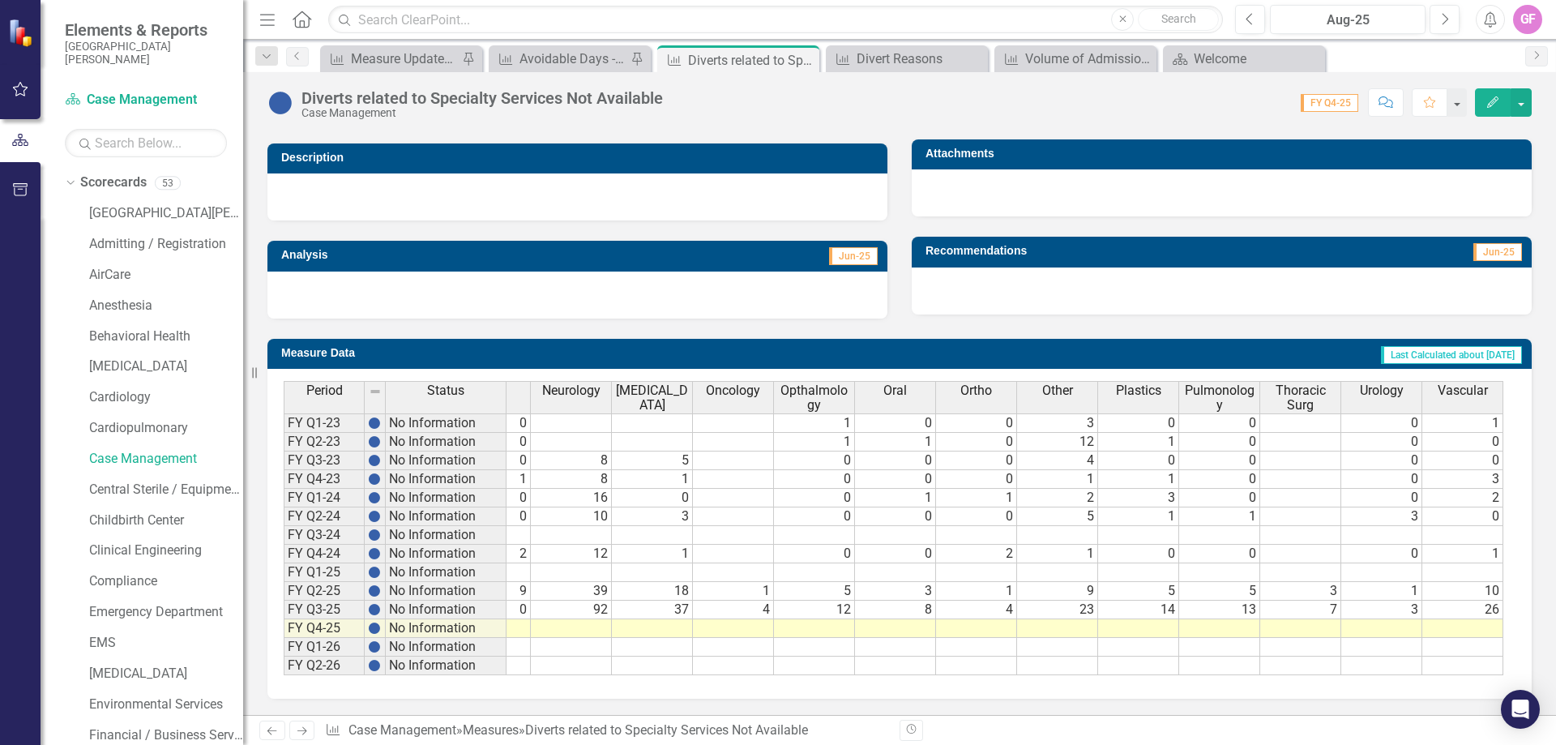
scroll to position [0, 703]
click at [1085, 619] on tr "No Information" at bounding box center [584, 628] width 1844 height 19
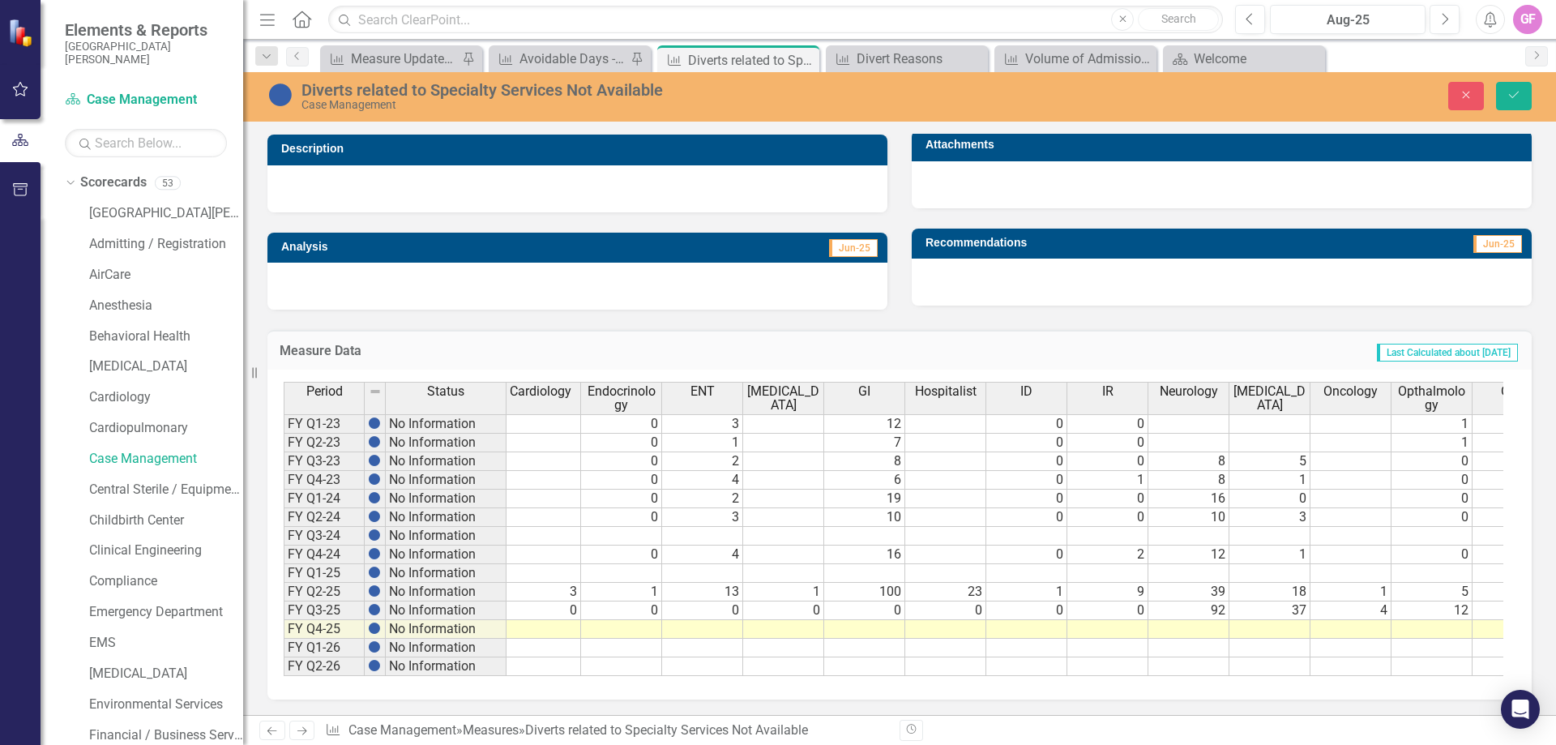
scroll to position [0, 0]
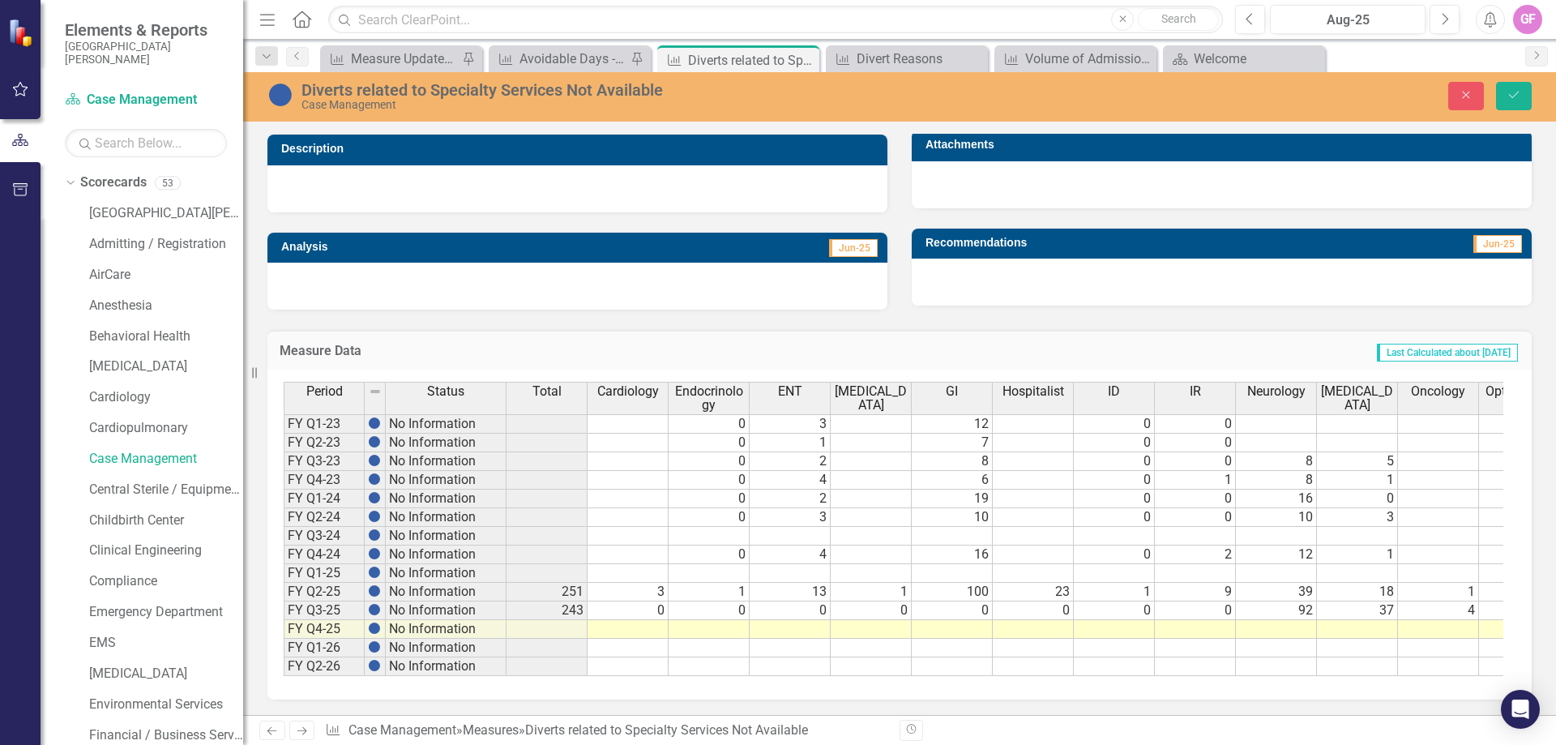
click at [643, 627] on tr "No Information" at bounding box center [1287, 629] width 1844 height 19
click at [718, 630] on td at bounding box center [709, 629] width 81 height 19
click at [816, 630] on td at bounding box center [790, 629] width 81 height 19
click at [897, 622] on td at bounding box center [871, 629] width 81 height 19
drag, startPoint x: 891, startPoint y: 633, endPoint x: 896, endPoint y: 625, distance: 9.5
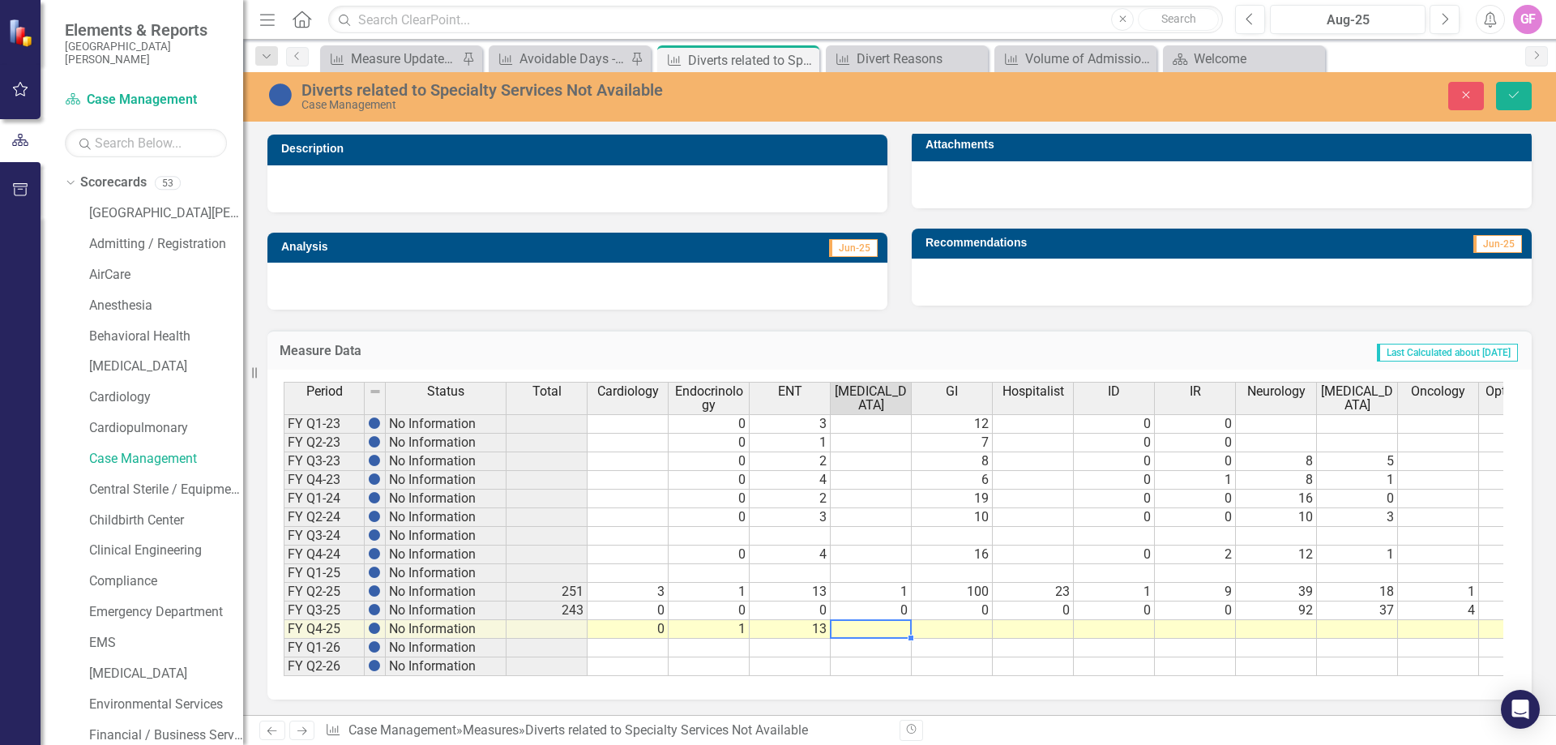
click at [892, 631] on td at bounding box center [871, 629] width 81 height 19
click at [899, 624] on td at bounding box center [871, 629] width 81 height 19
click at [944, 622] on td at bounding box center [952, 629] width 81 height 19
click at [969, 631] on td at bounding box center [952, 629] width 81 height 19
click at [1058, 627] on td at bounding box center [1033, 629] width 81 height 19
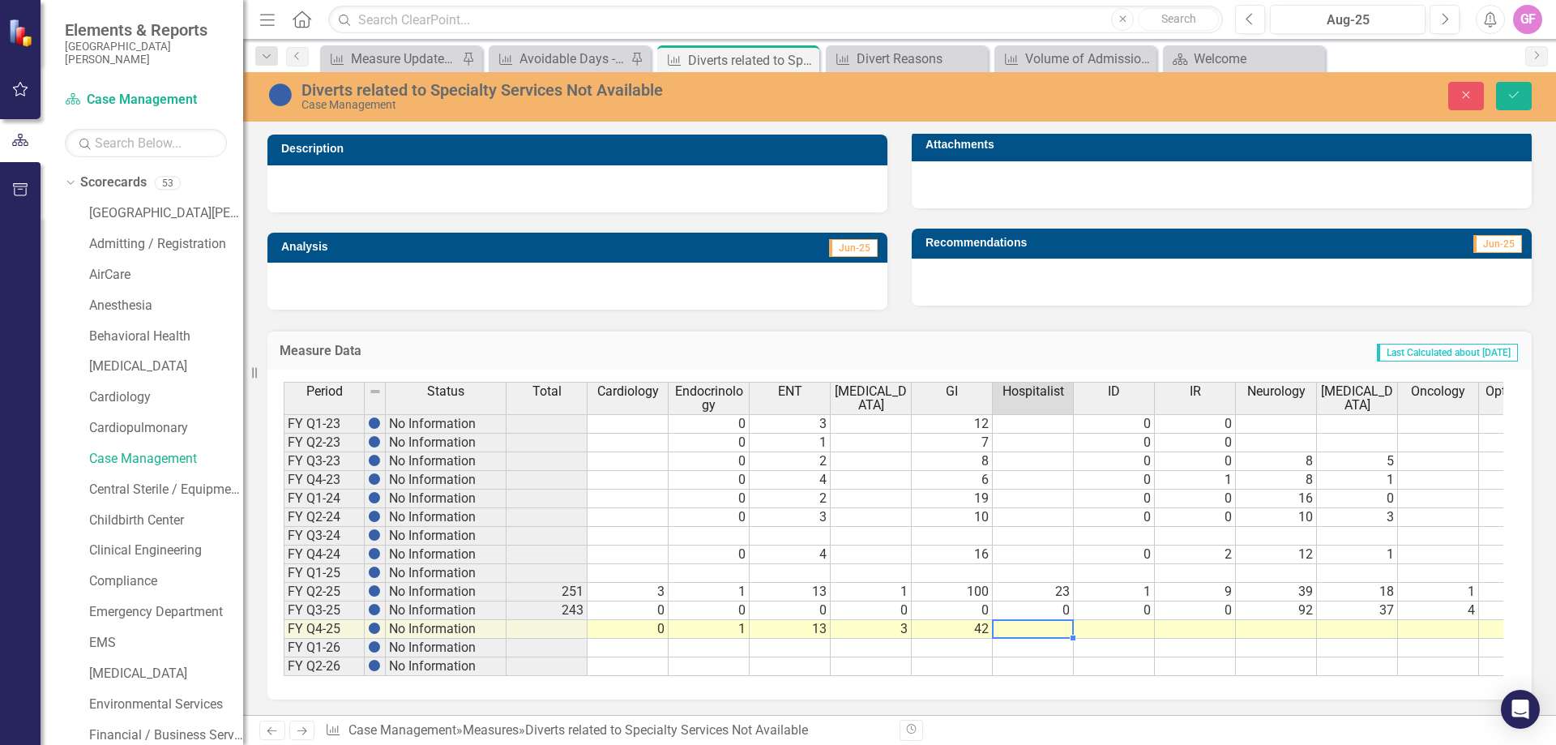
click at [653, 627] on td "0" at bounding box center [628, 629] width 81 height 19
click at [982, 630] on td "42" at bounding box center [952, 629] width 81 height 19
click at [284, 616] on div "Period Status Total Cardiology Endocrinology ENT General Surgery GI Hospitalist…" at bounding box center [284, 529] width 0 height 294
click at [1041, 621] on td at bounding box center [1033, 629] width 81 height 19
click at [1114, 629] on td at bounding box center [1114, 629] width 81 height 19
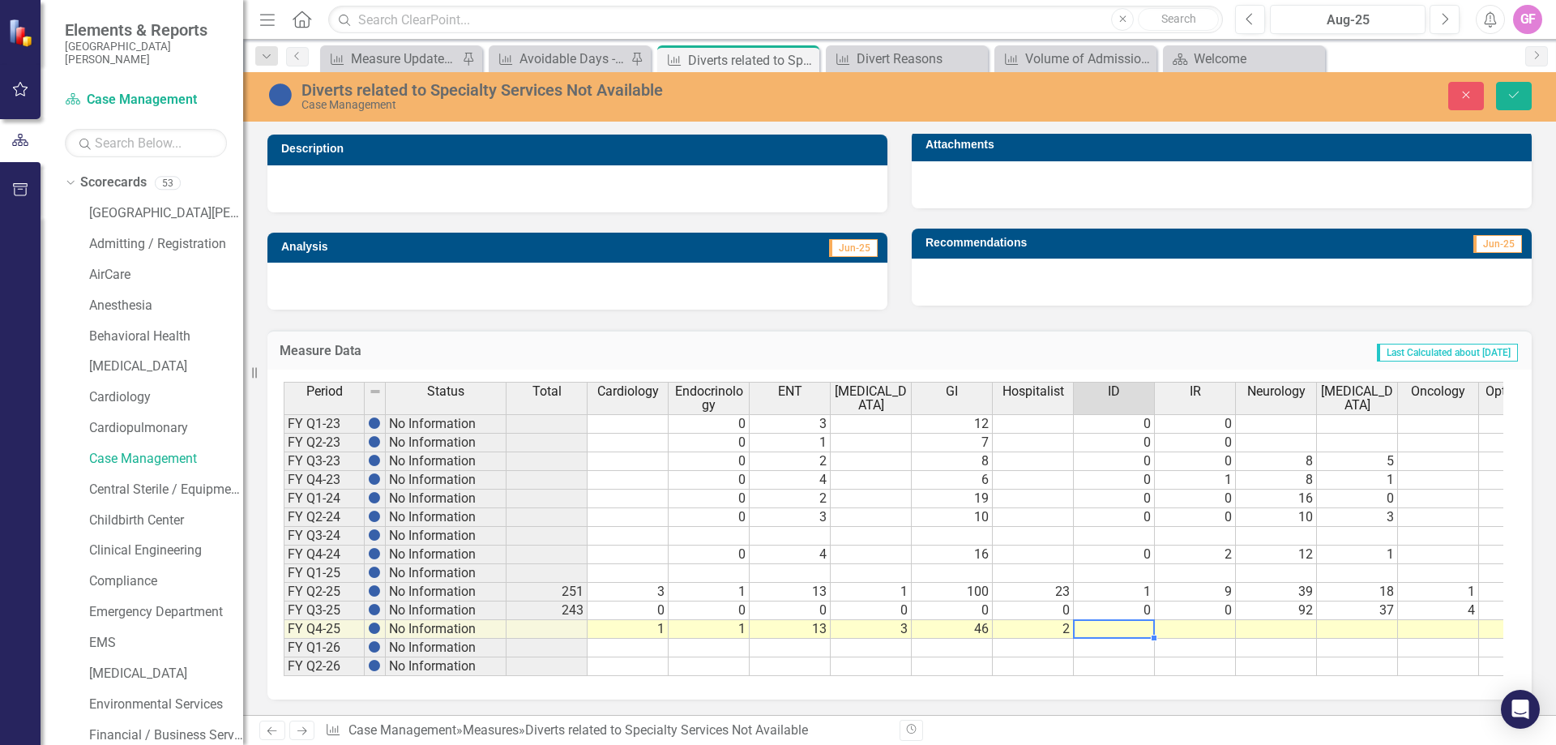
click at [1144, 623] on td at bounding box center [1114, 629] width 81 height 19
click at [1226, 630] on td at bounding box center [1195, 629] width 81 height 19
click at [1280, 623] on td at bounding box center [1276, 629] width 81 height 19
click at [1352, 632] on td at bounding box center [1357, 629] width 81 height 19
click at [1452, 628] on td at bounding box center [1438, 629] width 81 height 19
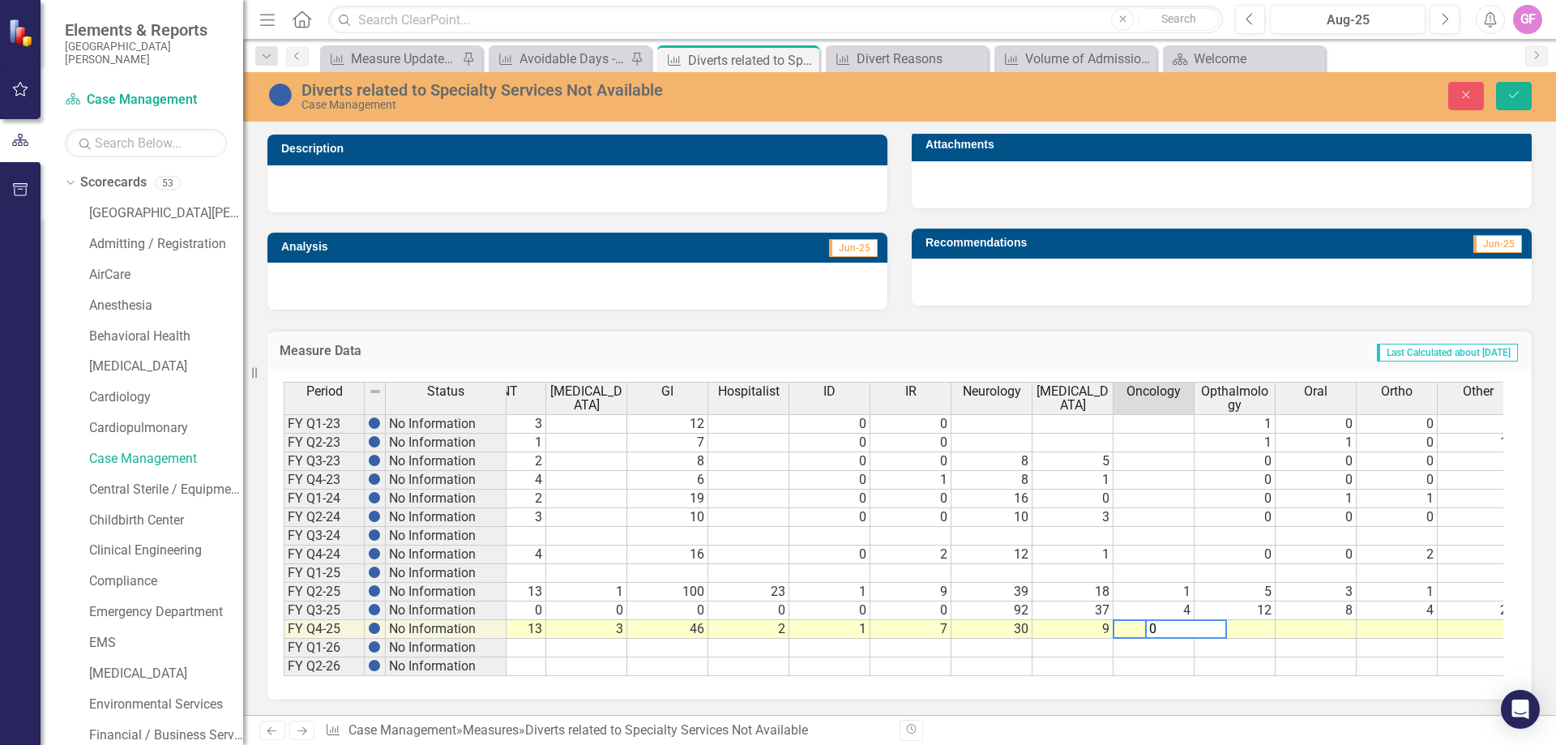
scroll to position [0, 392]
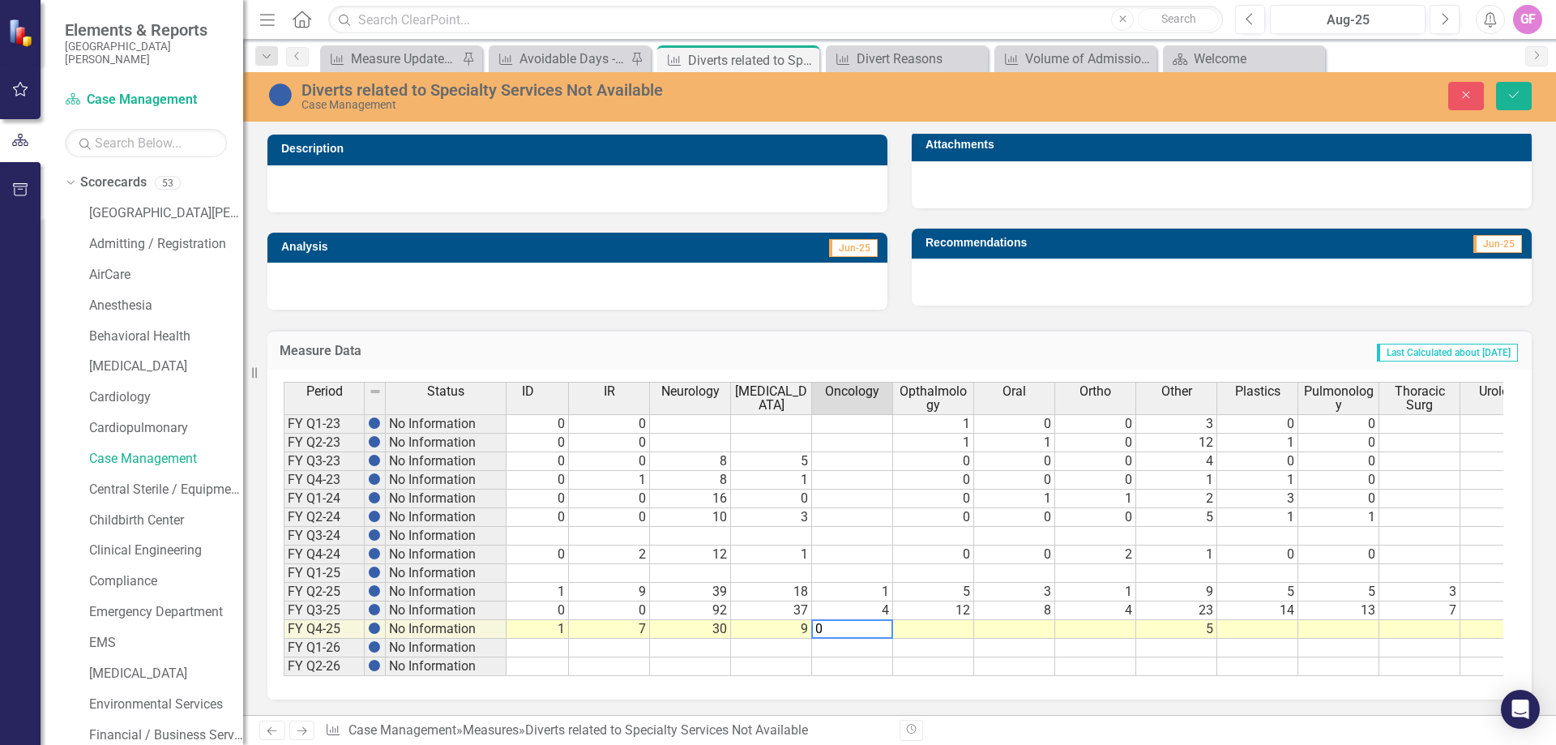
click at [937, 623] on td at bounding box center [933, 629] width 81 height 19
click at [1028, 626] on td at bounding box center [1014, 629] width 81 height 19
click at [1094, 623] on td at bounding box center [1095, 629] width 81 height 19
click at [1248, 629] on td at bounding box center [1258, 629] width 81 height 19
click at [1245, 624] on td at bounding box center [1258, 629] width 81 height 19
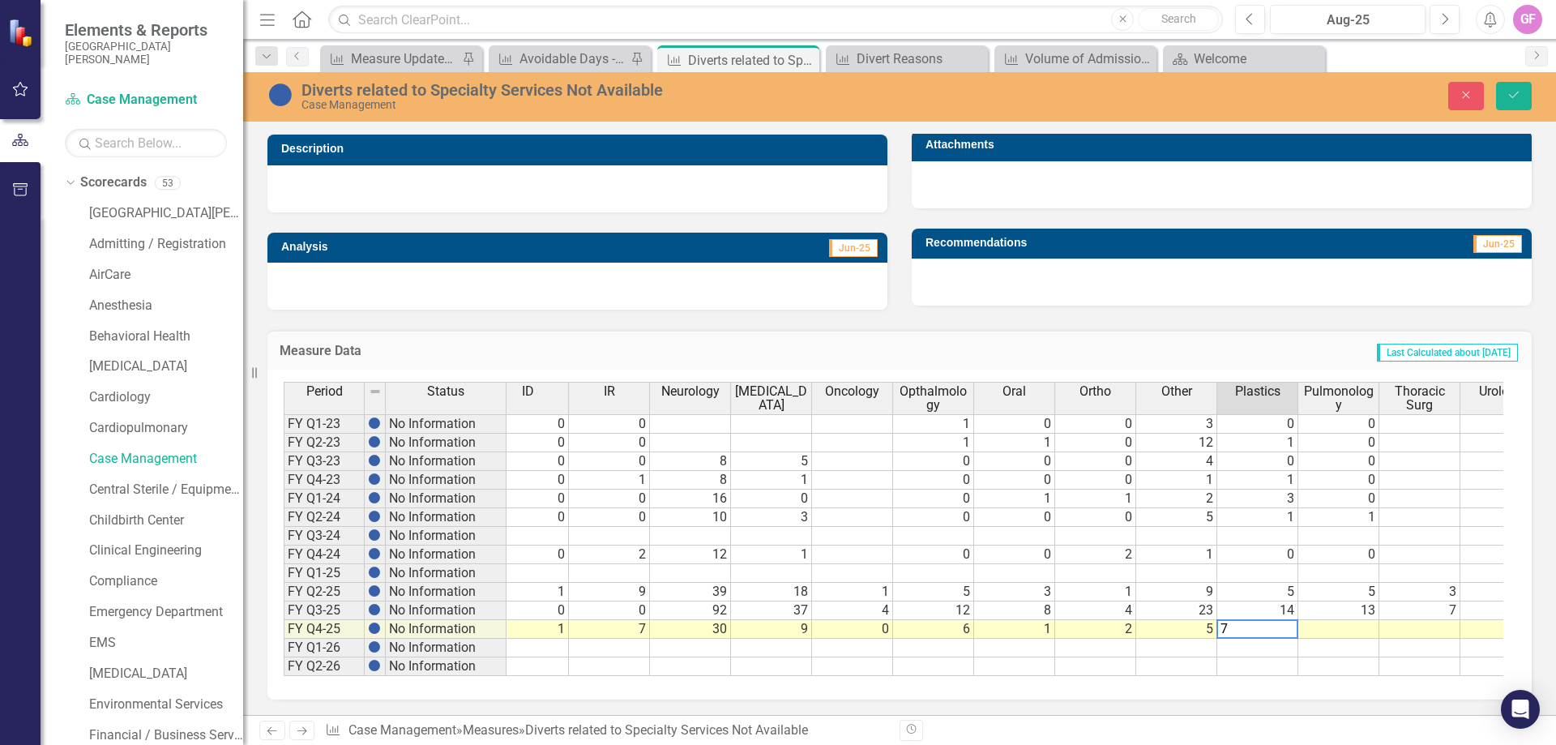
click at [1321, 628] on td at bounding box center [1339, 629] width 81 height 19
click at [1353, 627] on td at bounding box center [1339, 629] width 81 height 19
click at [1436, 626] on td at bounding box center [1420, 629] width 81 height 19
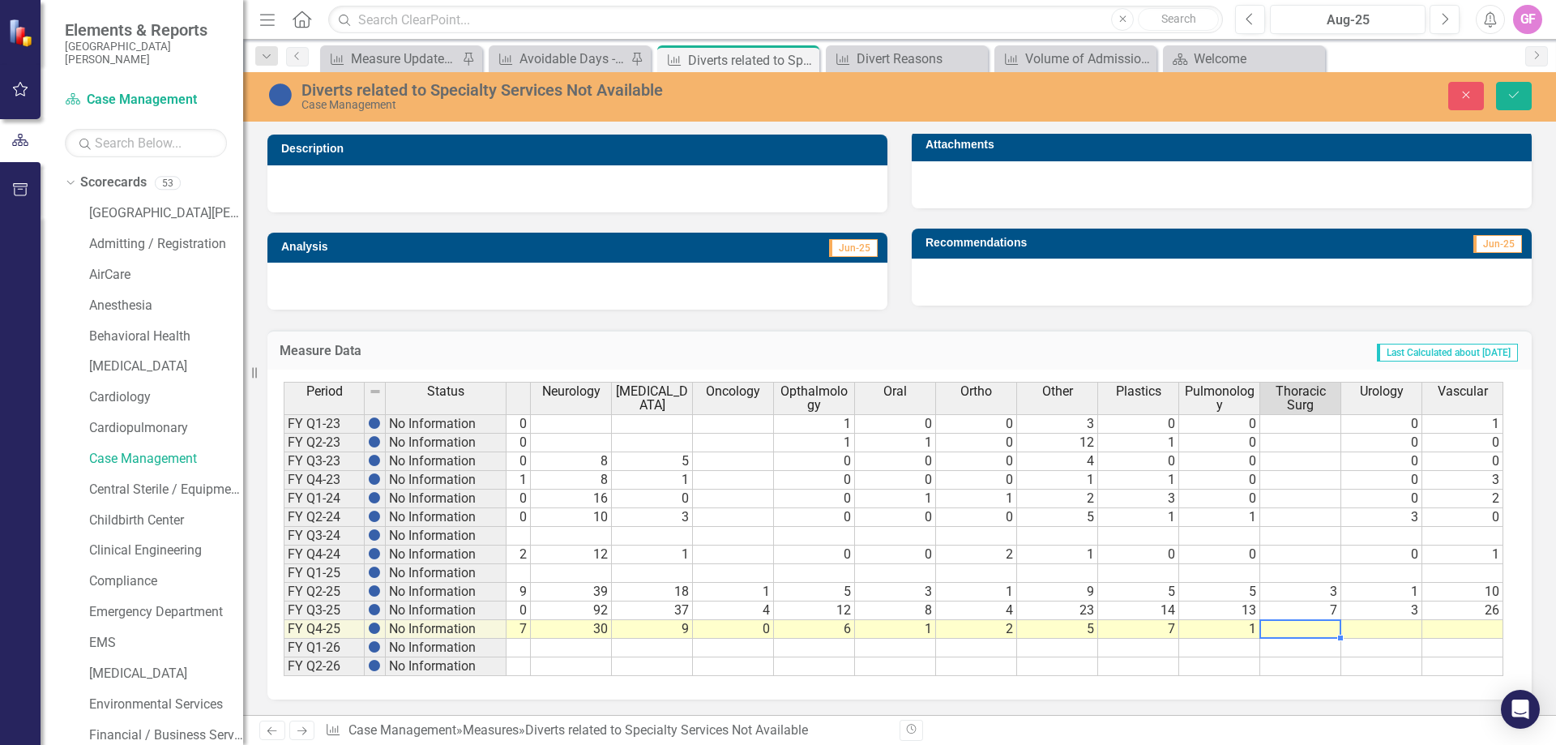
click at [1295, 630] on tr "FY Q4-25 No Information 1 1 13 3 46 2 1 7 30 9 0 6 1 2 5 7 1" at bounding box center [540, 629] width 1925 height 19
click at [1363, 626] on td at bounding box center [1382, 629] width 81 height 19
drag, startPoint x: 774, startPoint y: 670, endPoint x: 726, endPoint y: 679, distance: 49.4
click at [726, 676] on div "Status Total Cardiology Endocrinology ENT General Surgery GI Hospitalist ID IR …" at bounding box center [894, 529] width 1220 height 294
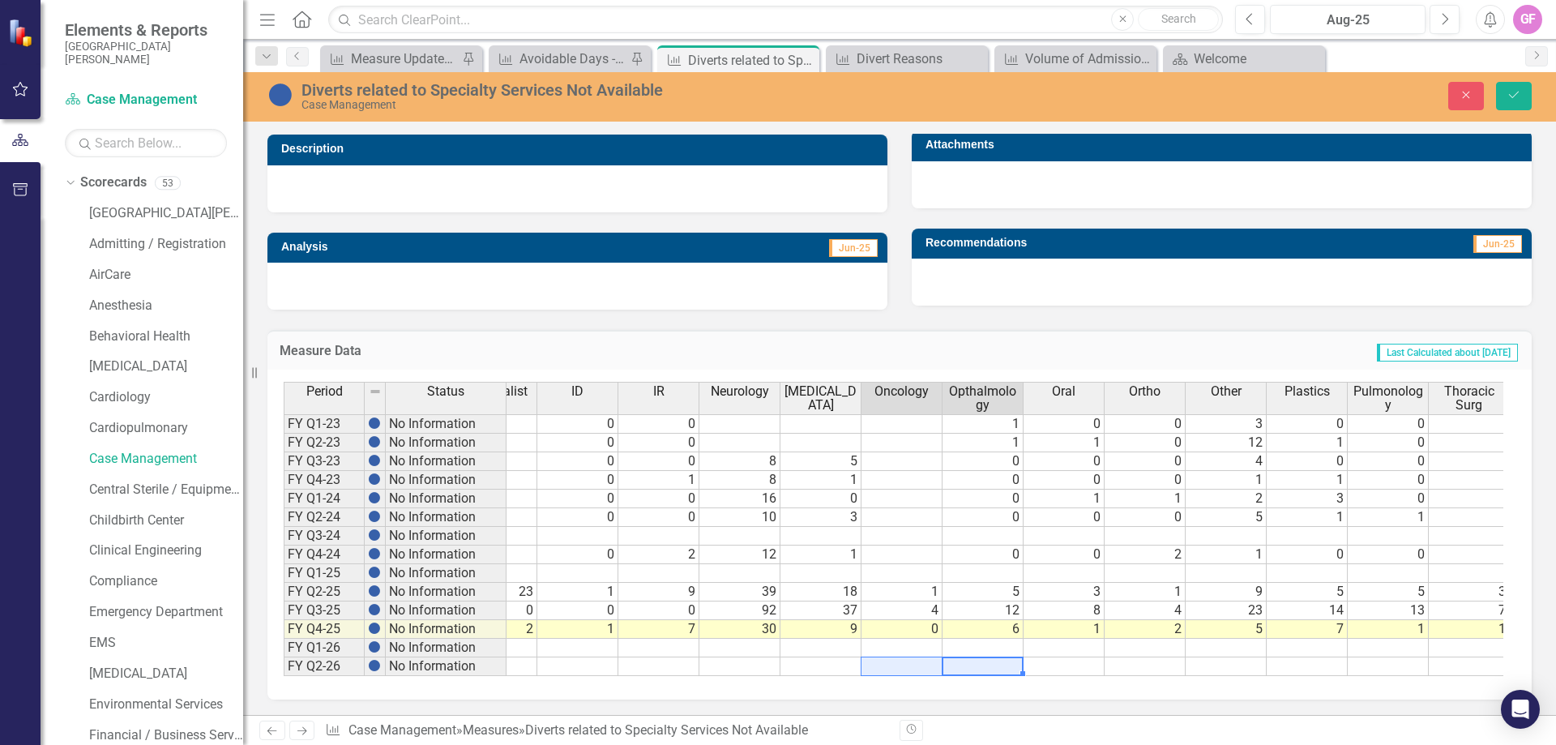
scroll to position [0, 487]
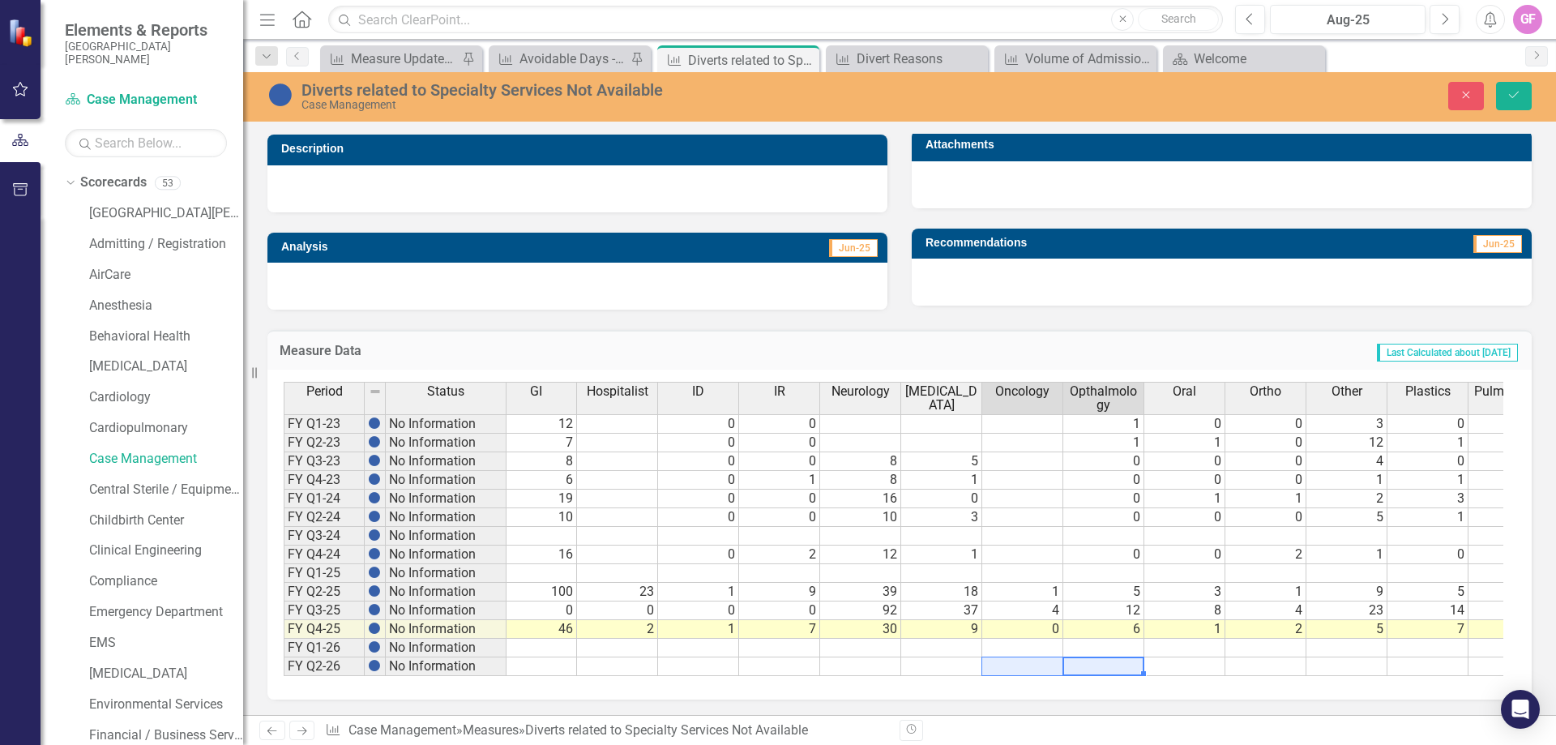
click at [802, 627] on td "7" at bounding box center [779, 629] width 81 height 19
type textarea "8"
click at [764, 627] on textarea "8" at bounding box center [779, 628] width 82 height 19
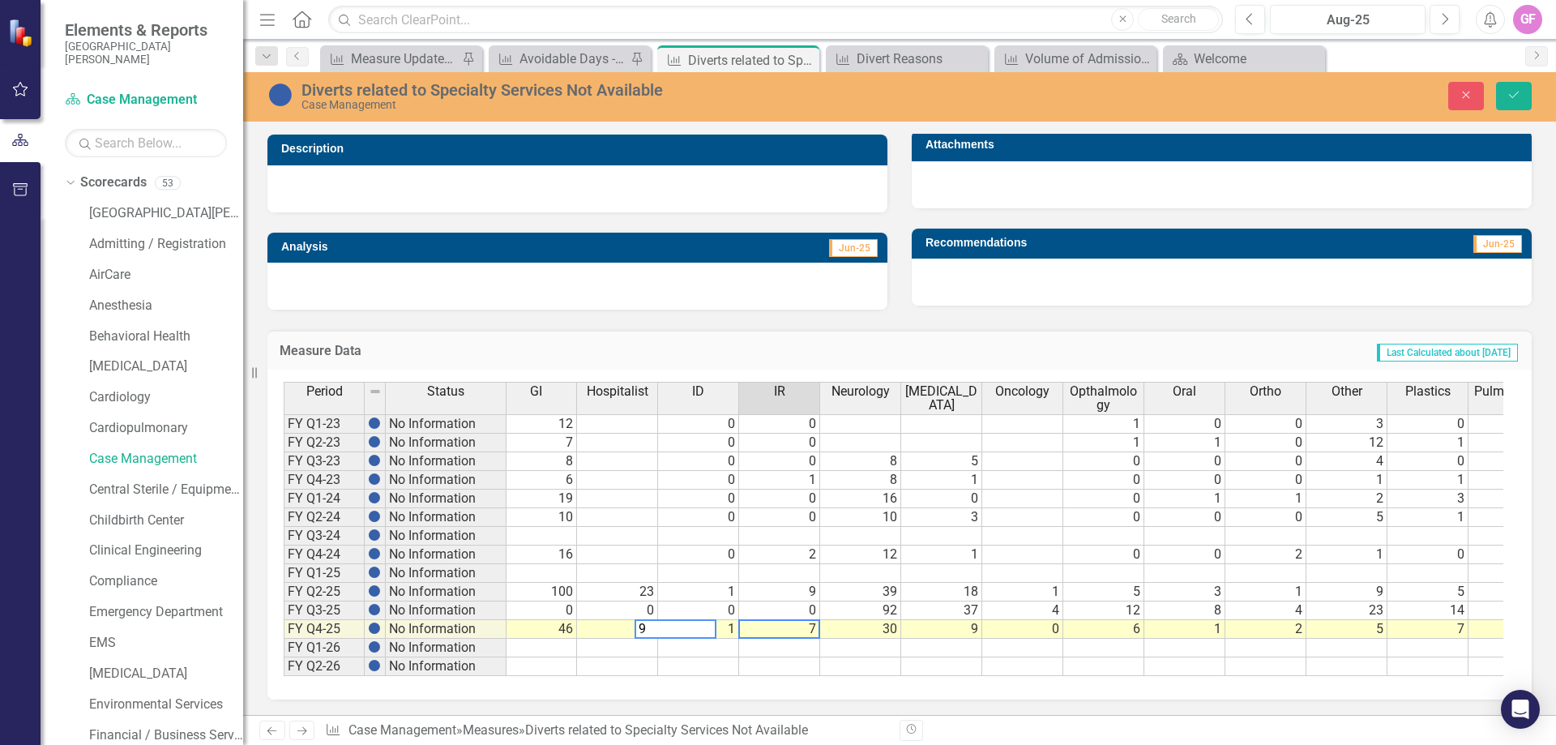
scroll to position [0, 705]
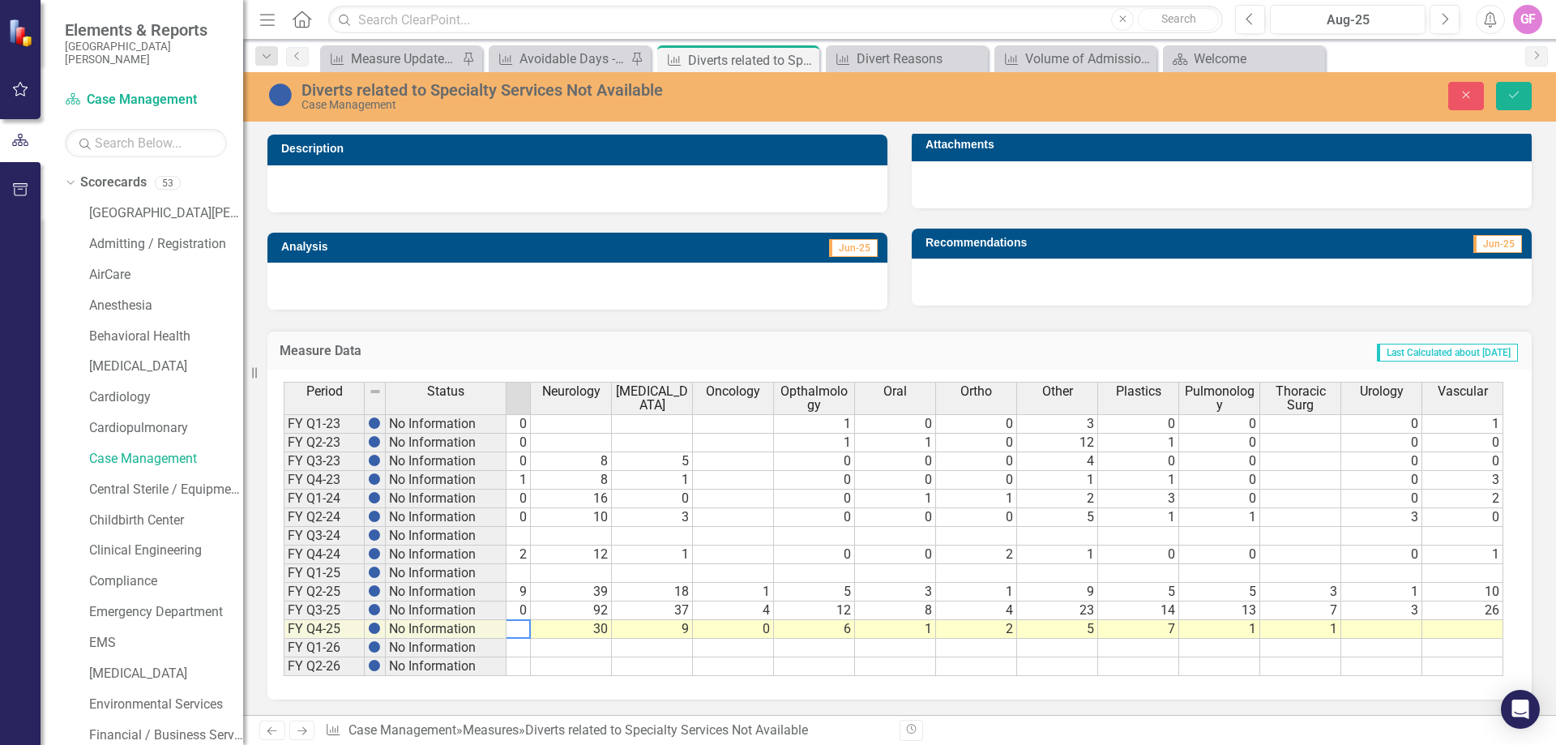
click at [1385, 631] on td at bounding box center [1382, 629] width 81 height 19
click at [1473, 623] on td at bounding box center [1463, 629] width 81 height 19
click at [1446, 624] on td at bounding box center [1463, 629] width 81 height 19
type textarea "14"
click at [1346, 649] on td at bounding box center [1382, 648] width 81 height 19
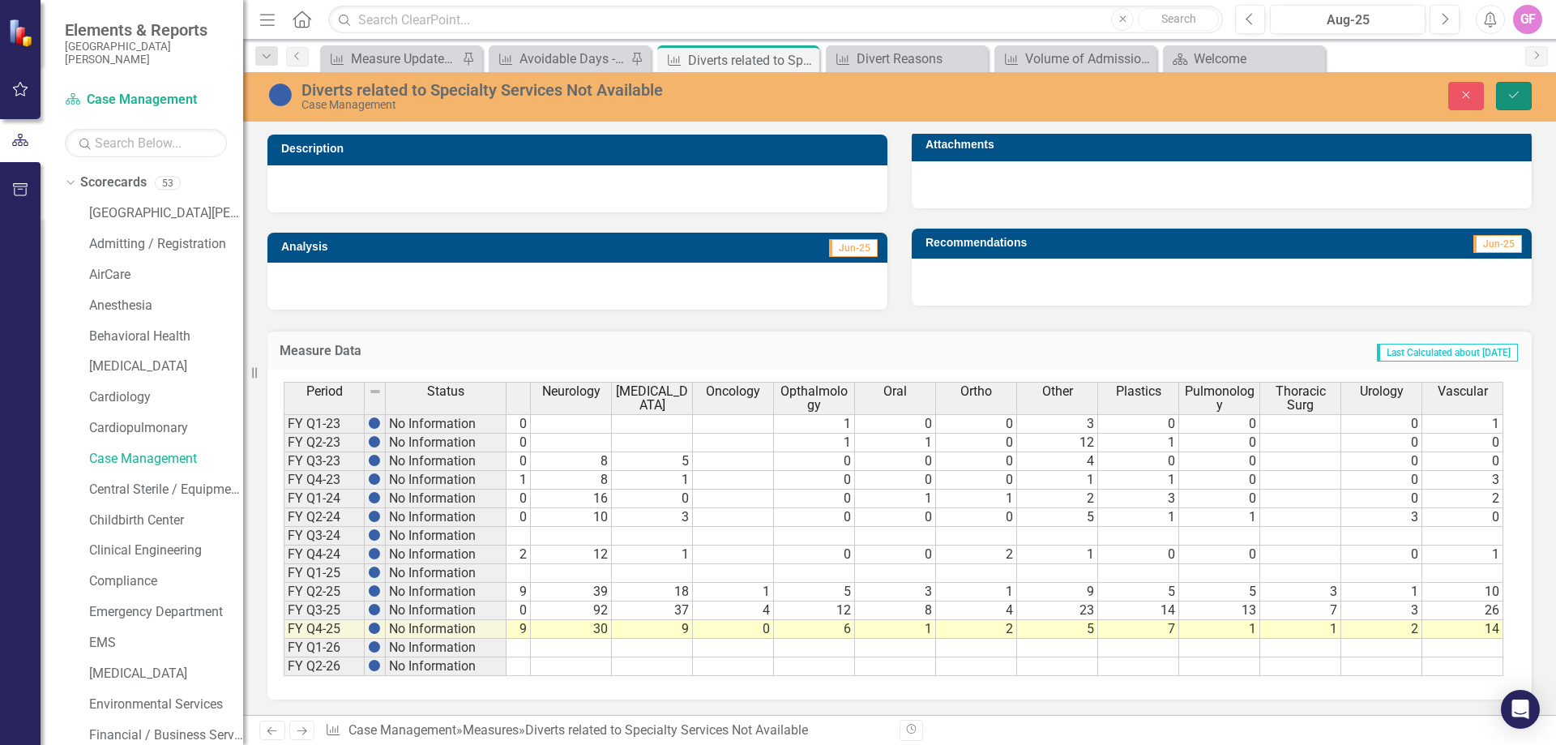
click at [1506, 90] on button "Save" at bounding box center [1514, 96] width 36 height 28
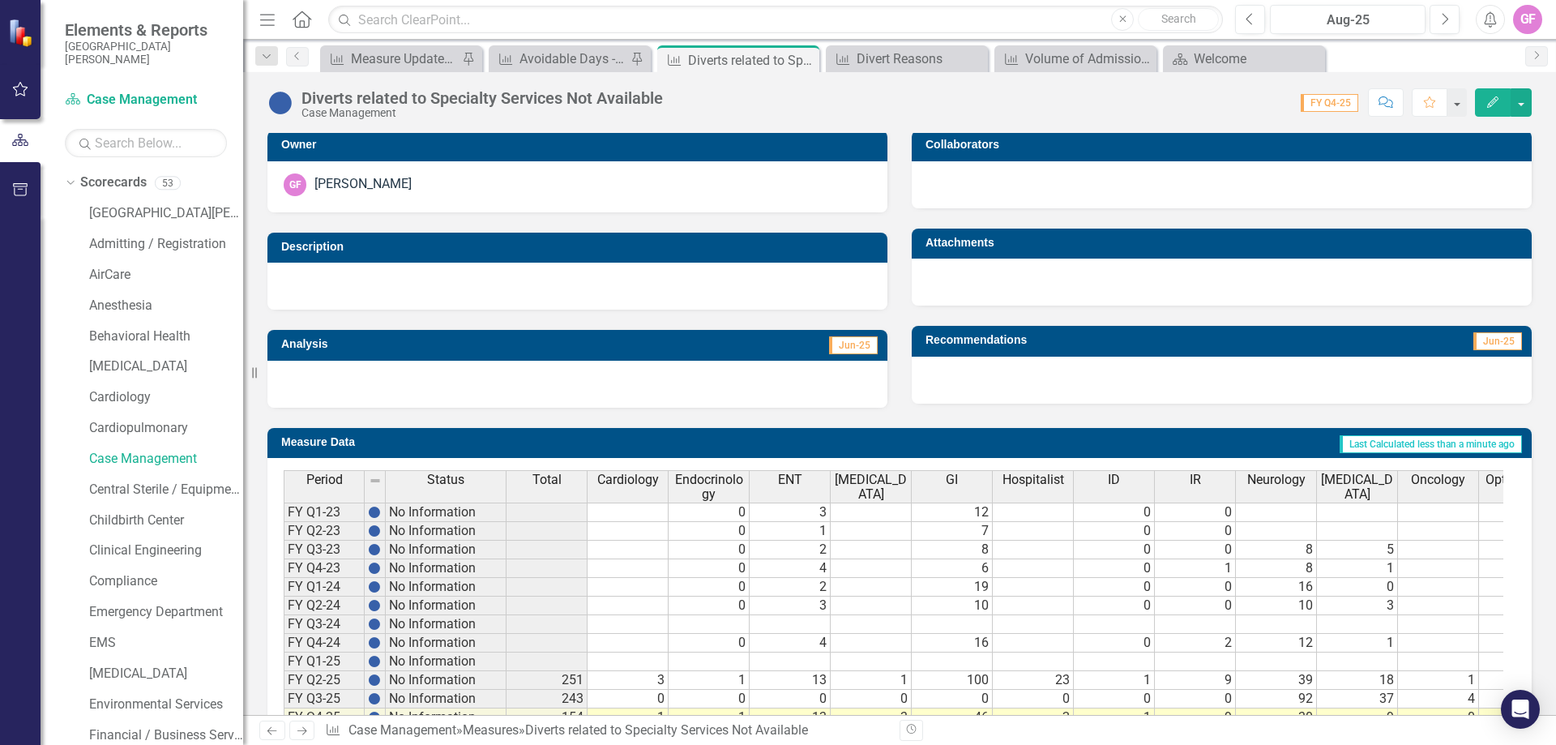
scroll to position [426, 0]
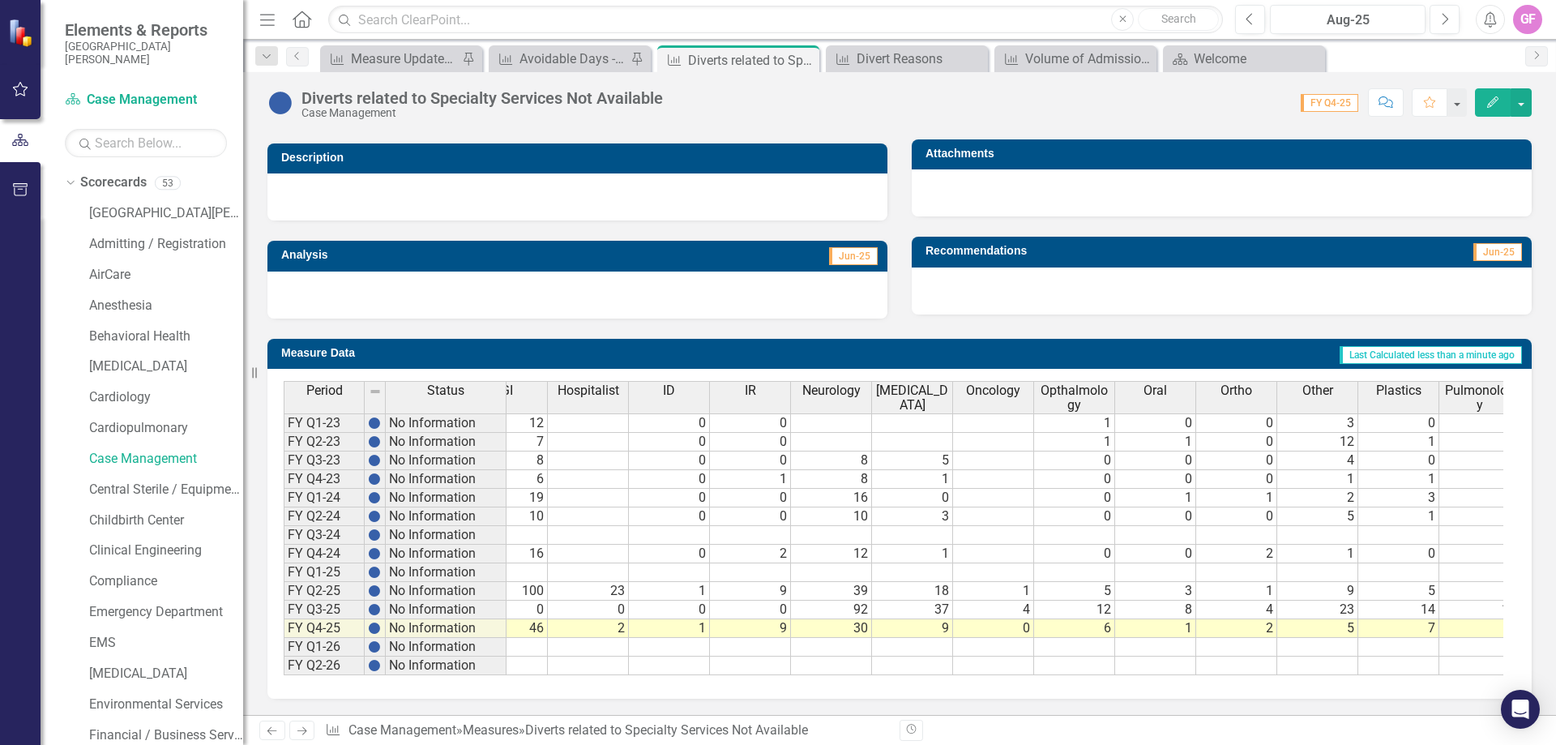
scroll to position [0, 459]
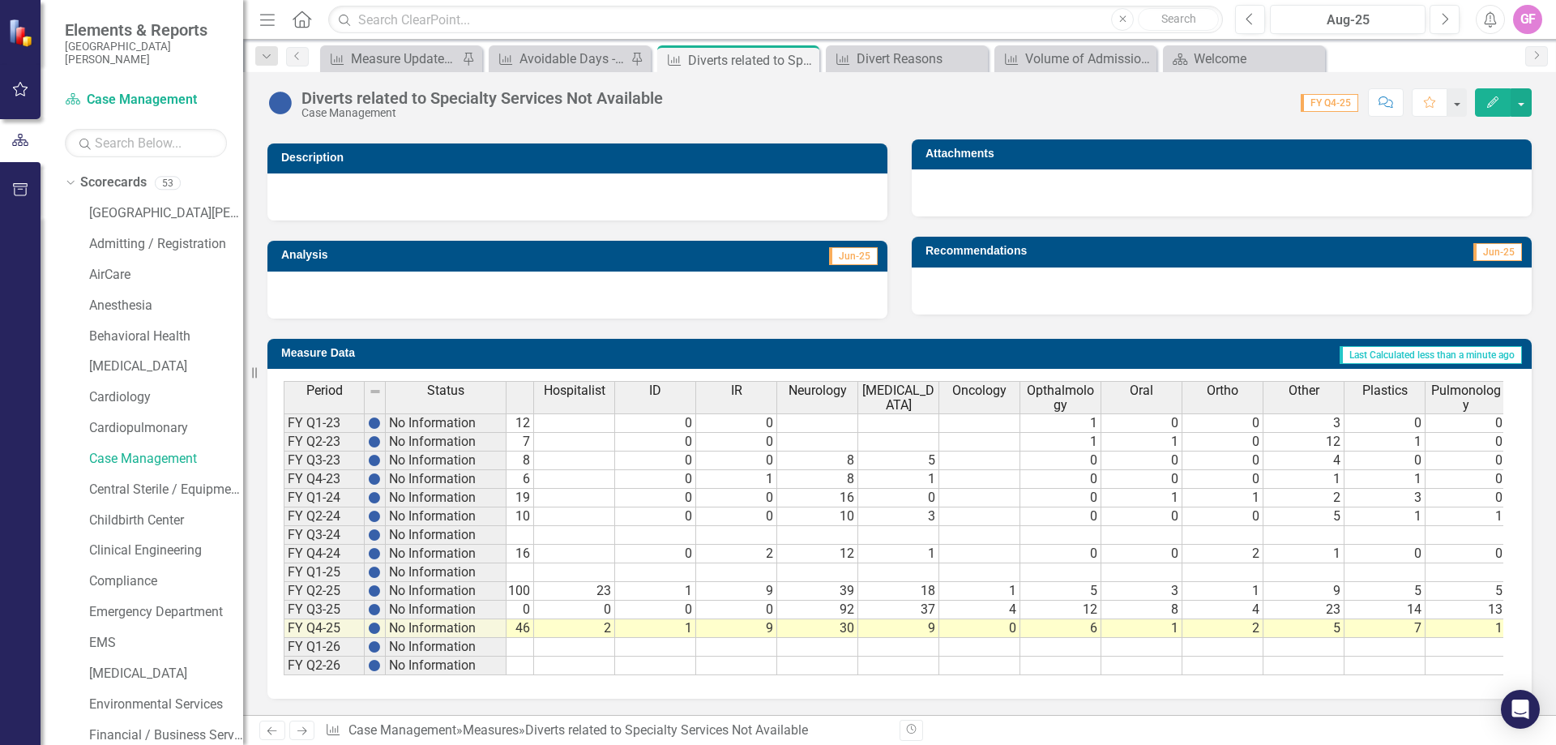
click at [1325, 619] on td "5" at bounding box center [1304, 628] width 81 height 19
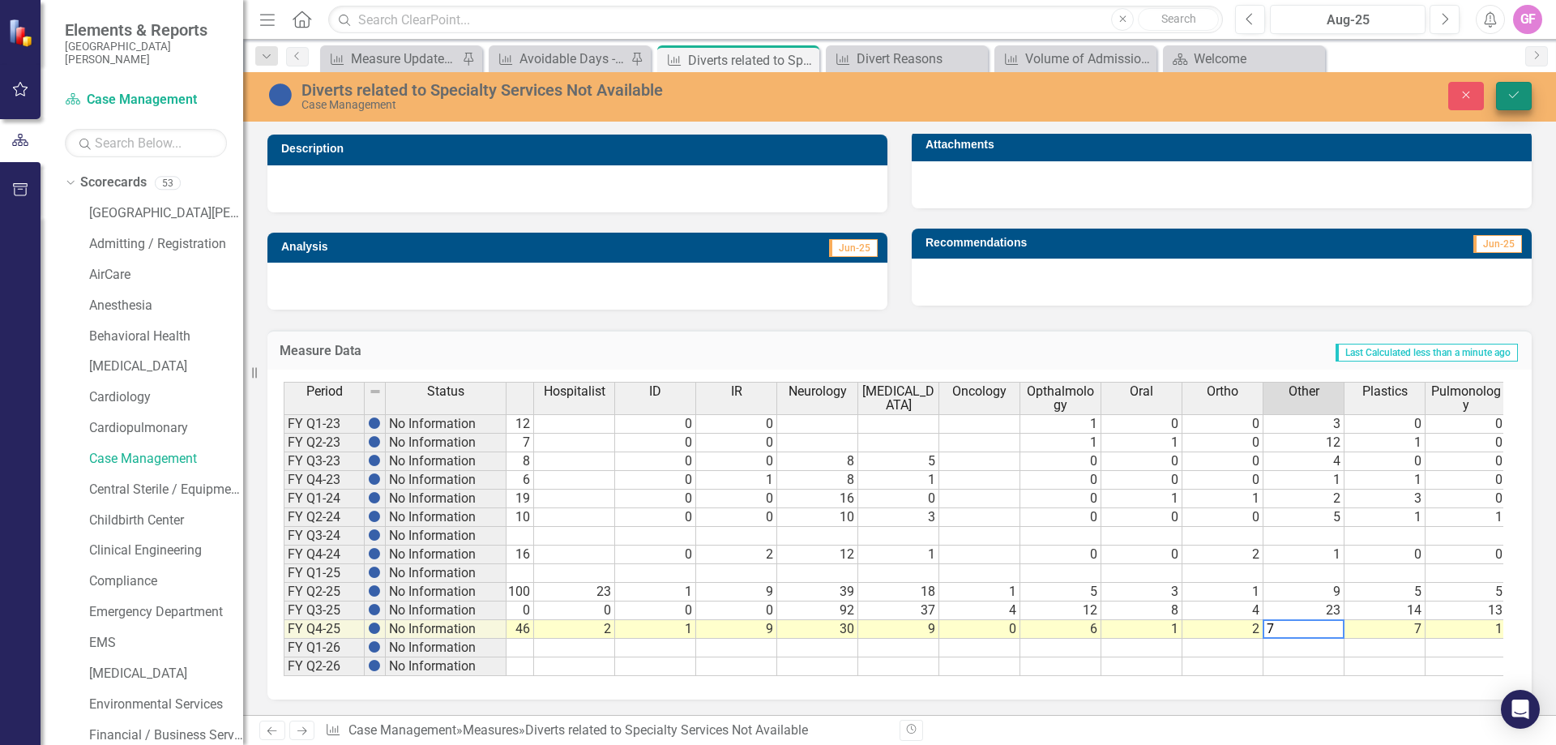
type textarea "7"
drag, startPoint x: 1530, startPoint y: 96, endPoint x: 1512, endPoint y: 169, distance: 76.1
click at [1529, 96] on button "Save" at bounding box center [1514, 96] width 36 height 28
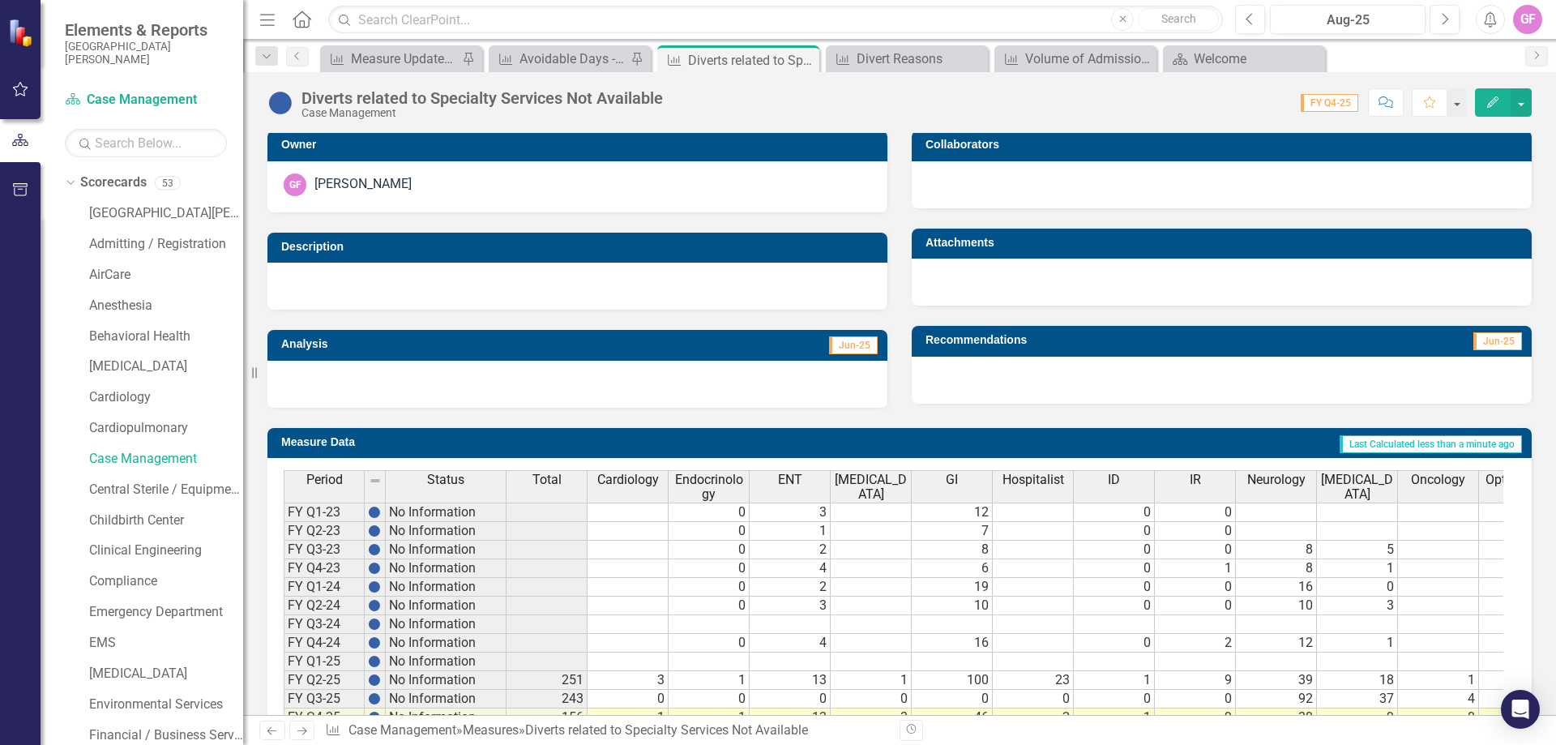
scroll to position [426, 0]
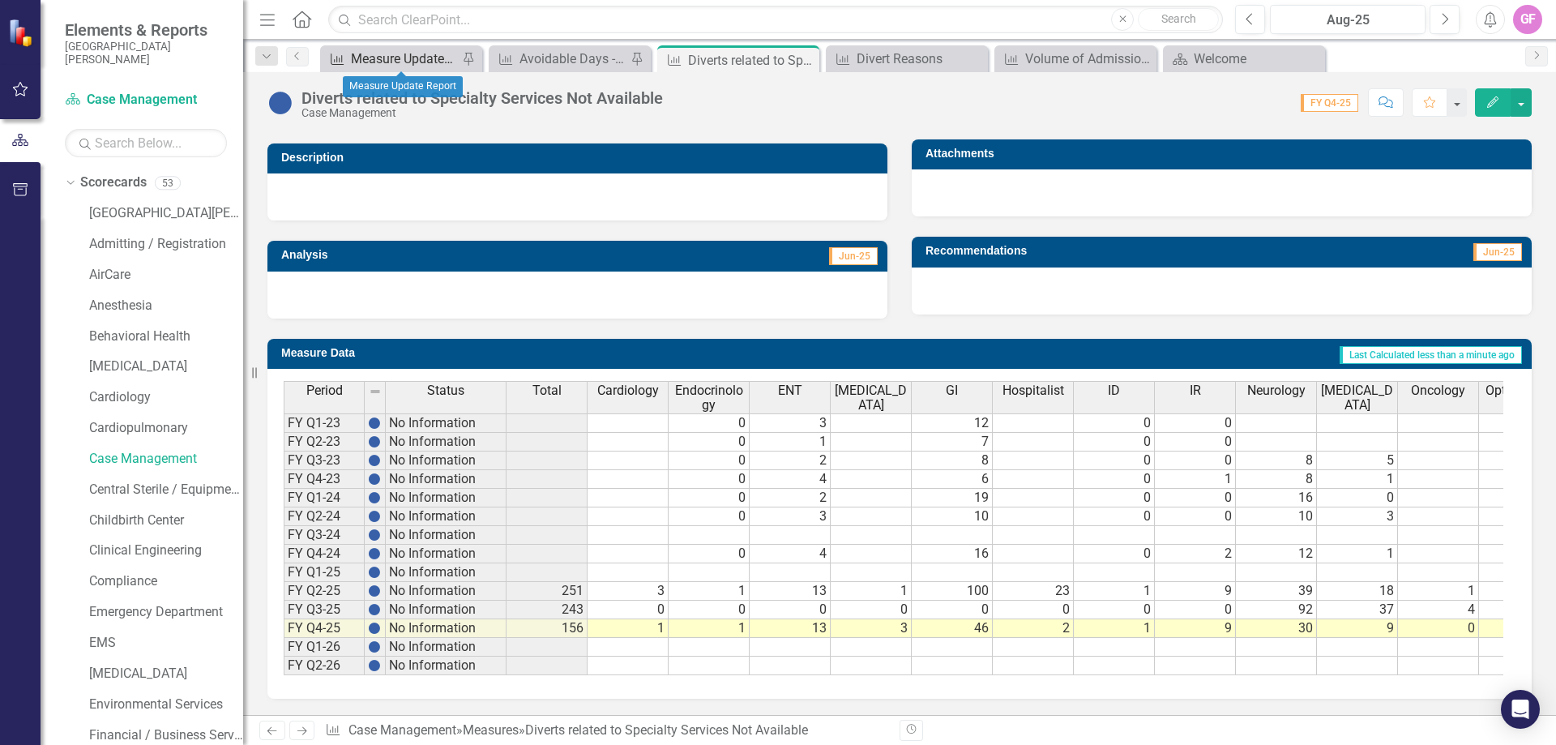
click at [431, 64] on div "Measure Update Report" at bounding box center [404, 59] width 107 height 20
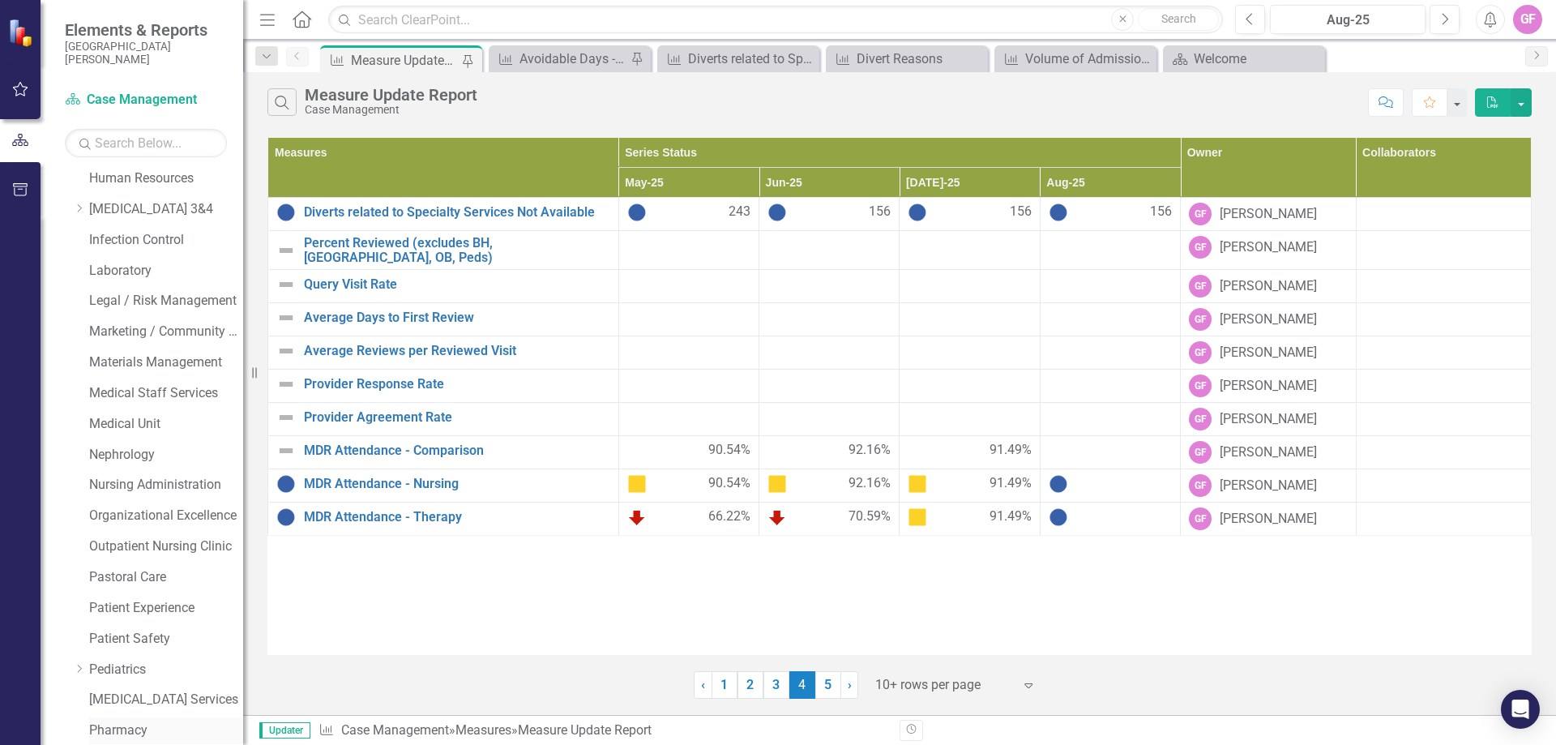
scroll to position [989, 0]
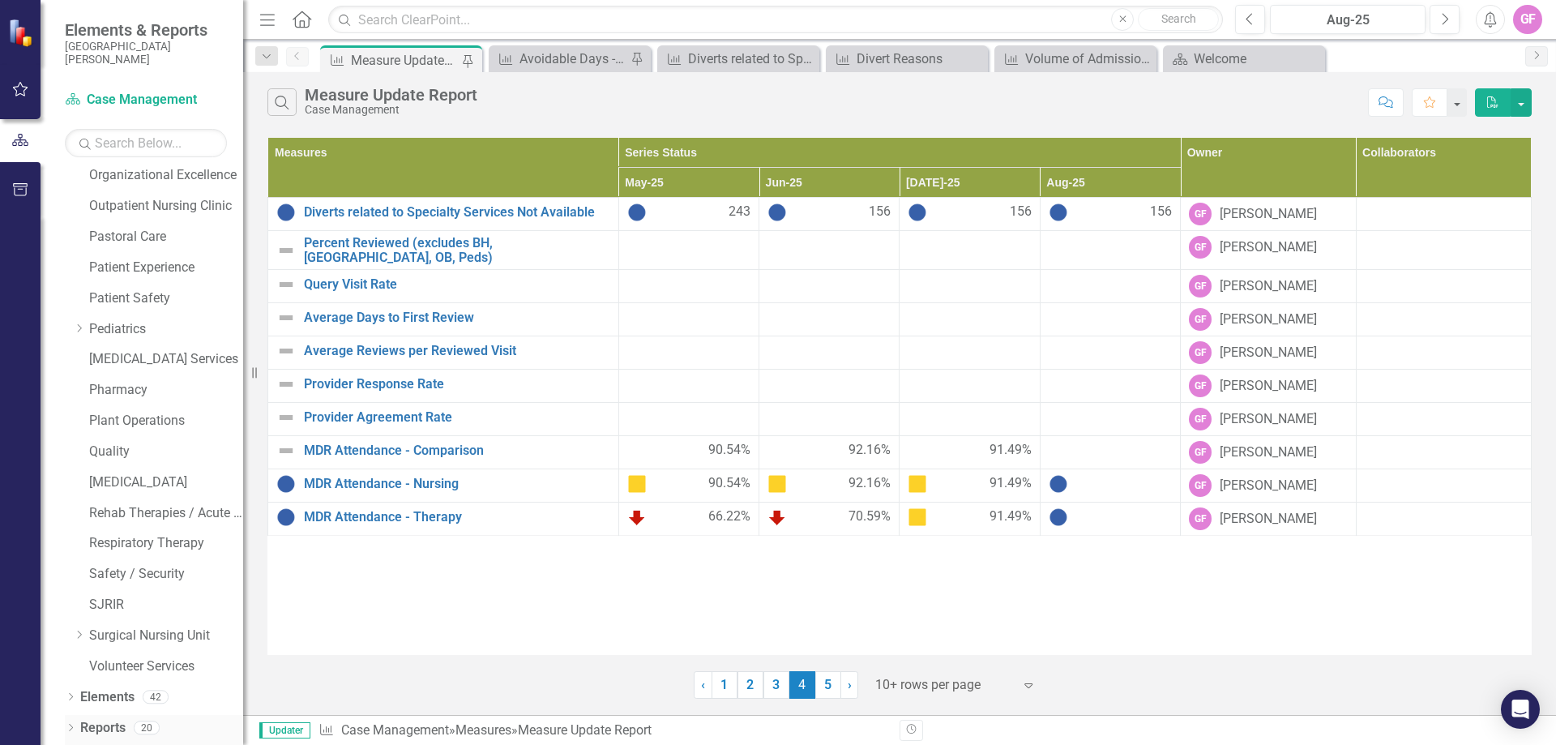
click at [71, 729] on icon at bounding box center [71, 727] width 4 height 7
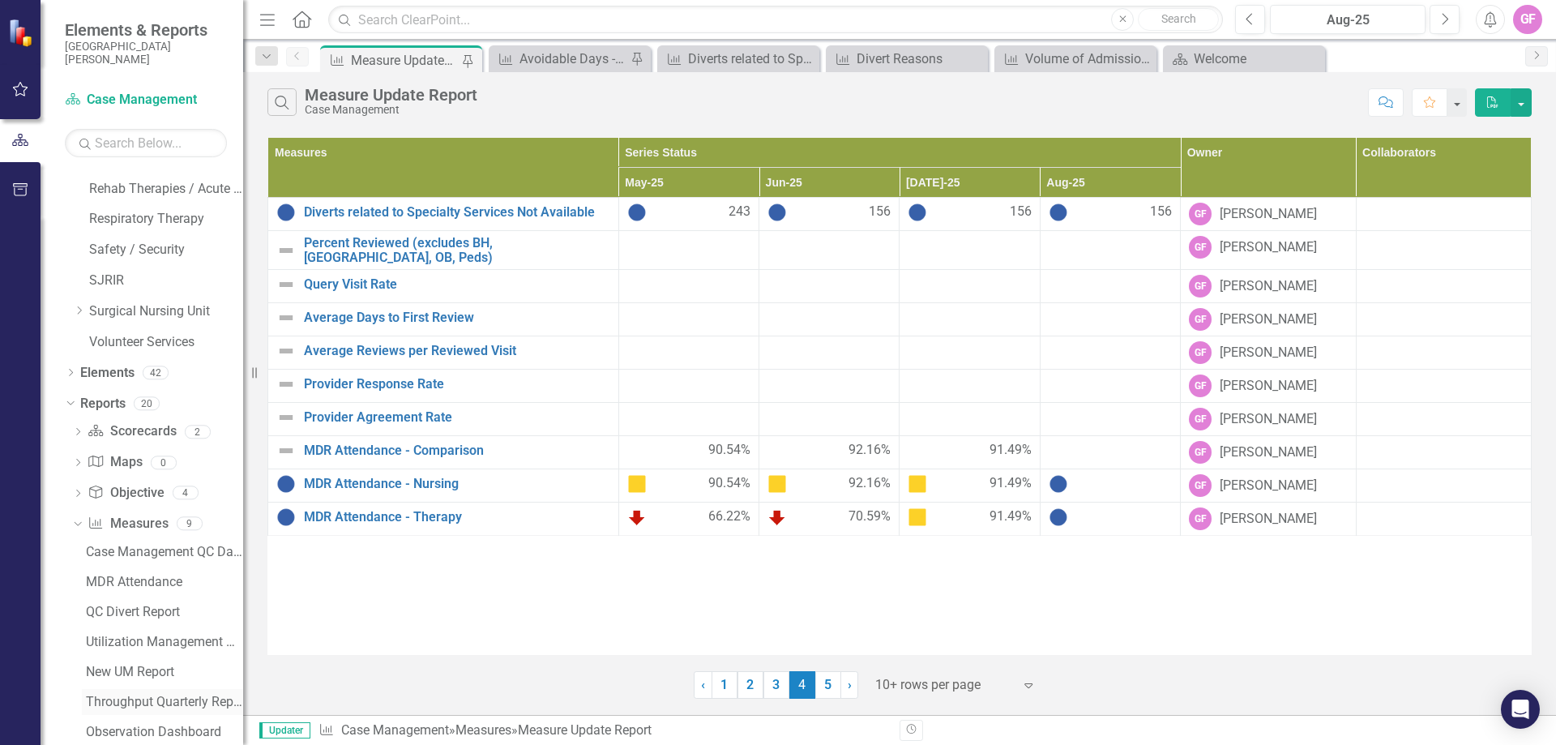
click at [157, 708] on div "Throughput Quarterly Report" at bounding box center [164, 702] width 157 height 15
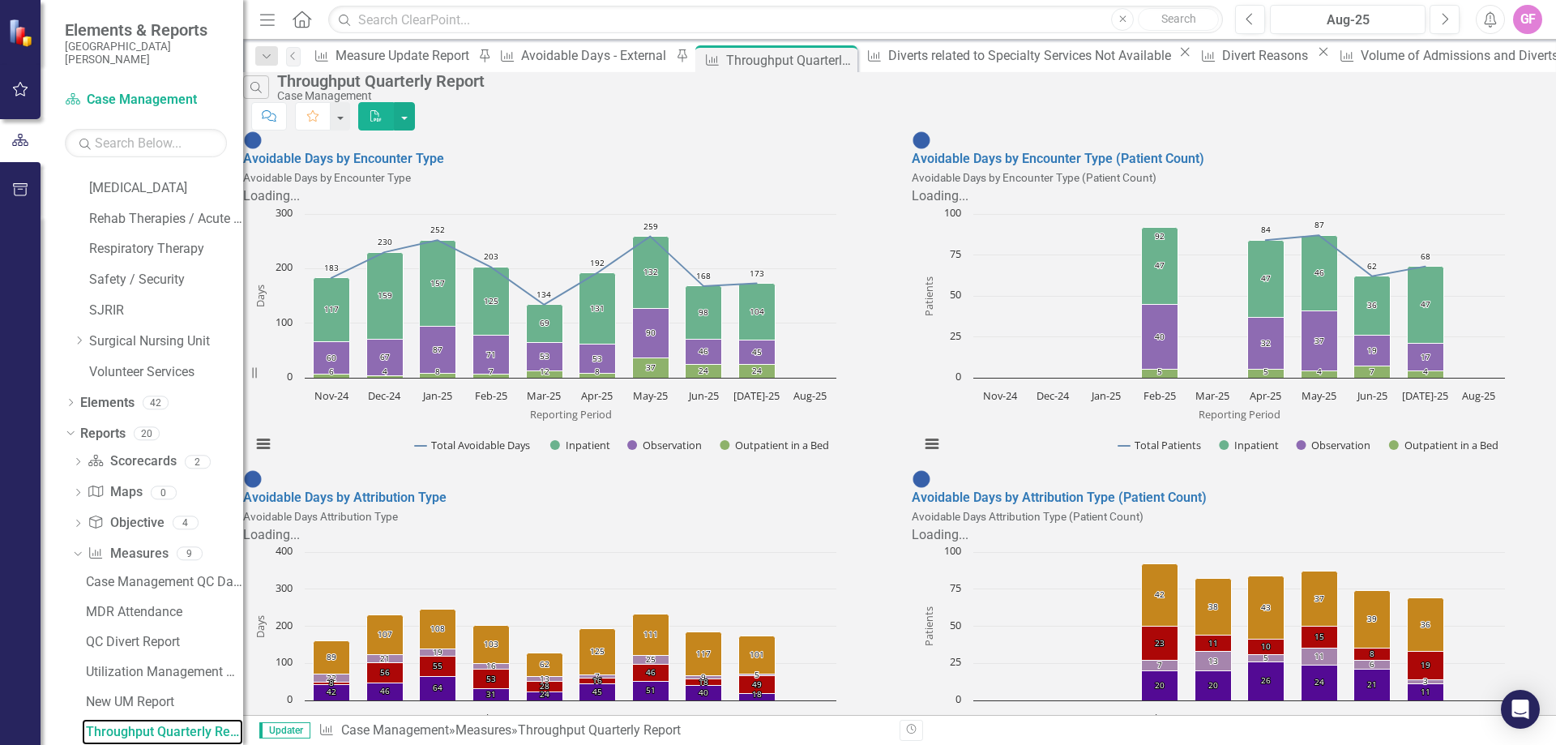
scroll to position [486, 0]
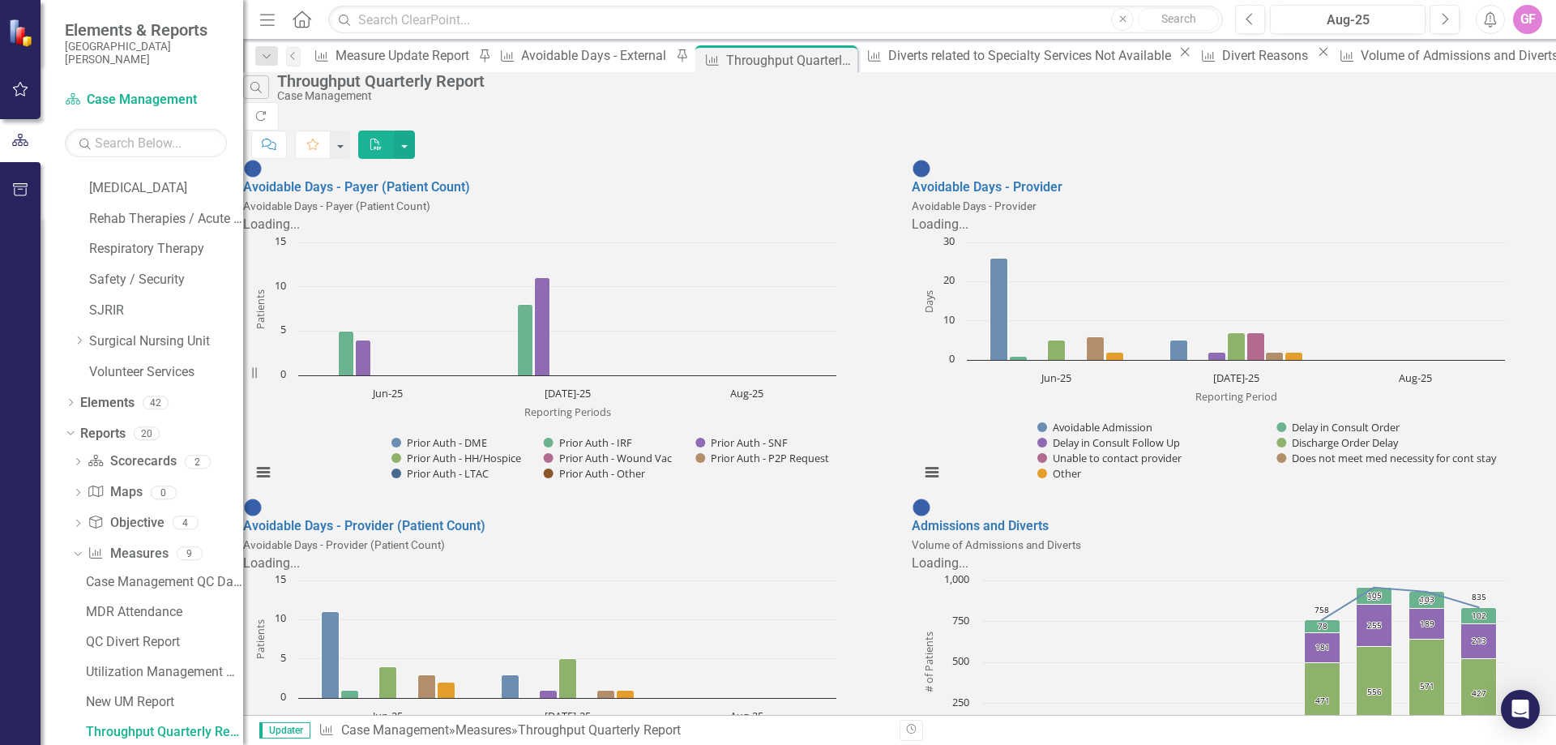
scroll to position [504, 0]
click at [415, 131] on button "button" at bounding box center [404, 145] width 21 height 28
click at [1445, 131] on link "PDF Export to PDF" at bounding box center [1455, 133] width 159 height 30
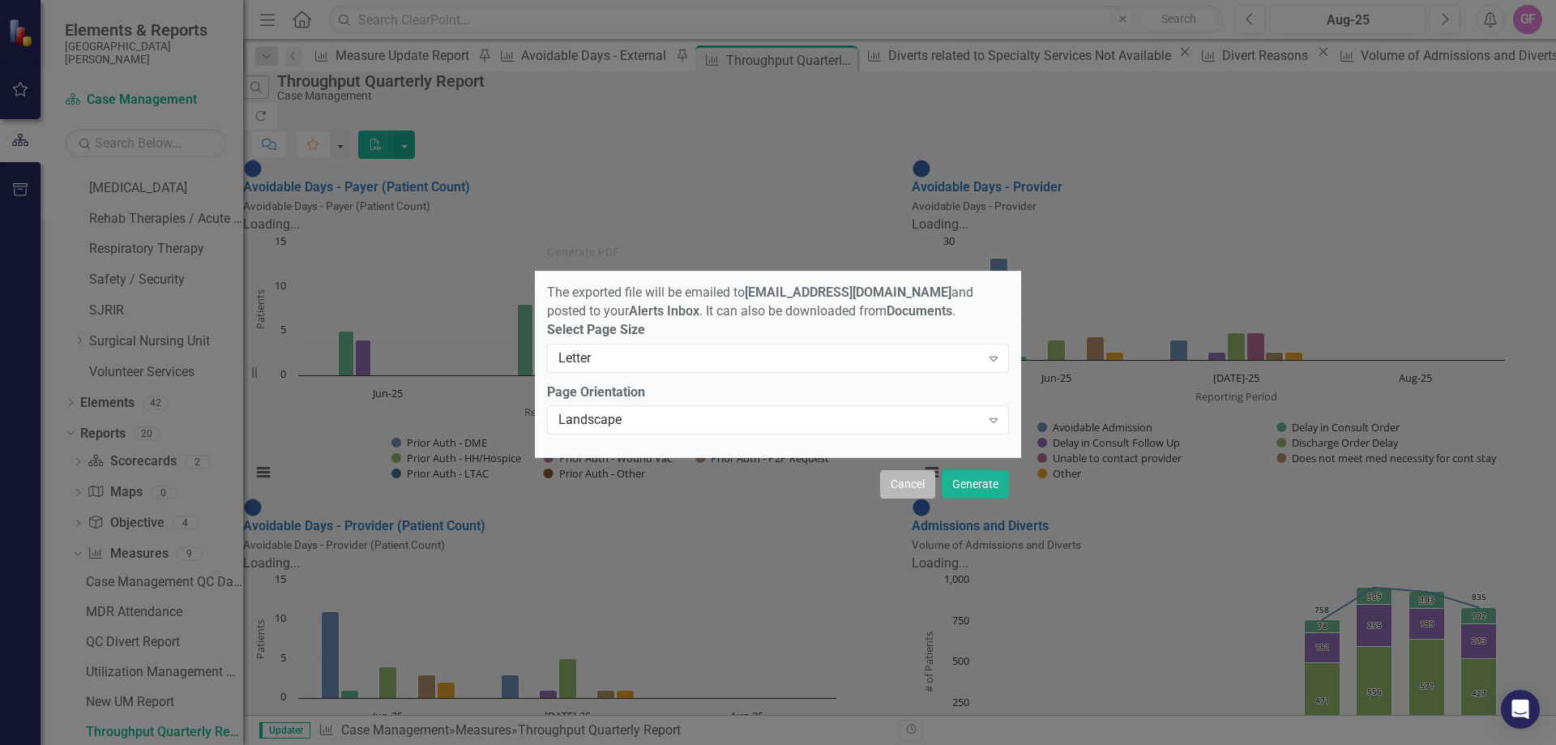
click at [904, 498] on button "Cancel" at bounding box center [907, 484] width 55 height 28
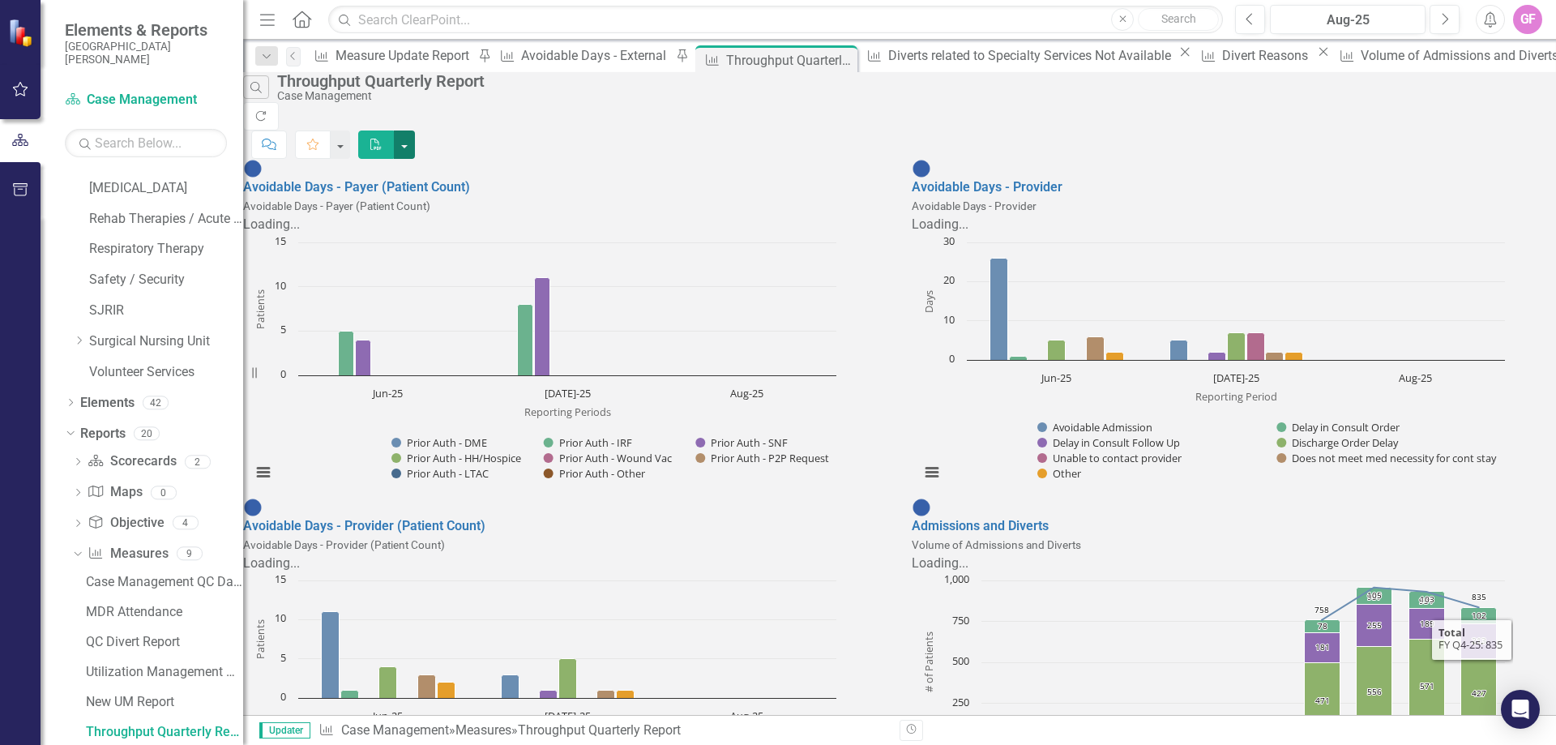
click at [415, 131] on button "button" at bounding box center [404, 145] width 21 height 28
click at [1434, 158] on link "PowerPoint Export to PowerPoint" at bounding box center [1455, 163] width 159 height 30
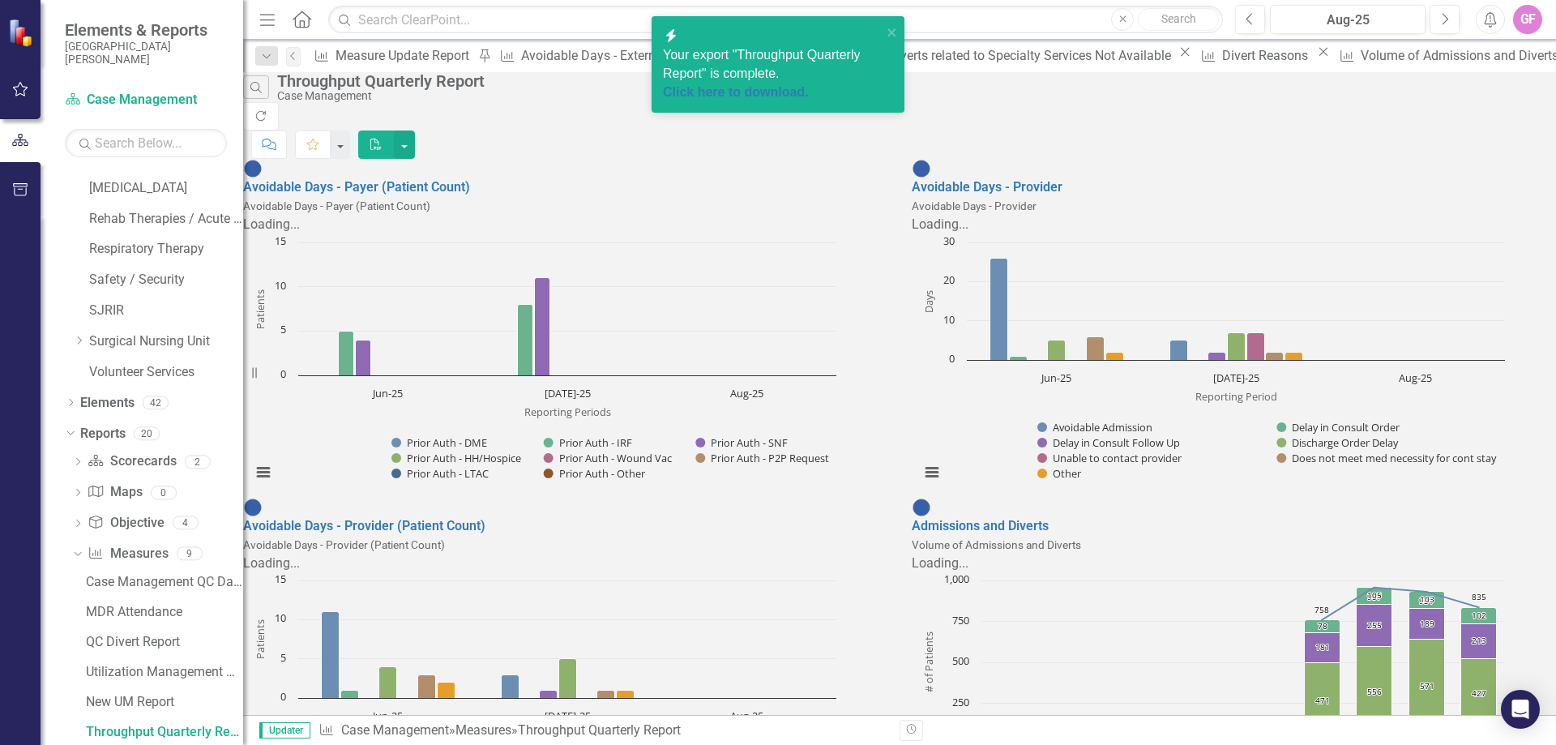
click at [708, 48] on span "Your export "Throughput Quarterly Report" is complete. Click here to download." at bounding box center [772, 75] width 219 height 54
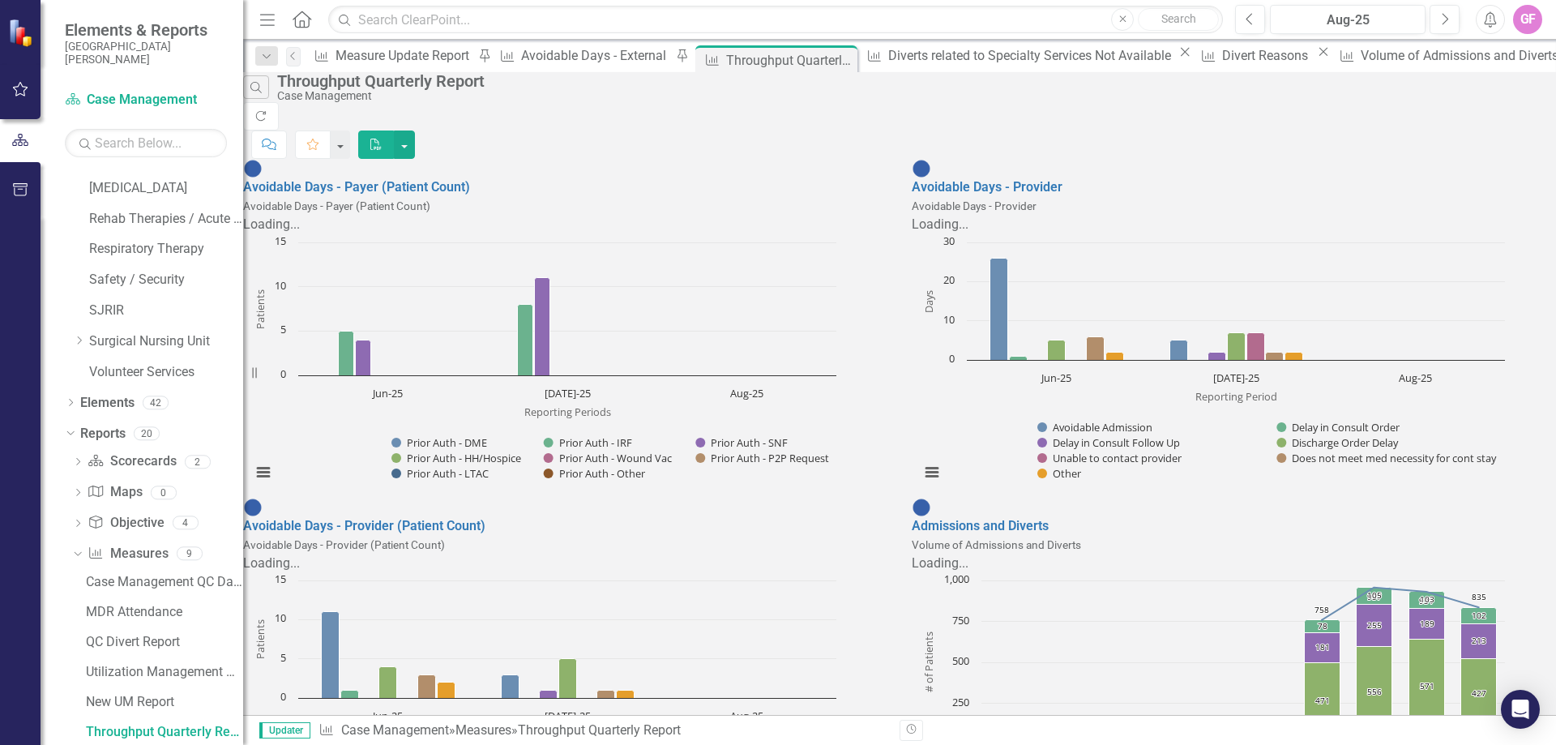
scroll to position [0, 0]
click at [1522, 24] on div "GF" at bounding box center [1527, 19] width 29 height 29
click at [1484, 28] on button "Alerts" at bounding box center [1490, 19] width 29 height 29
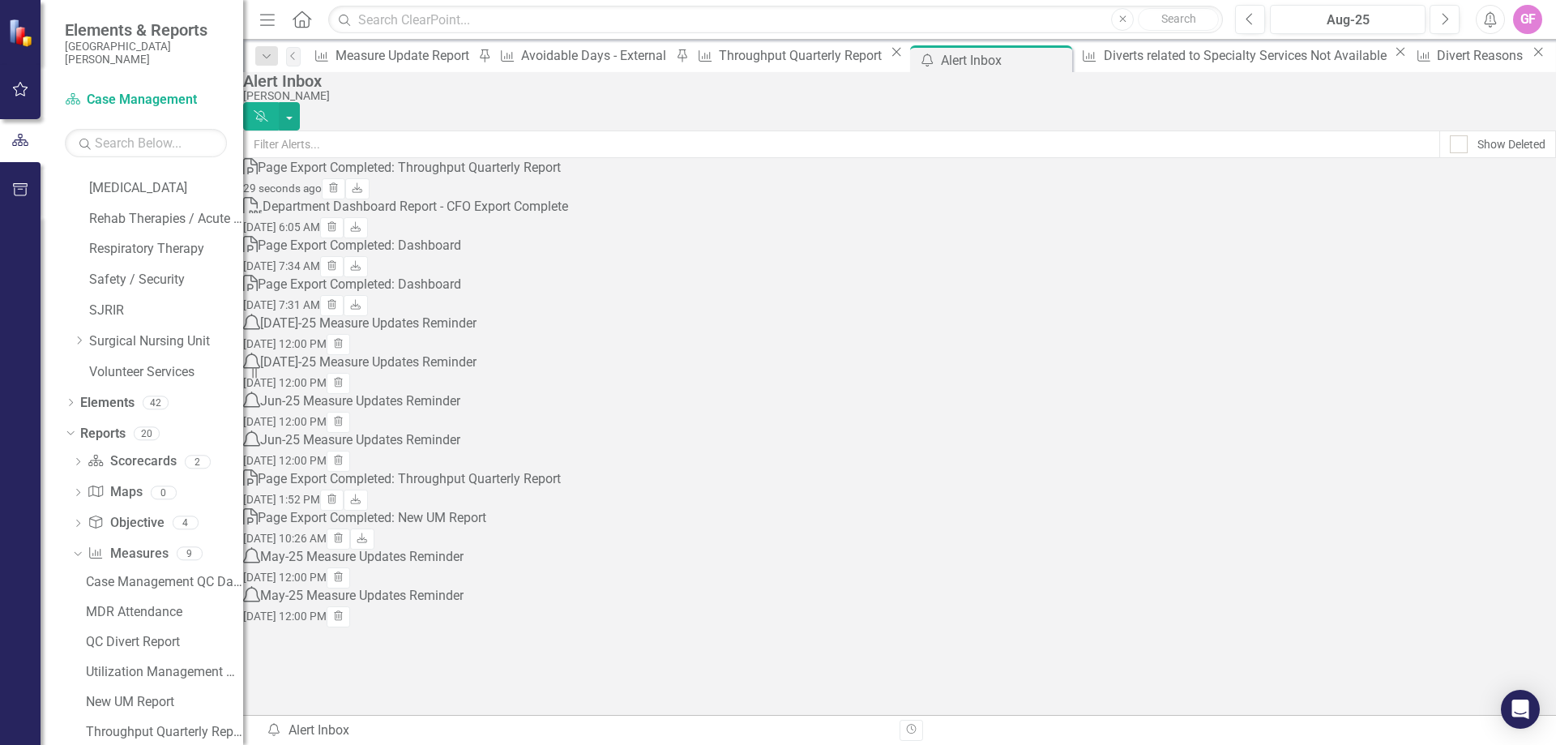
click at [561, 178] on div "Page Export Completed: Throughput Quarterly Report" at bounding box center [409, 168] width 303 height 19
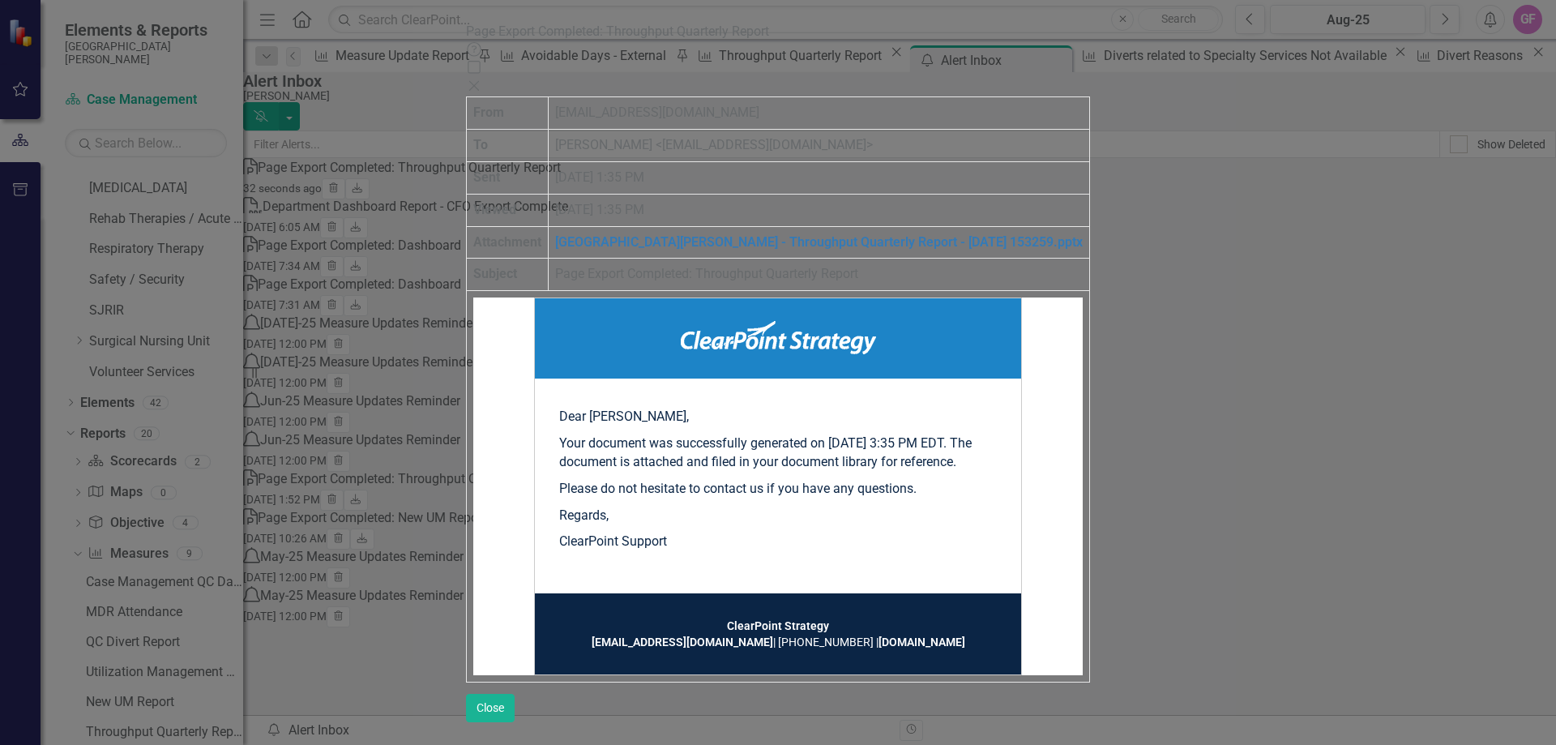
click at [482, 79] on icon "Close" at bounding box center [474, 85] width 16 height 13
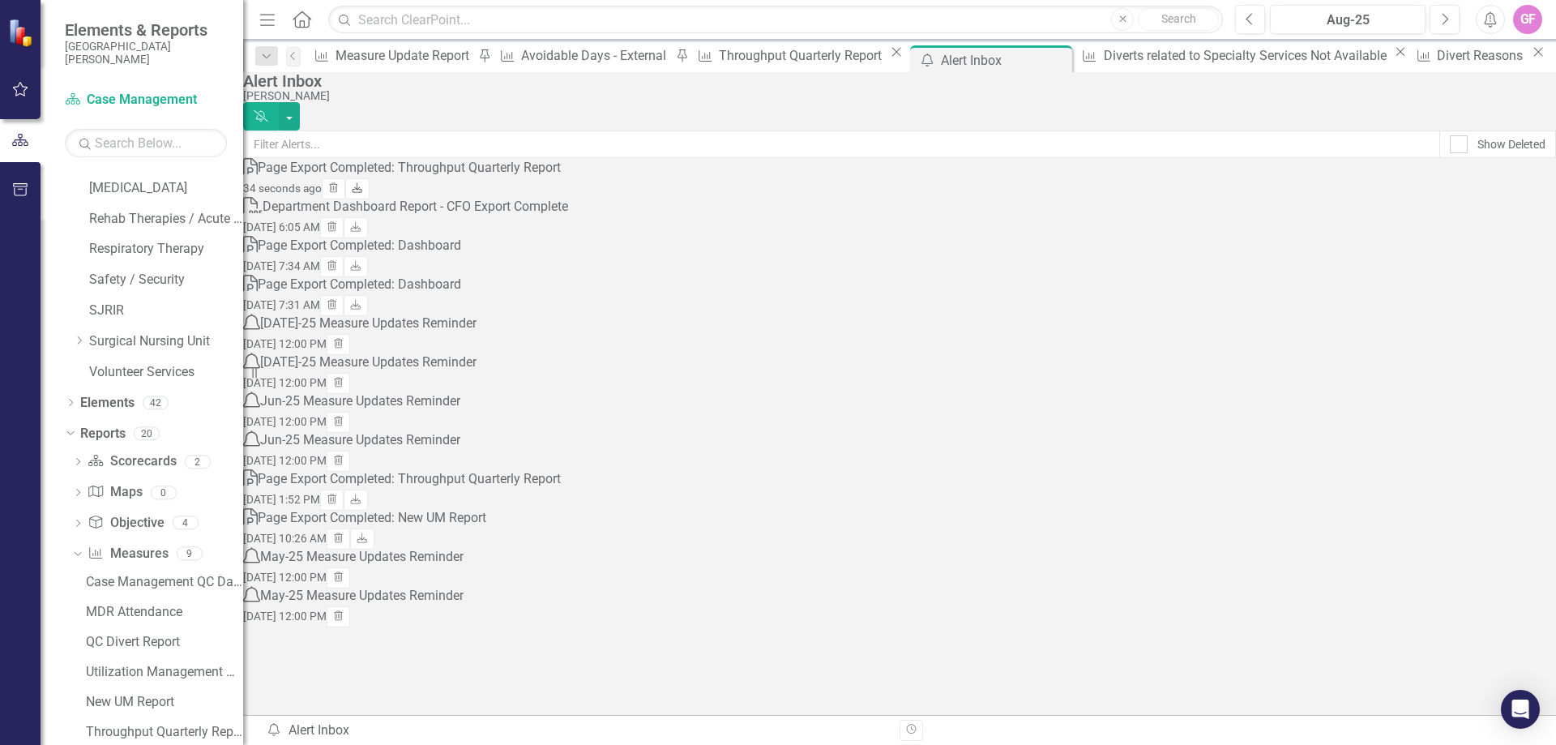
click at [363, 194] on icon "Download" at bounding box center [357, 189] width 12 height 10
